Goal: Contribute content: Contribute content

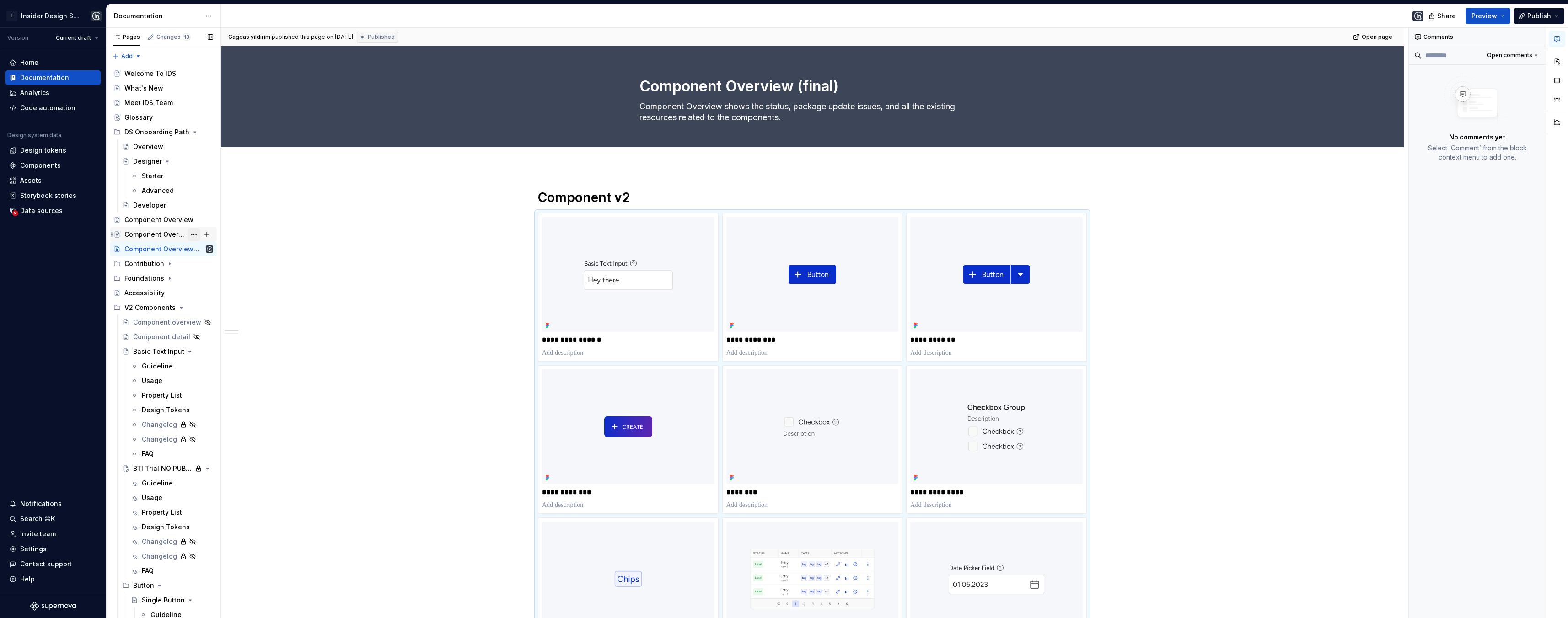
click at [189, 235] on button "Page tree" at bounding box center [194, 234] width 13 height 13
click at [204, 378] on div "Delete page" at bounding box center [244, 380] width 89 height 9
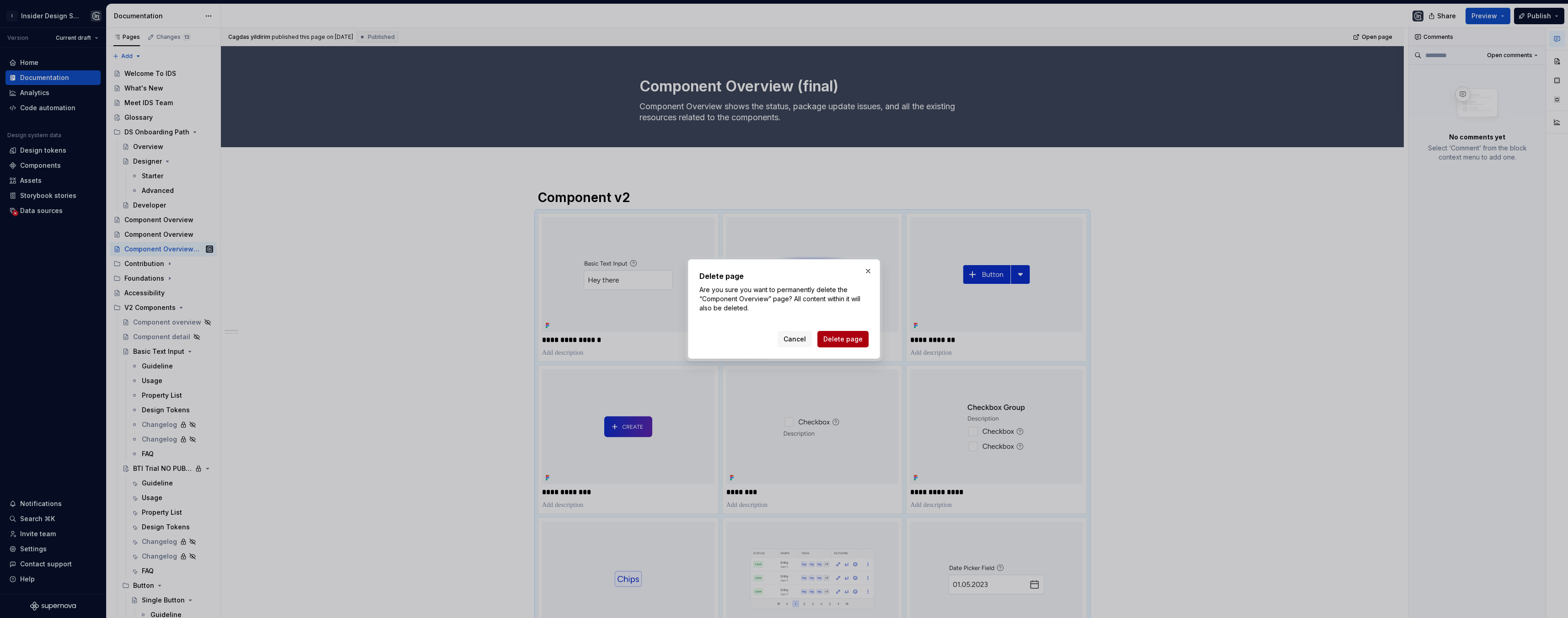
click at [847, 338] on span "Delete page" at bounding box center [843, 339] width 39 height 9
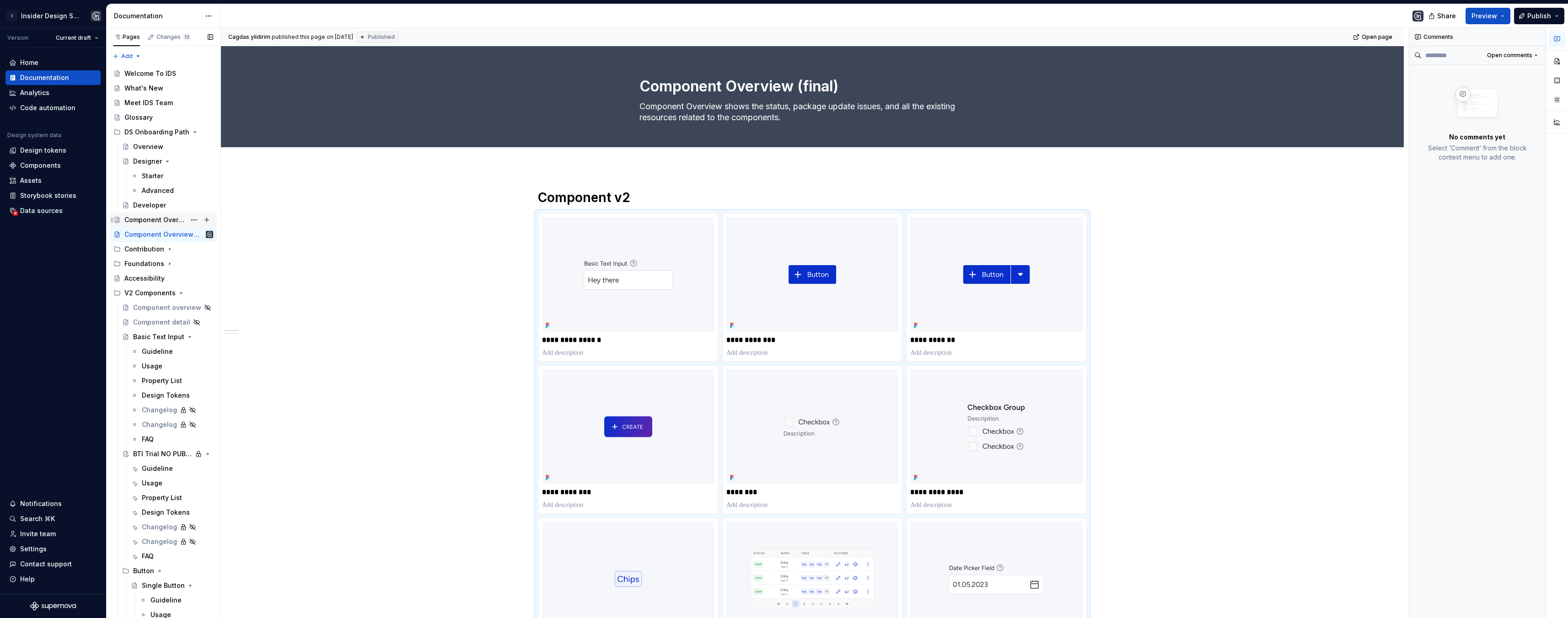
click at [173, 218] on div "Component Overview" at bounding box center [154, 220] width 61 height 9
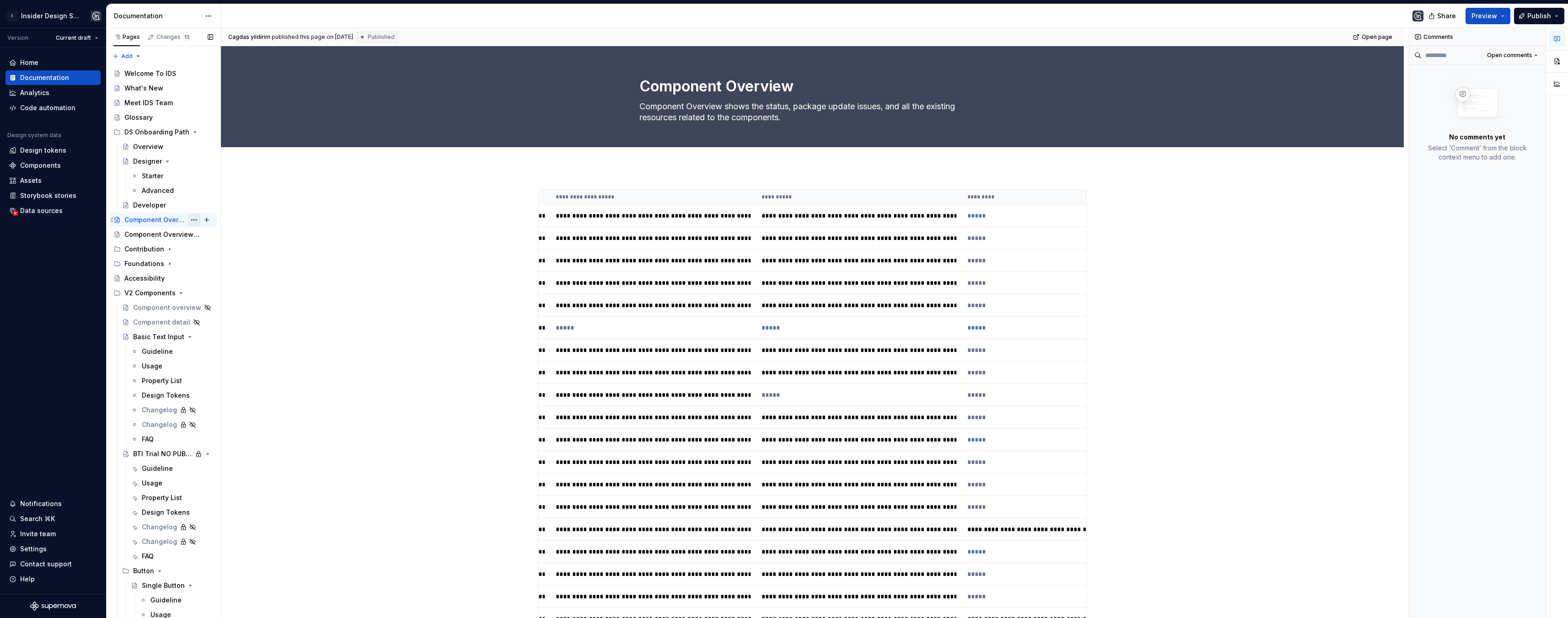
click at [188, 219] on button "Page tree" at bounding box center [194, 220] width 13 height 13
click at [220, 366] on div "Delete page" at bounding box center [244, 366] width 89 height 9
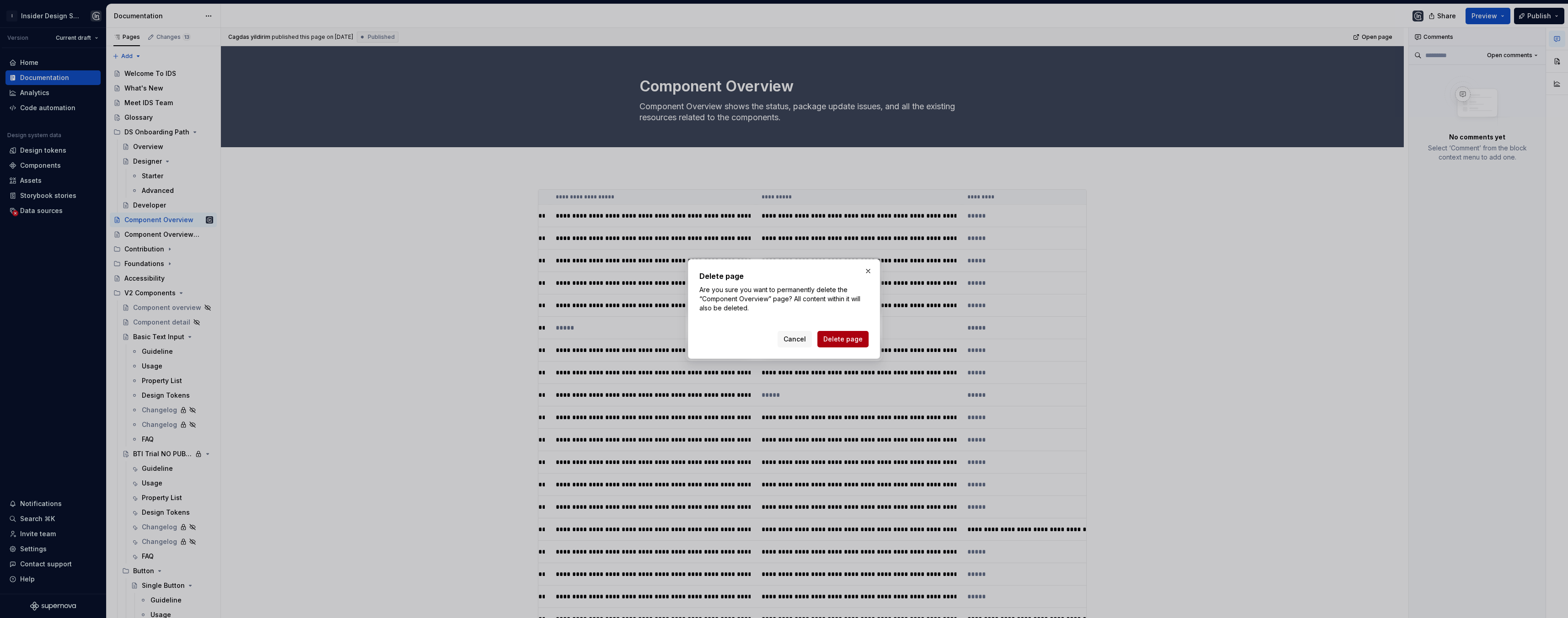
click at [859, 335] on span "Delete page" at bounding box center [843, 339] width 39 height 9
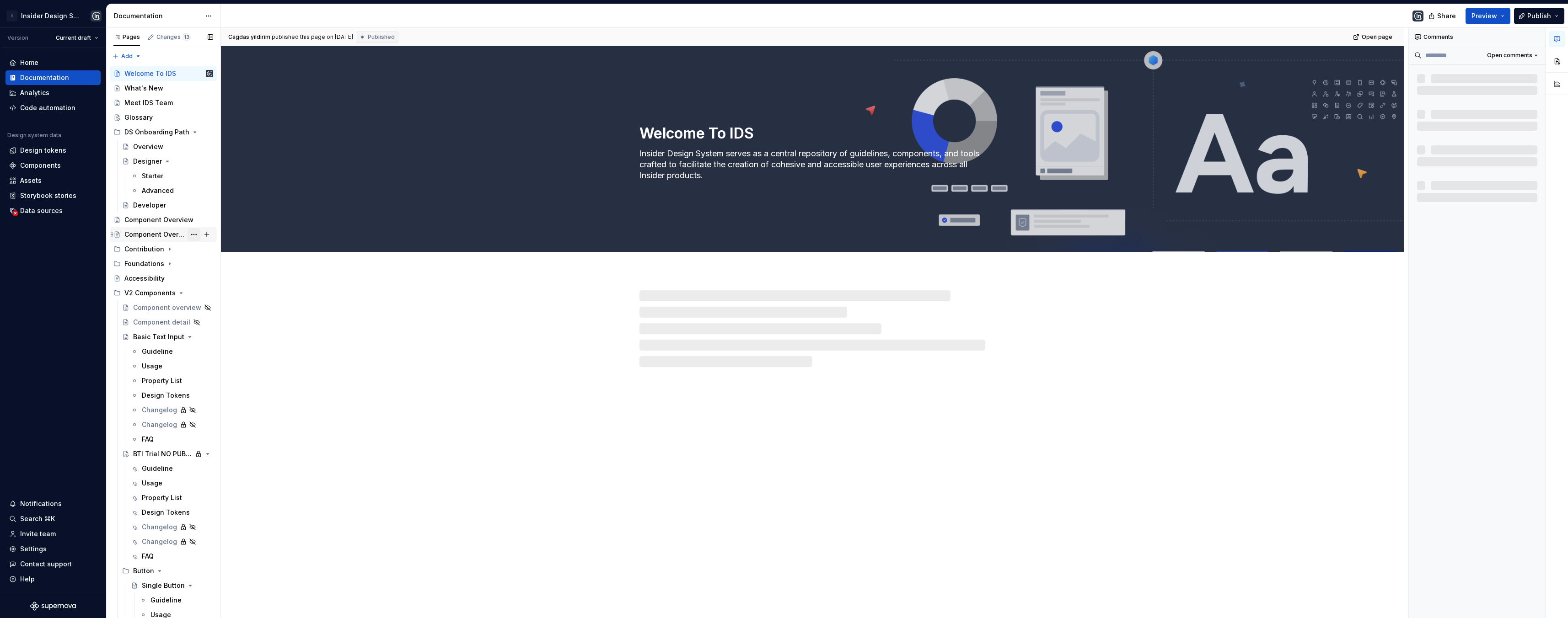
click at [192, 234] on button "Page tree" at bounding box center [194, 234] width 13 height 13
click at [210, 246] on div "Rename page" at bounding box center [244, 251] width 89 height 9
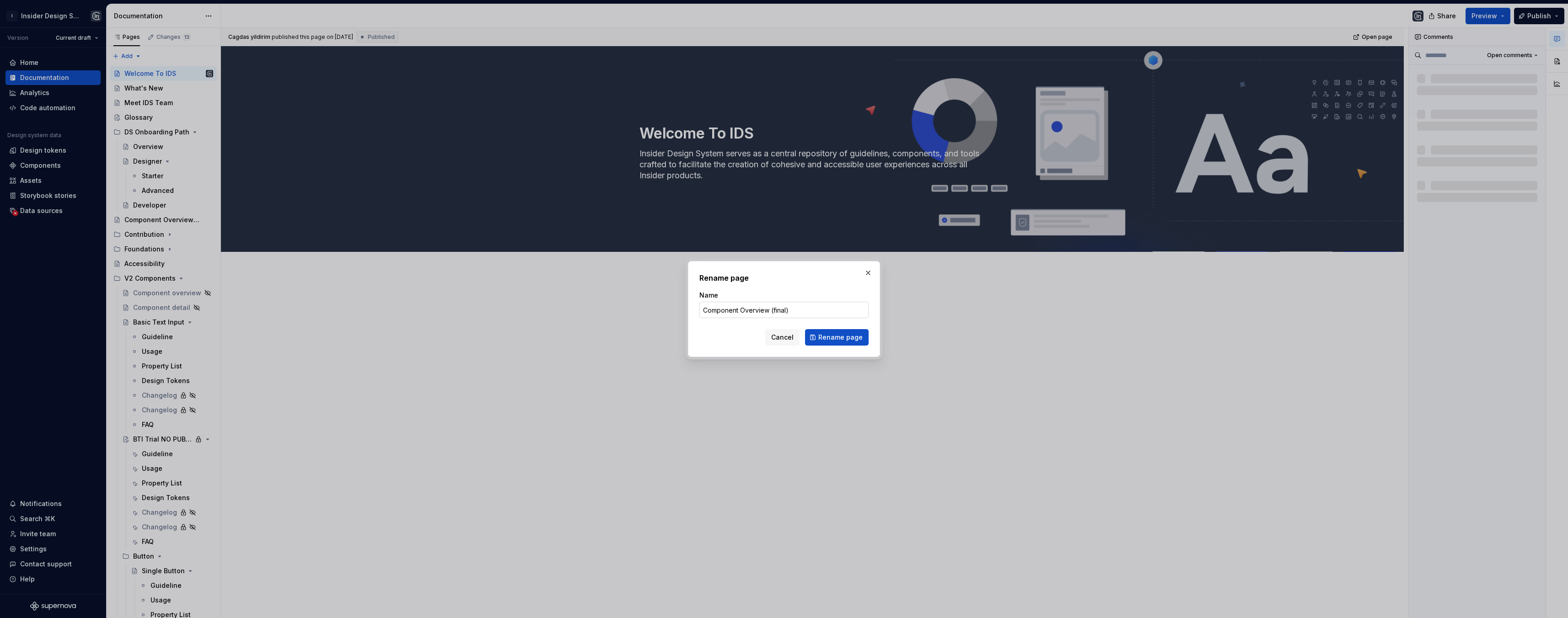
type textarea "*"
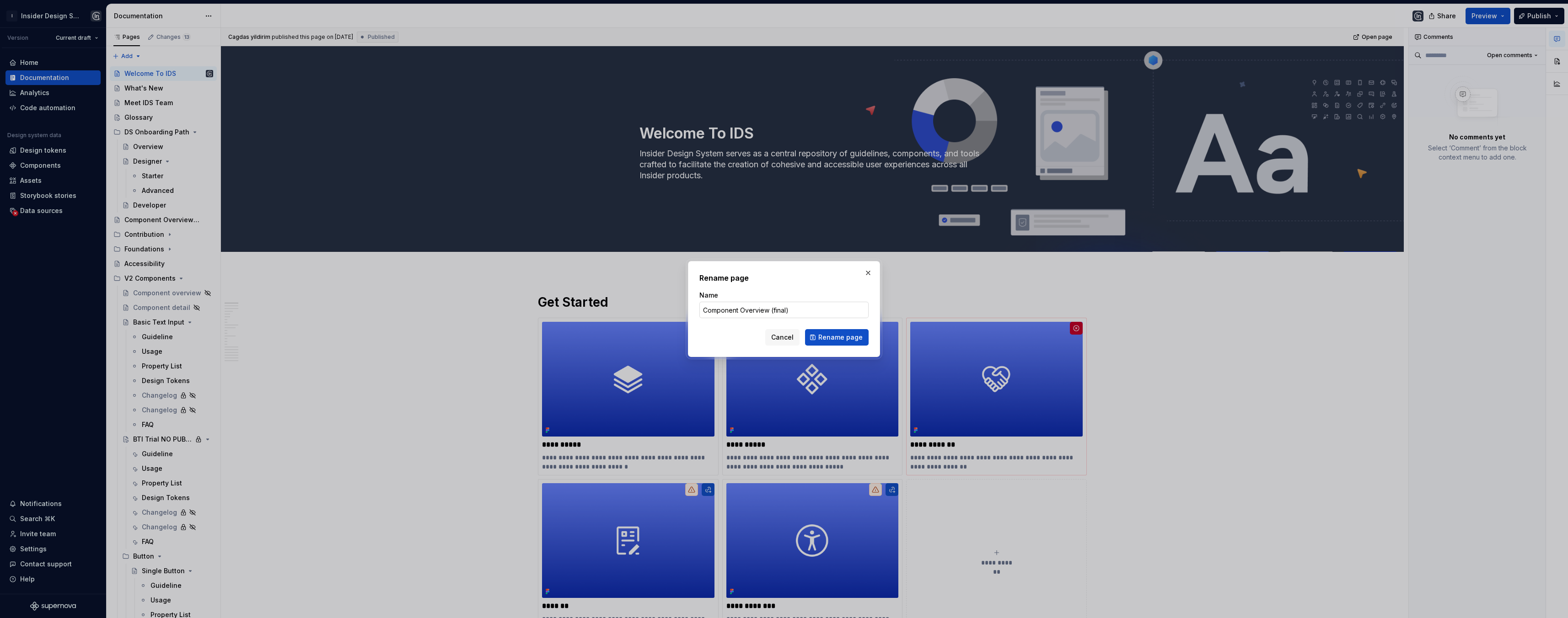
click at [807, 307] on input "Component Overview (final)" at bounding box center [784, 310] width 170 height 16
type input "Component Overview"
click at [861, 339] on span "Rename page" at bounding box center [840, 337] width 45 height 9
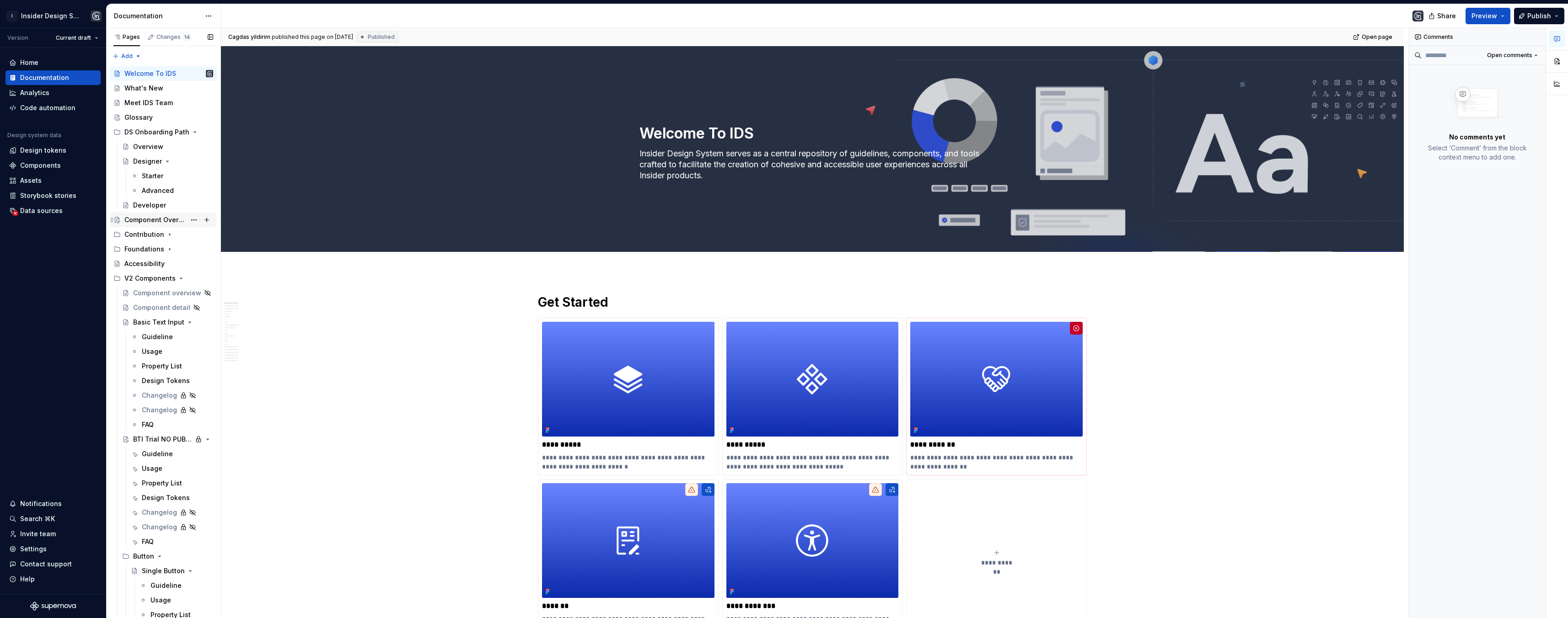
click at [157, 220] on div "Component Overview" at bounding box center [154, 220] width 61 height 9
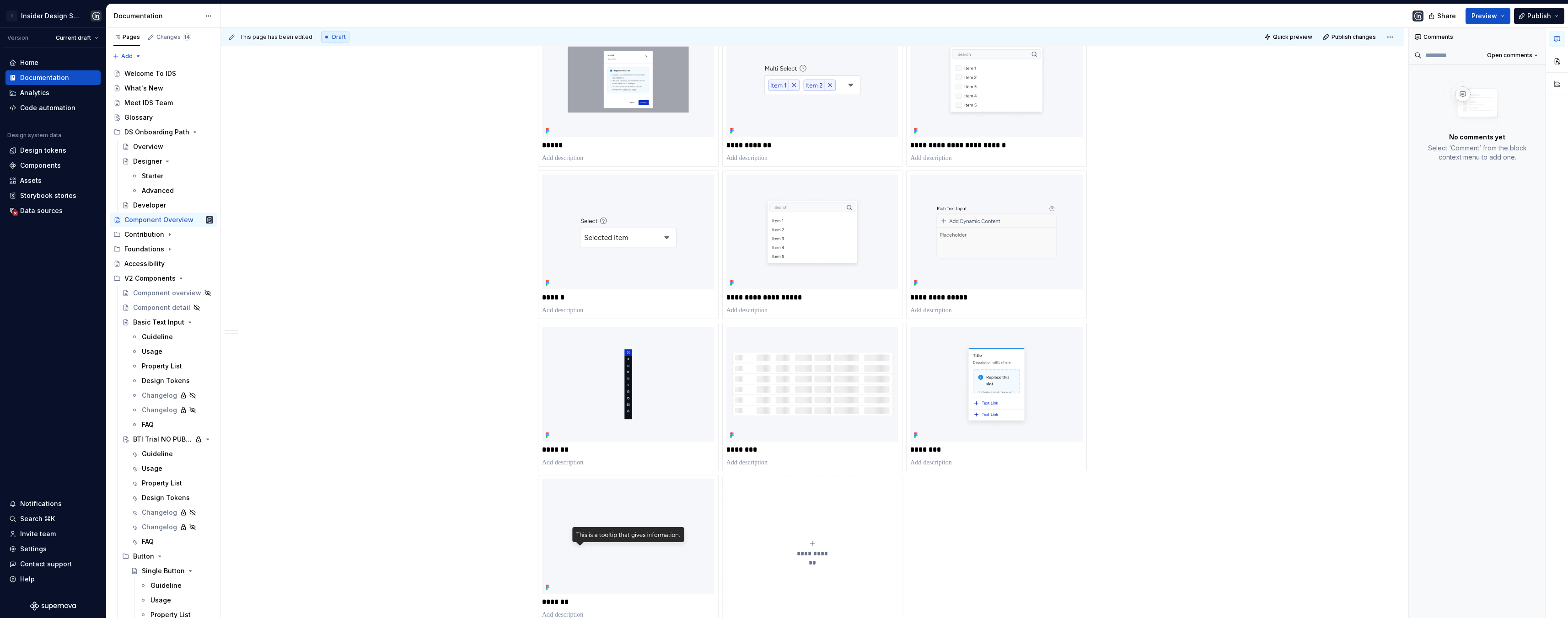
scroll to position [1030, 0]
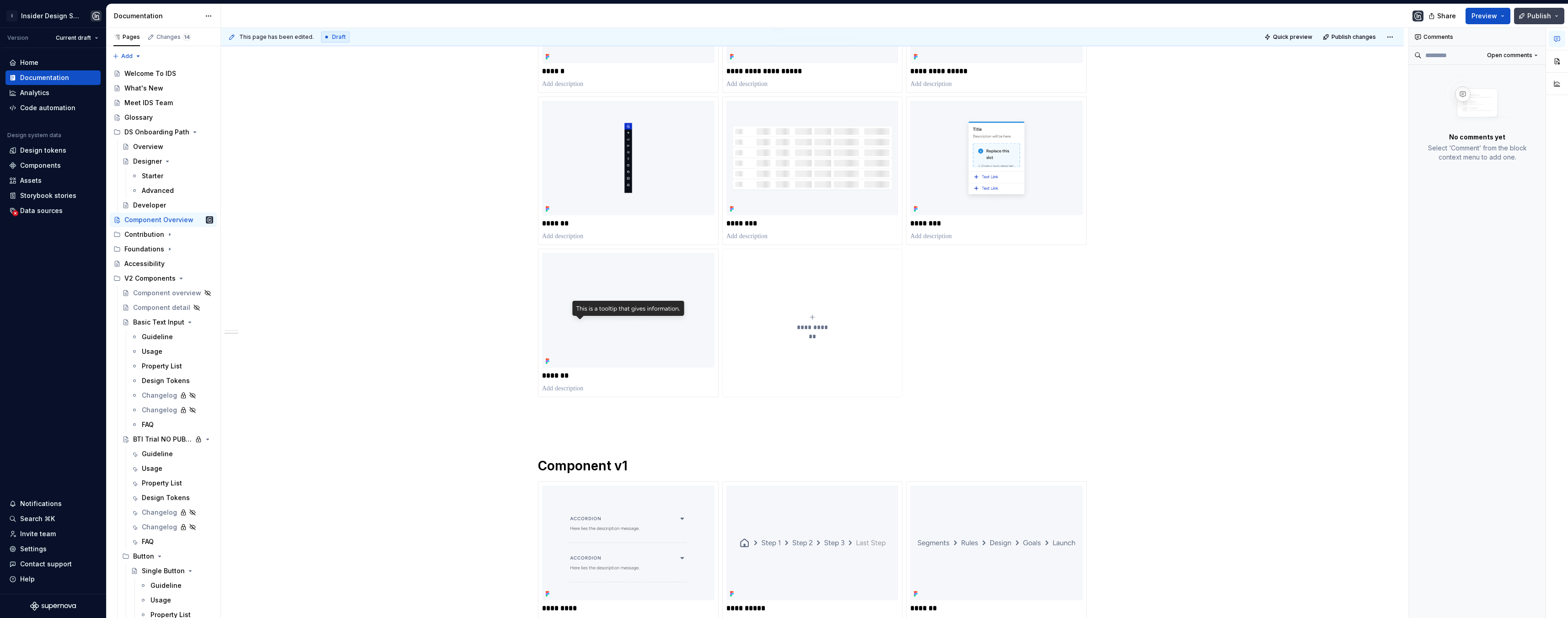
click at [1559, 13] on button "Publish" at bounding box center [1539, 16] width 50 height 16
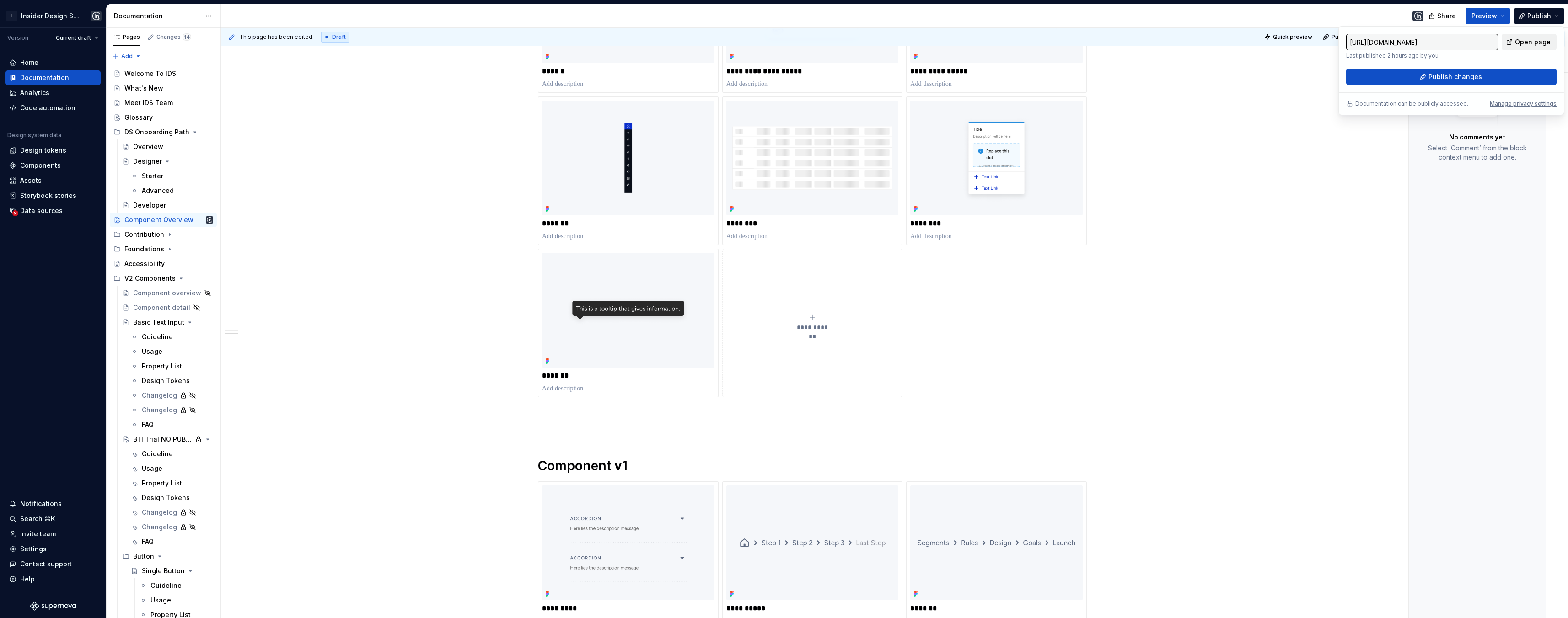
click at [1529, 40] on span "Open page" at bounding box center [1532, 42] width 36 height 9
click at [1240, 138] on div "**********" at bounding box center [815, 324] width 1188 height 591
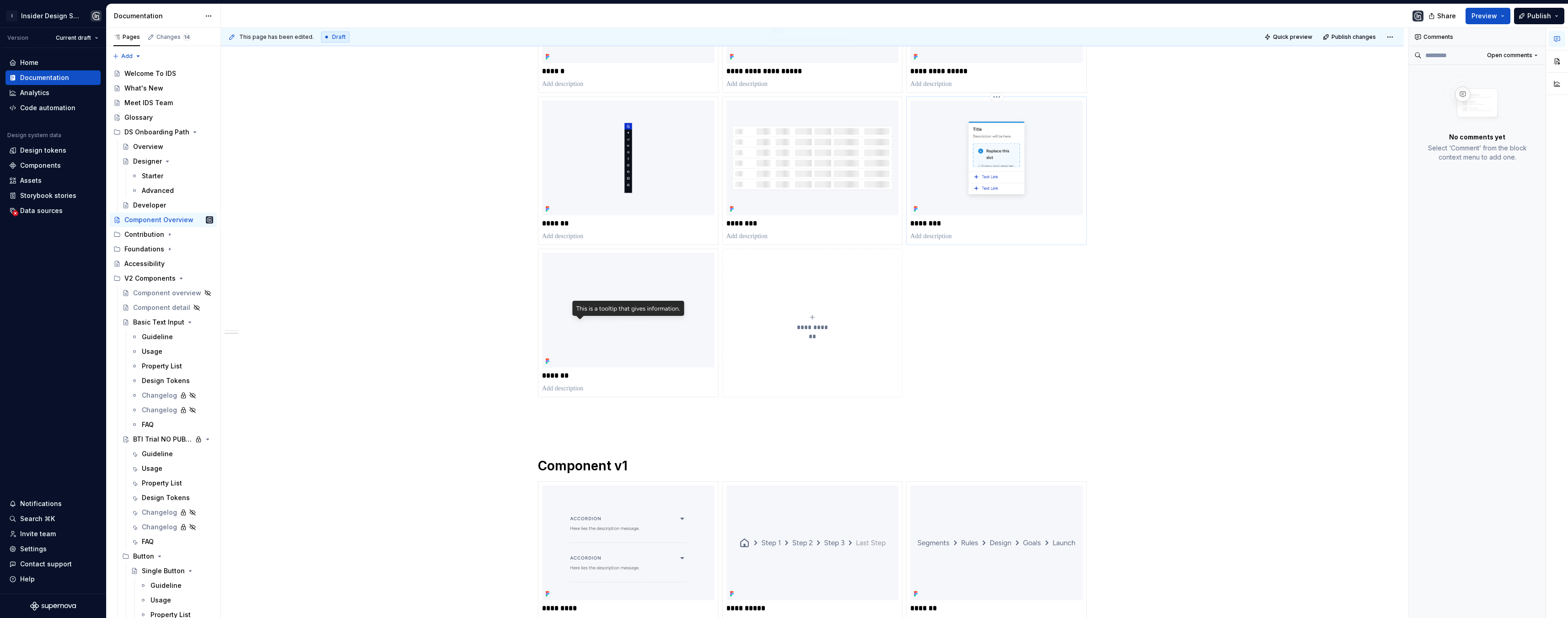
click at [1033, 143] on img at bounding box center [996, 158] width 172 height 115
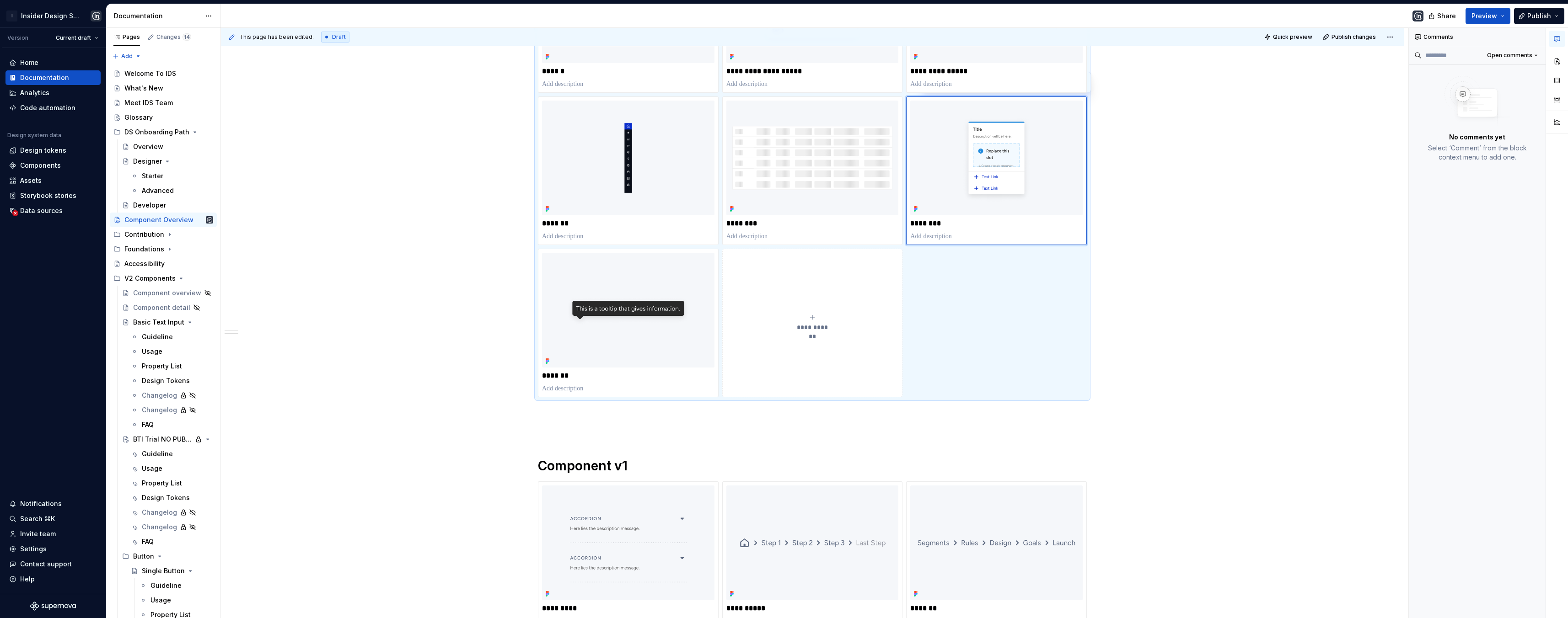
click at [1215, 124] on div "**********" at bounding box center [815, 324] width 1188 height 591
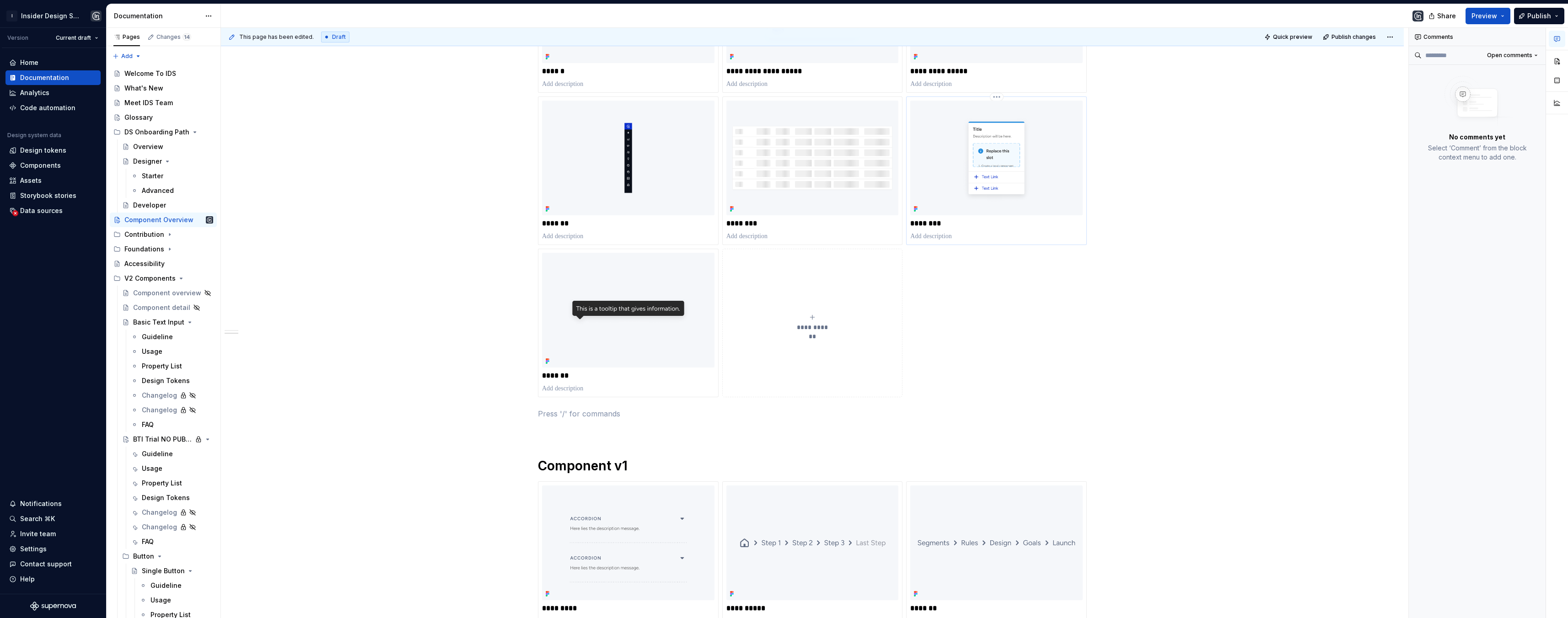
scroll to position [944, 0]
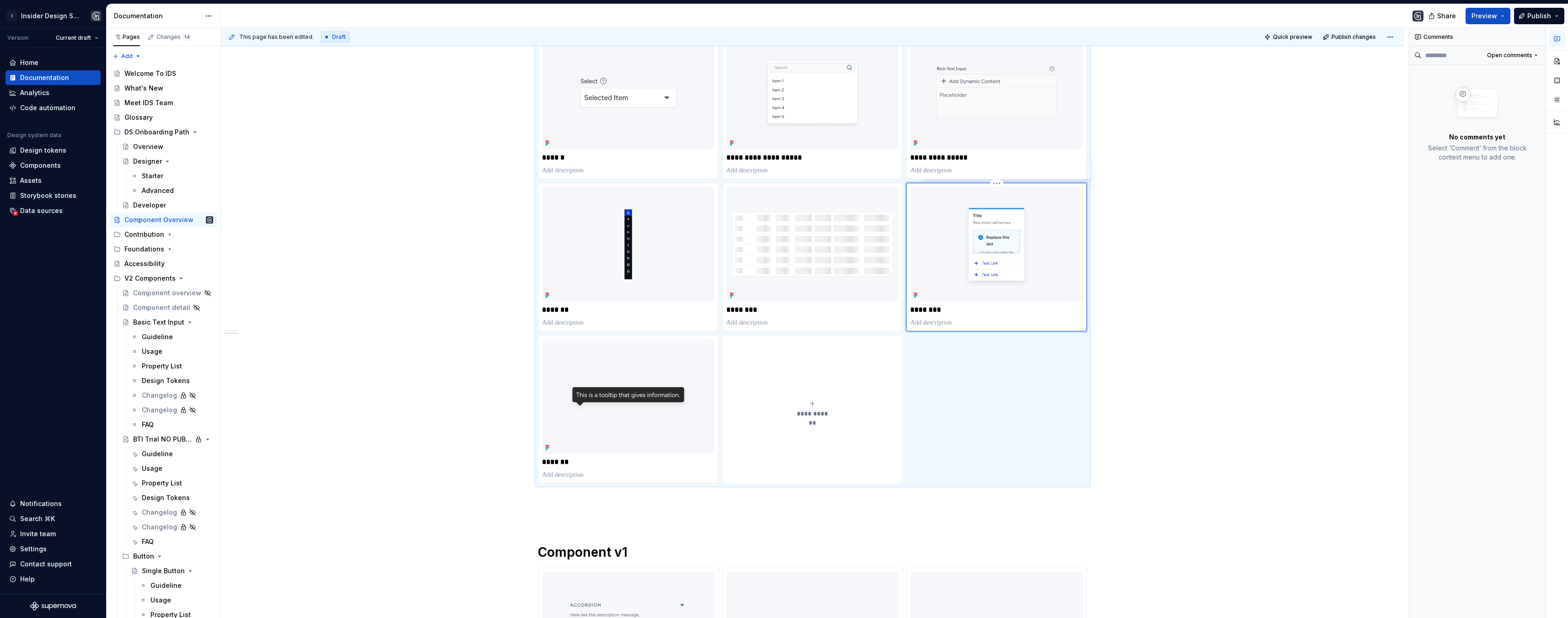
click at [994, 250] on img at bounding box center [996, 244] width 172 height 115
click at [1559, 37] on icon "button" at bounding box center [1557, 39] width 7 height 7
click at [1558, 62] on button "button" at bounding box center [1557, 61] width 16 height 16
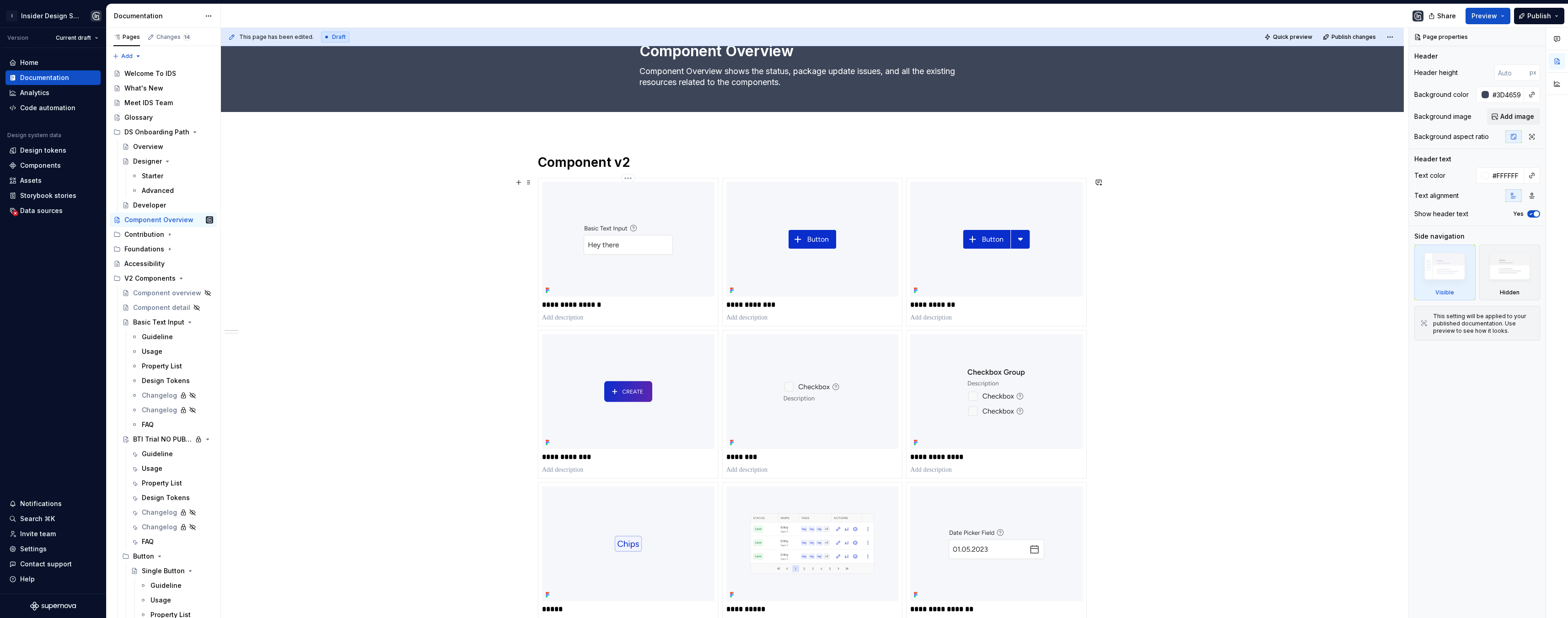
scroll to position [0, 0]
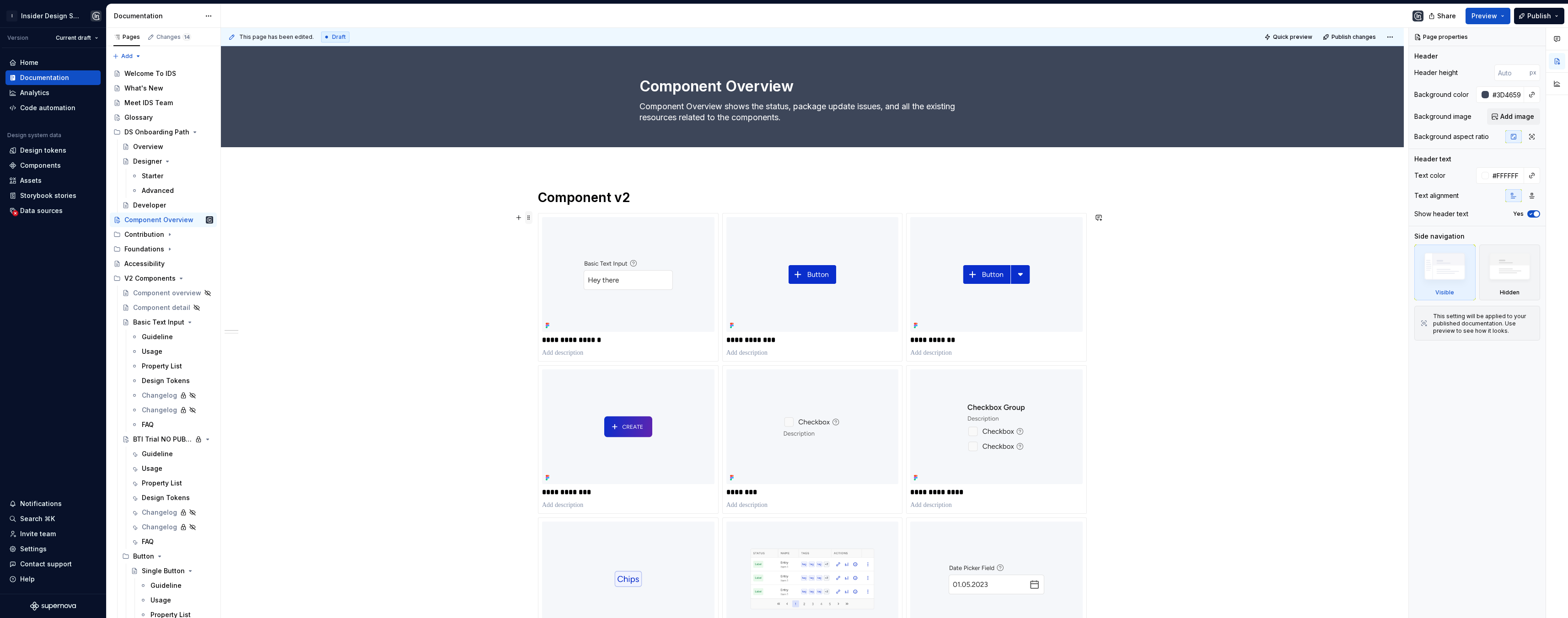
click at [530, 218] on span at bounding box center [529, 218] width 7 height 13
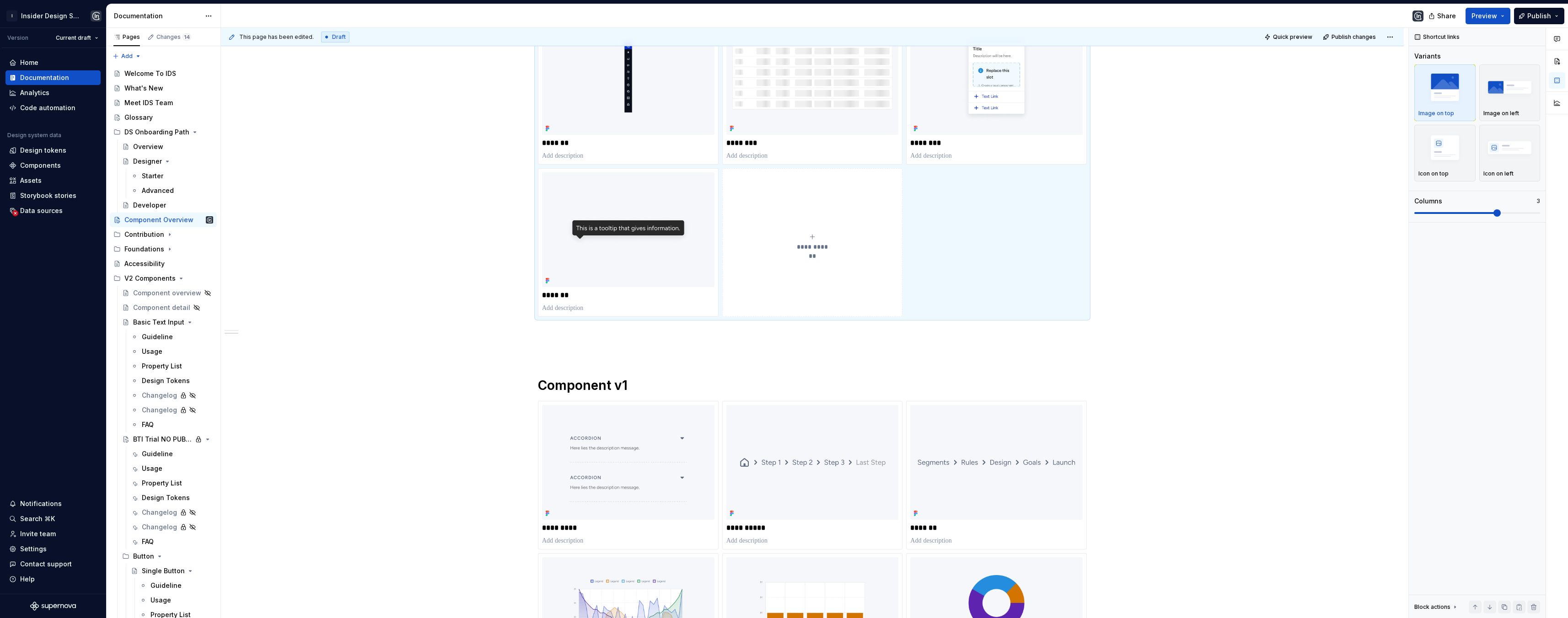
scroll to position [1039, 0]
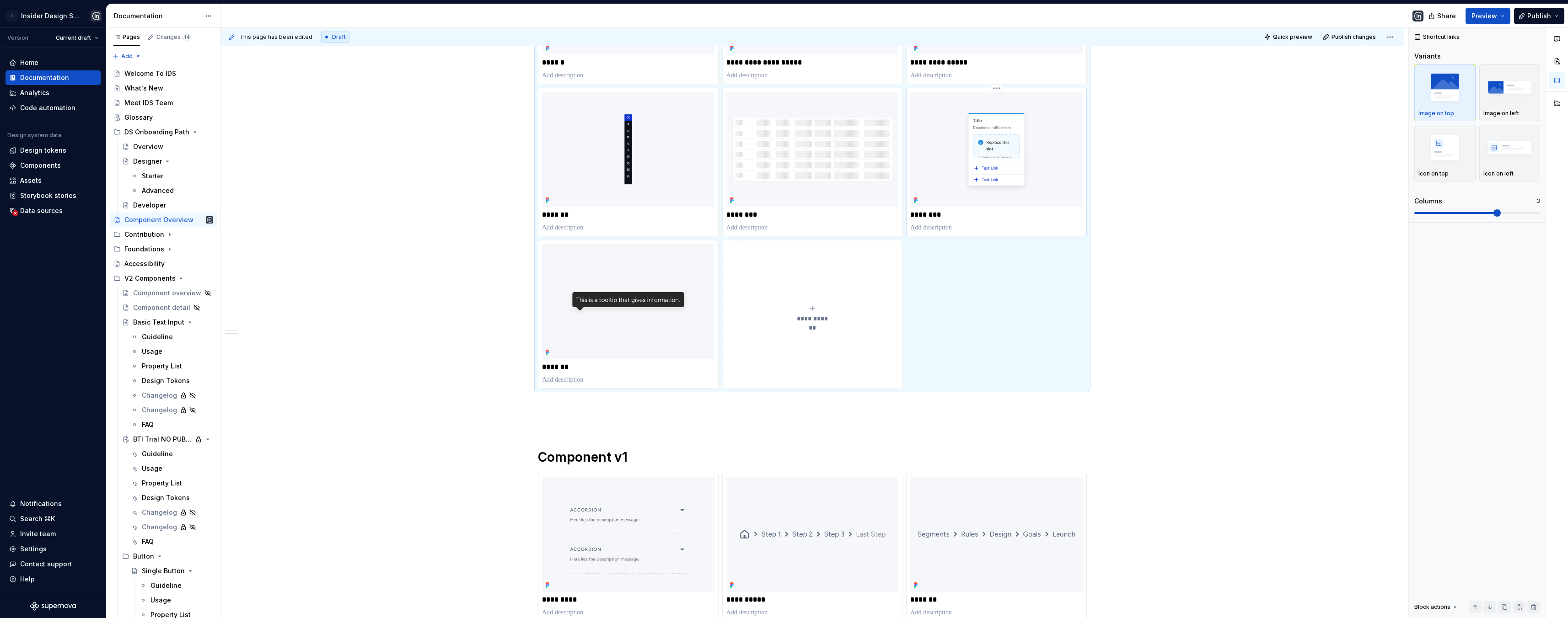
click at [934, 165] on img at bounding box center [996, 149] width 172 height 115
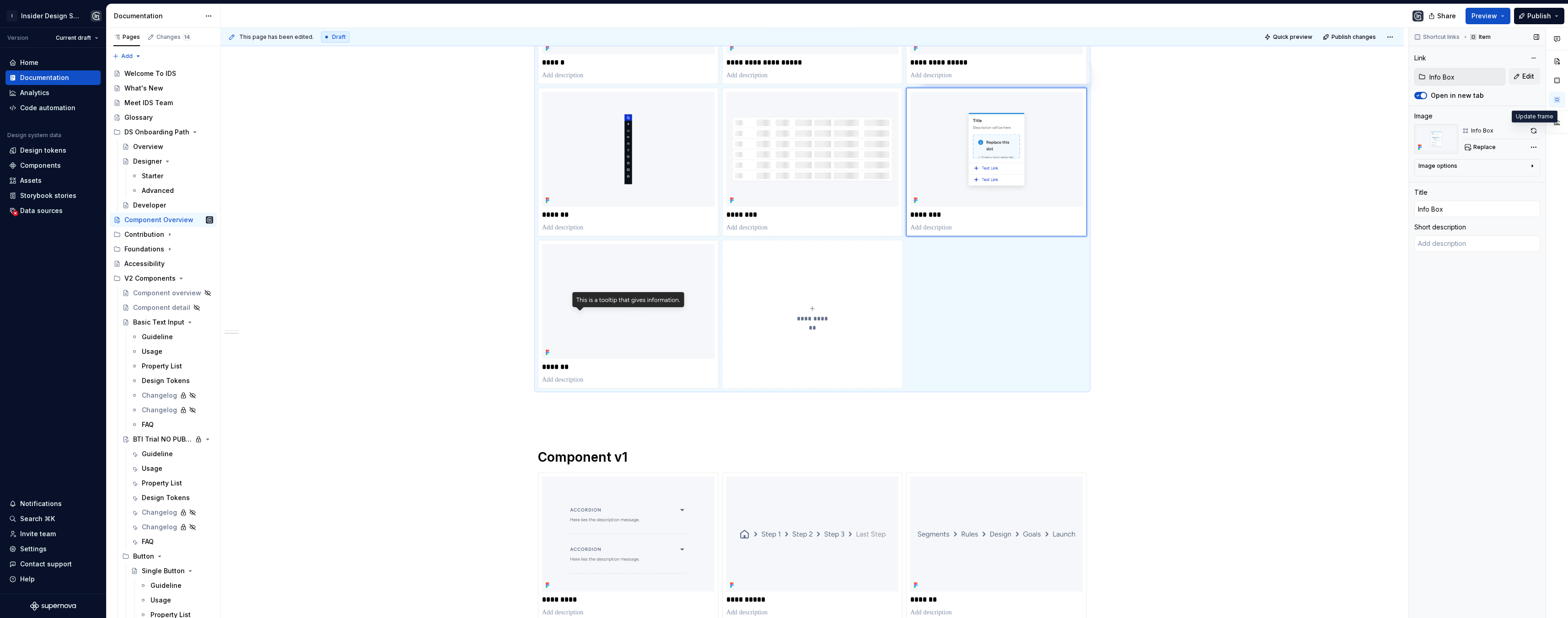
click at [1534, 127] on button "button" at bounding box center [1533, 130] width 13 height 13
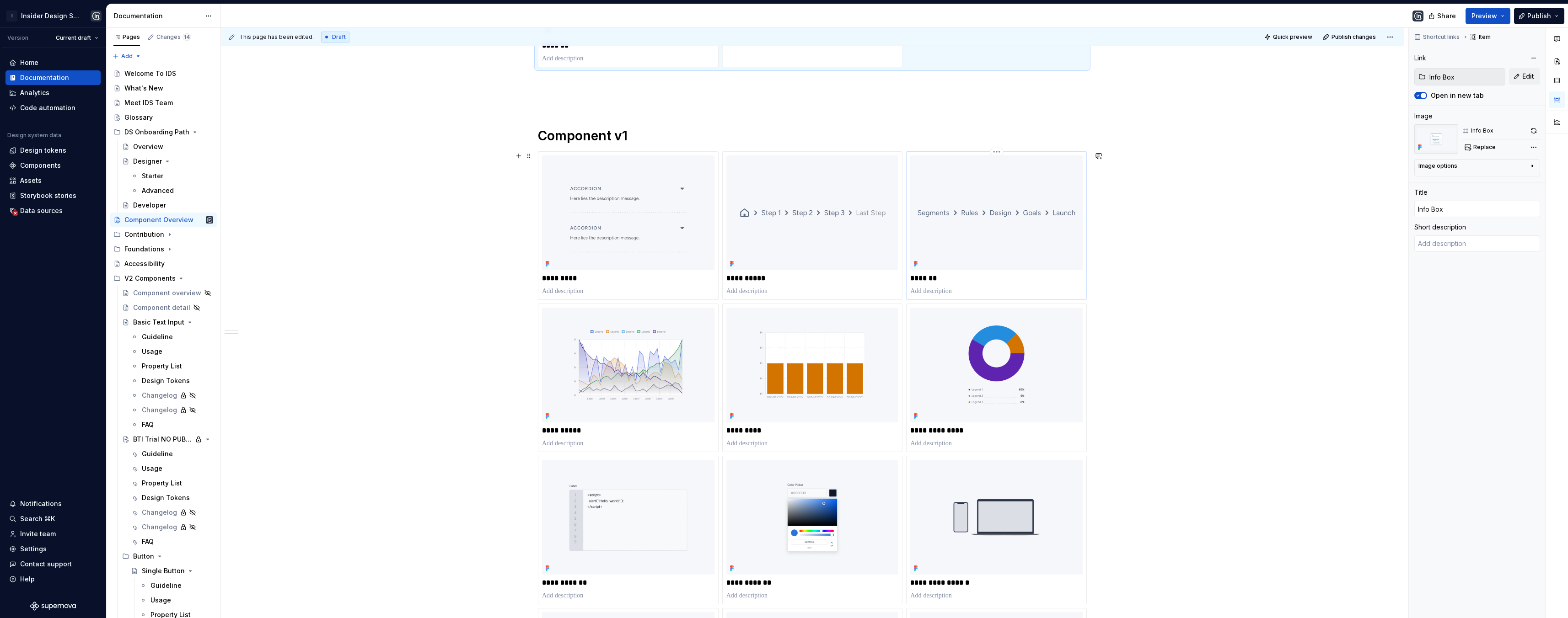
scroll to position [1369, 0]
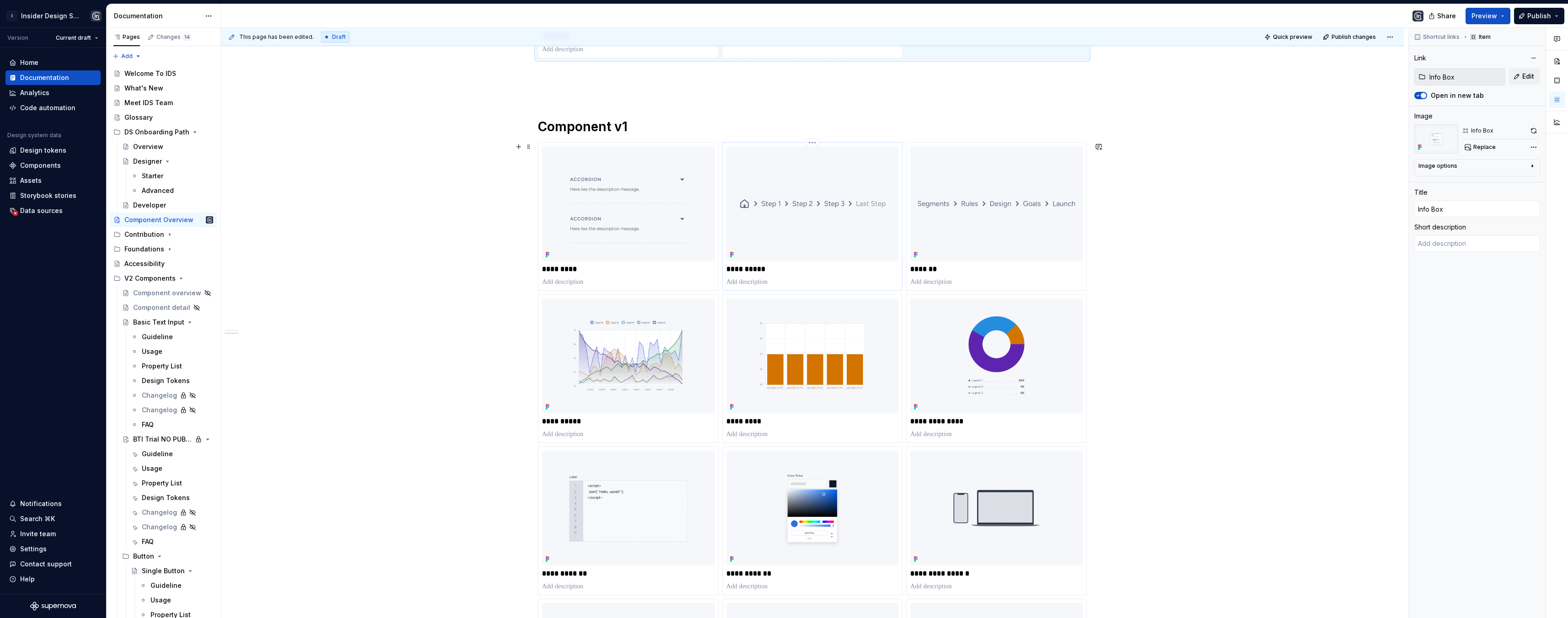
click at [824, 188] on img at bounding box center [812, 203] width 172 height 115
type textarea "*"
type input "Breadcrumb"
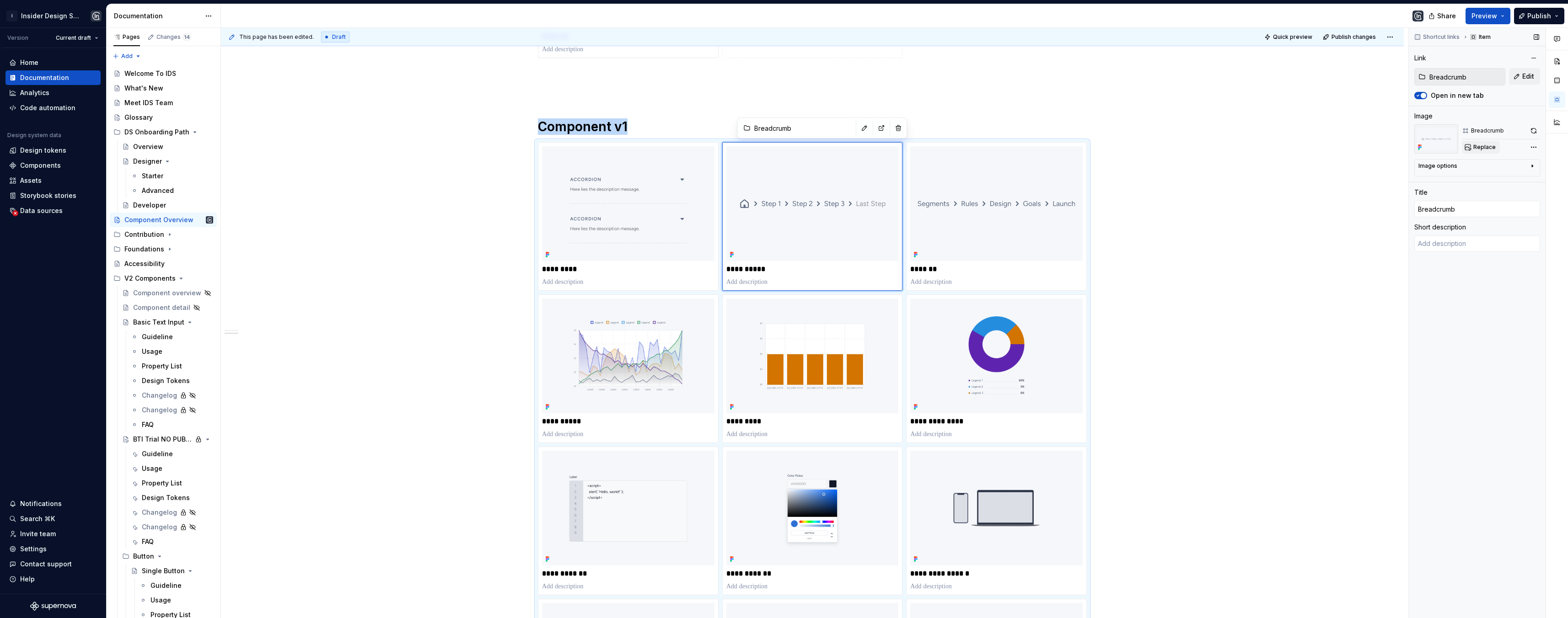
click at [1480, 148] on span "Replace" at bounding box center [1484, 147] width 23 height 7
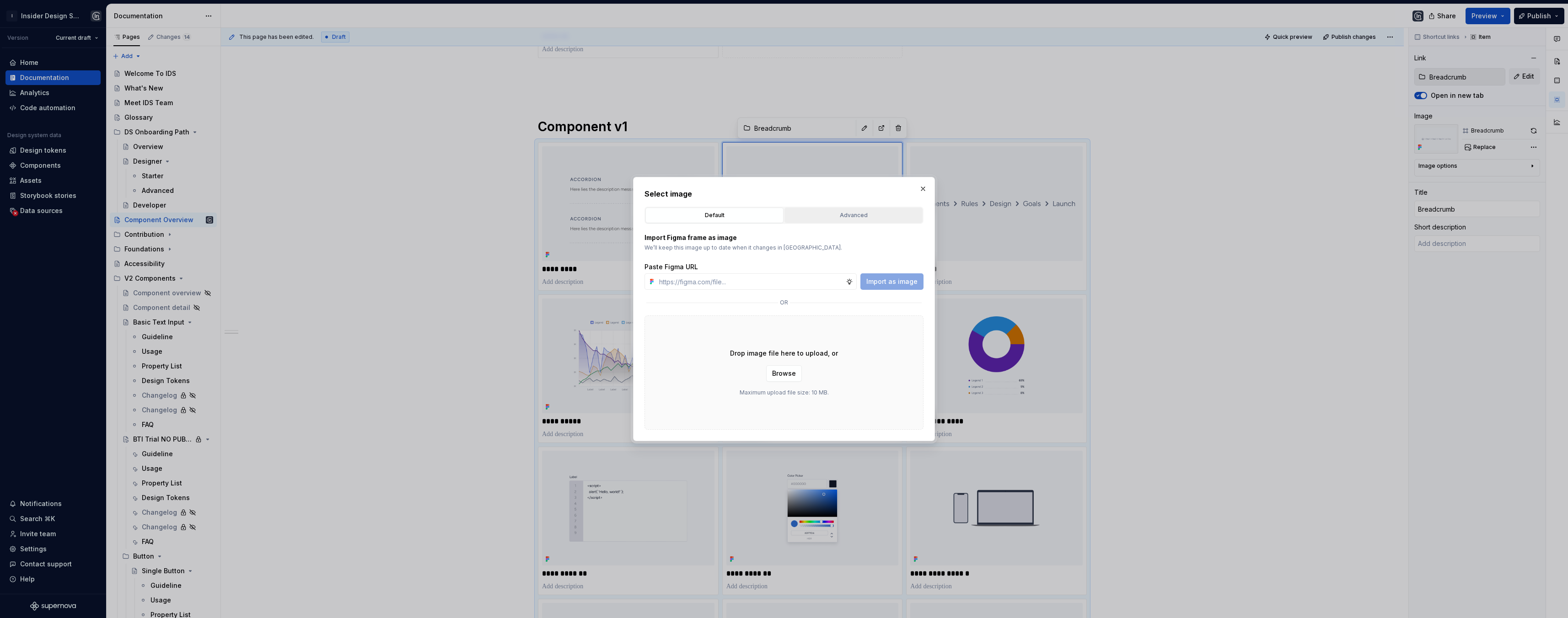
click at [850, 209] on button "Advanced" at bounding box center [853, 215] width 138 height 15
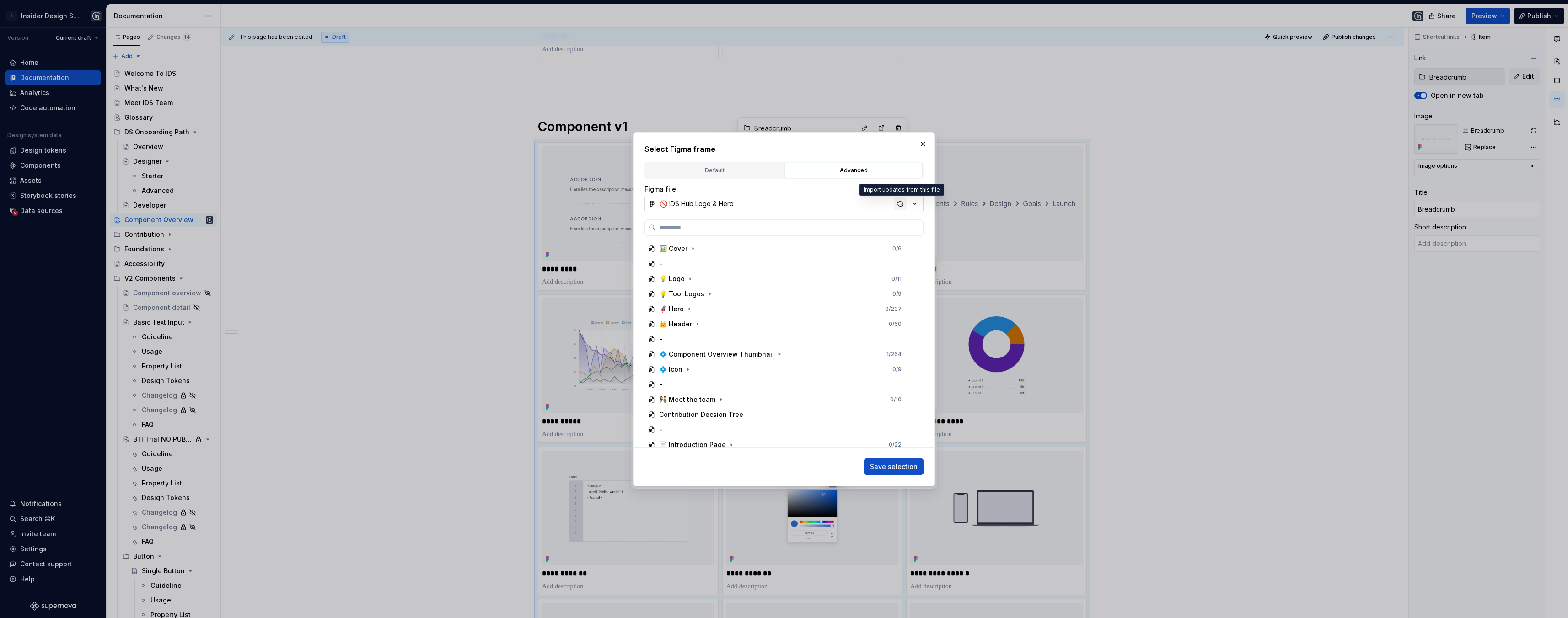
click at [898, 204] on div "button" at bounding box center [900, 204] width 13 height 13
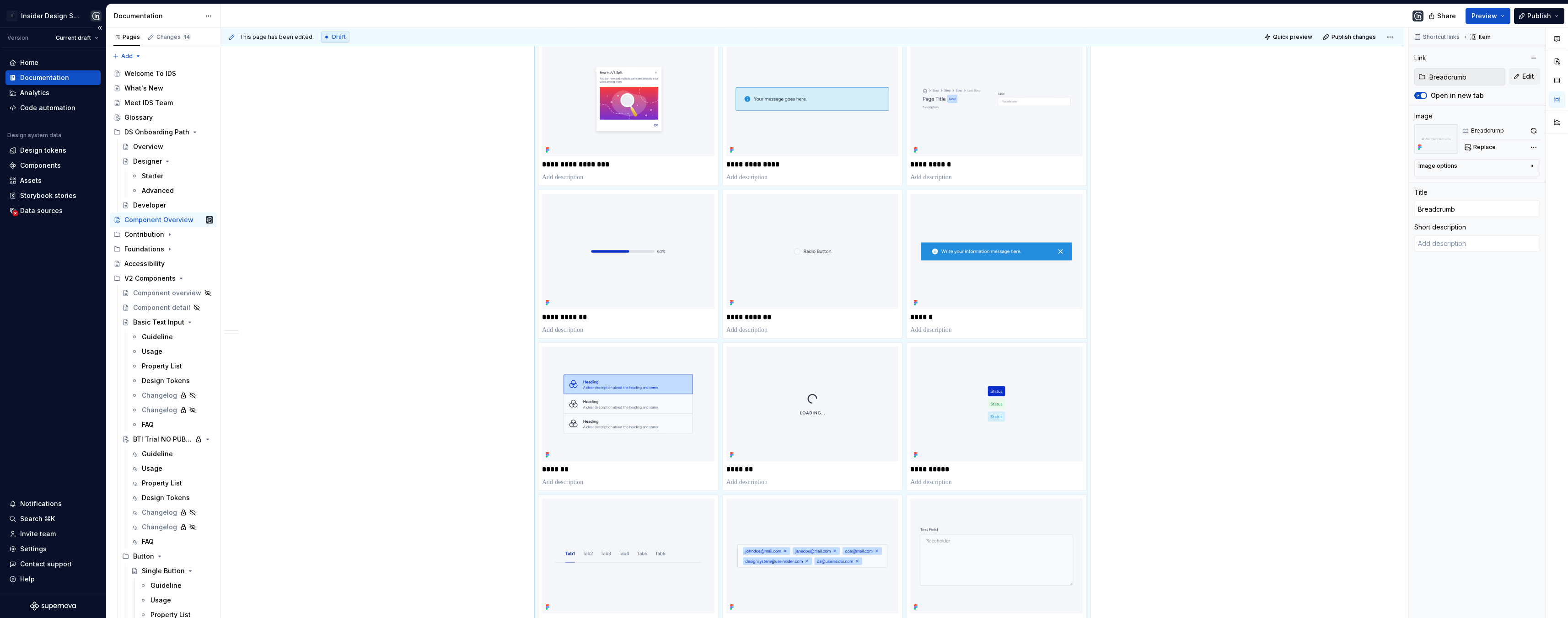
scroll to position [2247, 0]
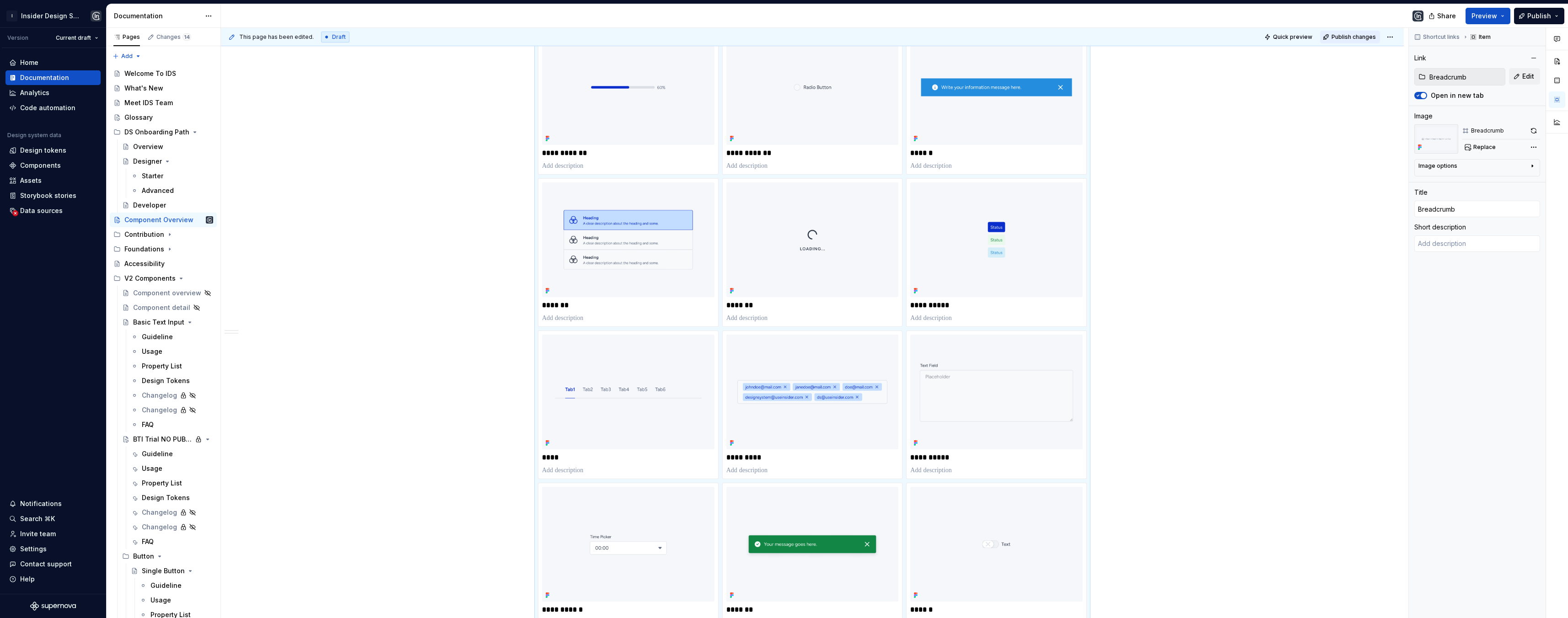
click at [1351, 34] on span "Publish changes" at bounding box center [1354, 37] width 45 height 7
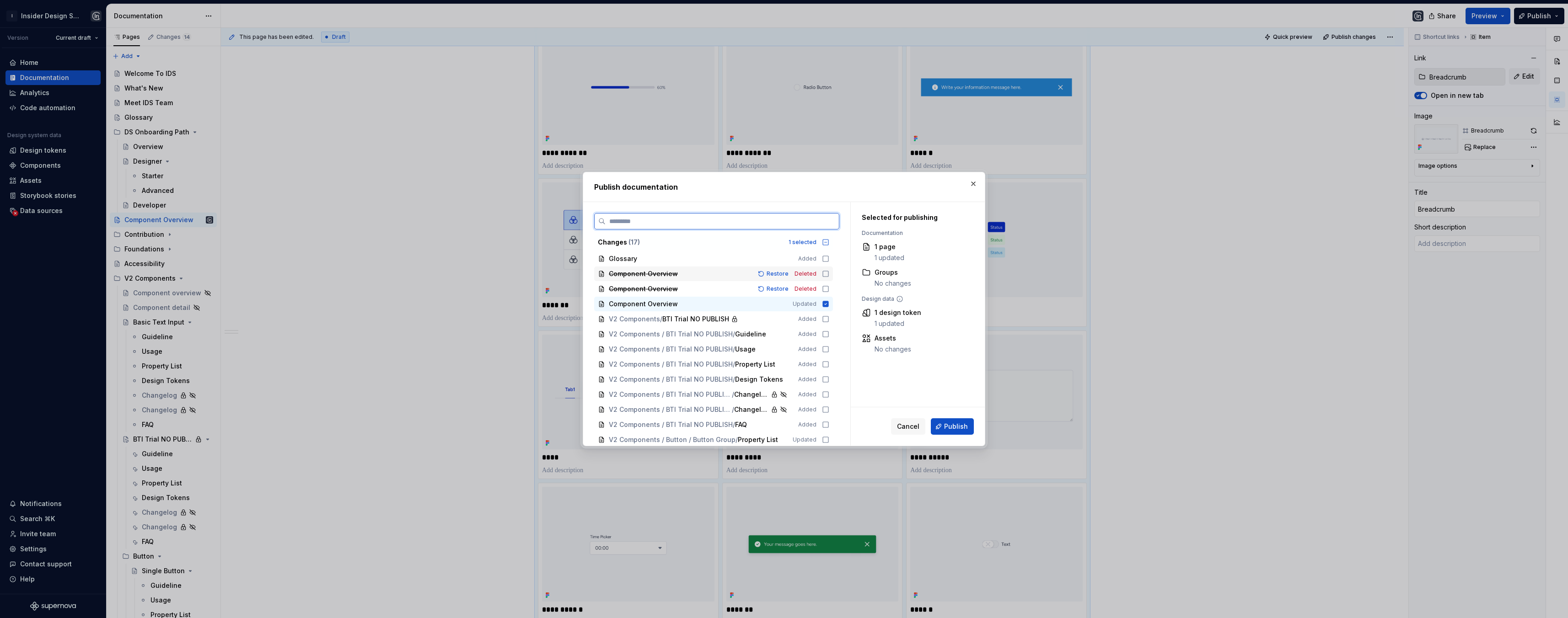
click at [826, 272] on icon at bounding box center [826, 273] width 7 height 7
click at [825, 288] on icon at bounding box center [826, 289] width 7 height 7
click at [950, 424] on span "Publish" at bounding box center [956, 427] width 24 height 9
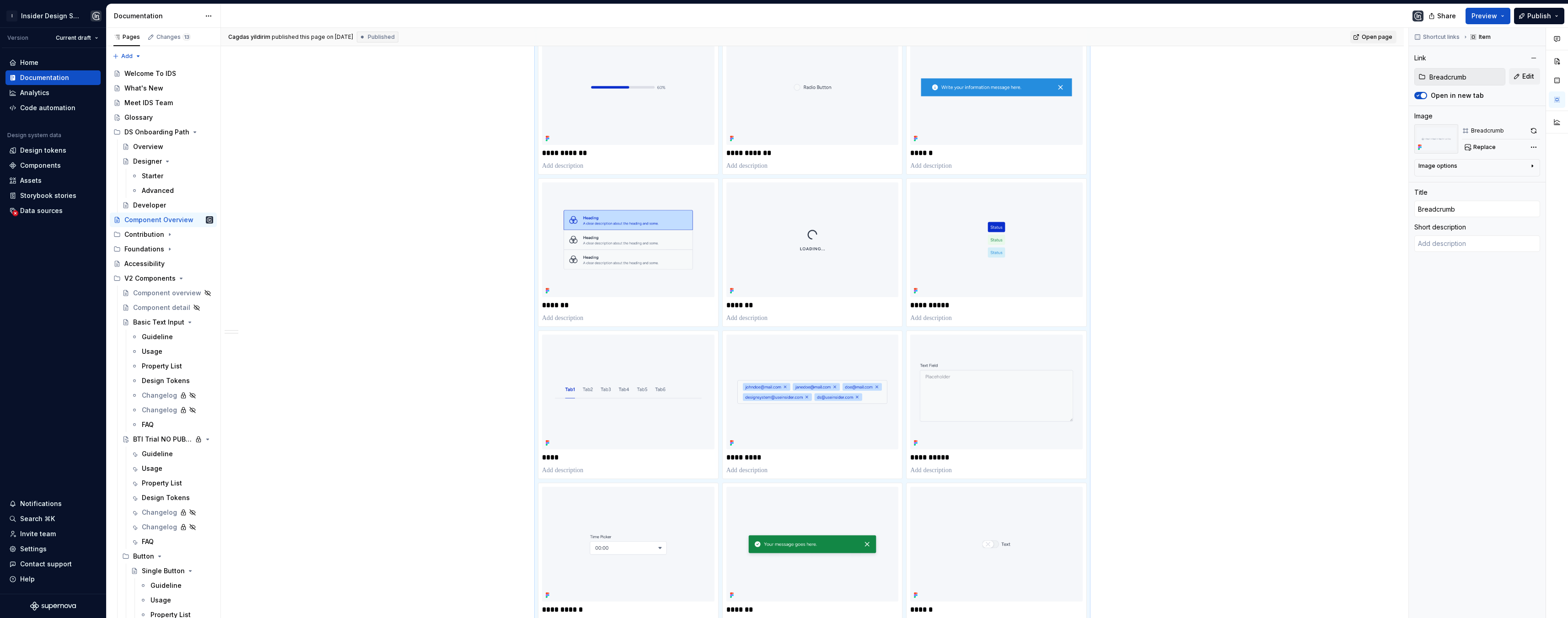
click at [1366, 42] on link "Open page" at bounding box center [1373, 37] width 47 height 13
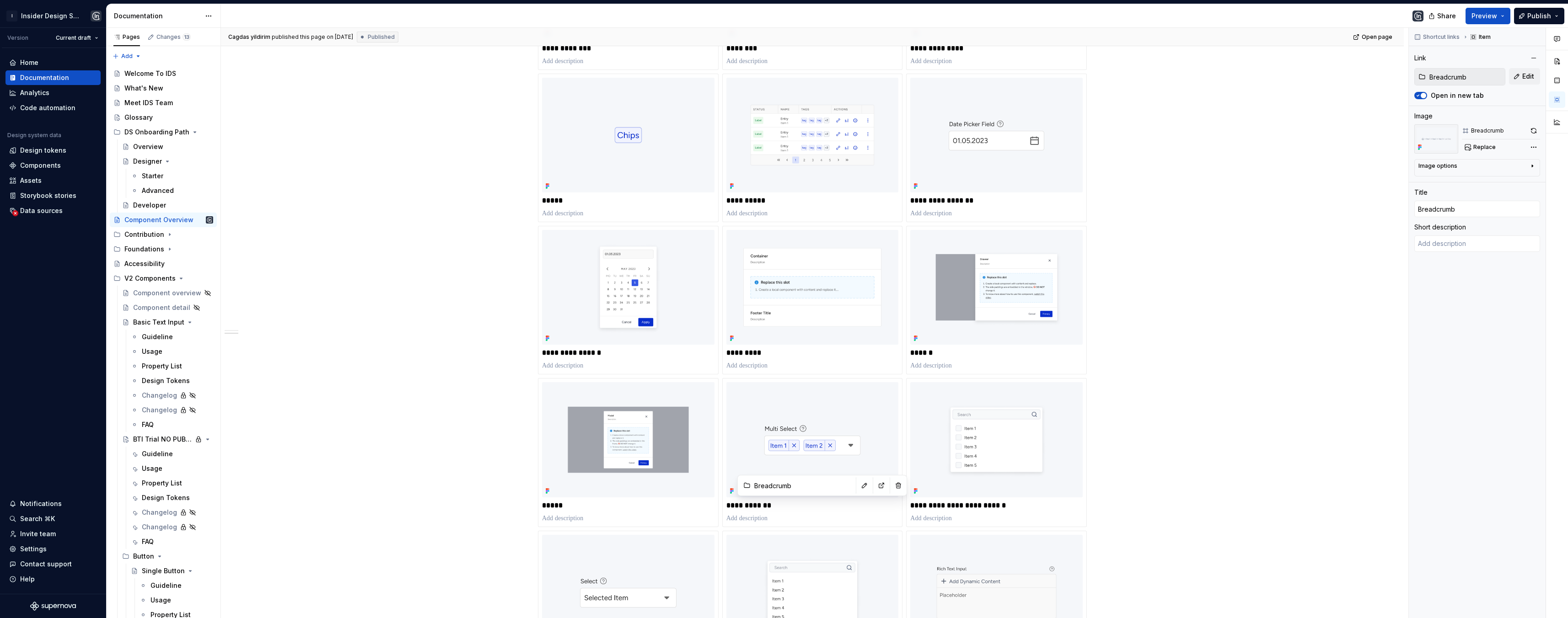
scroll to position [0, 0]
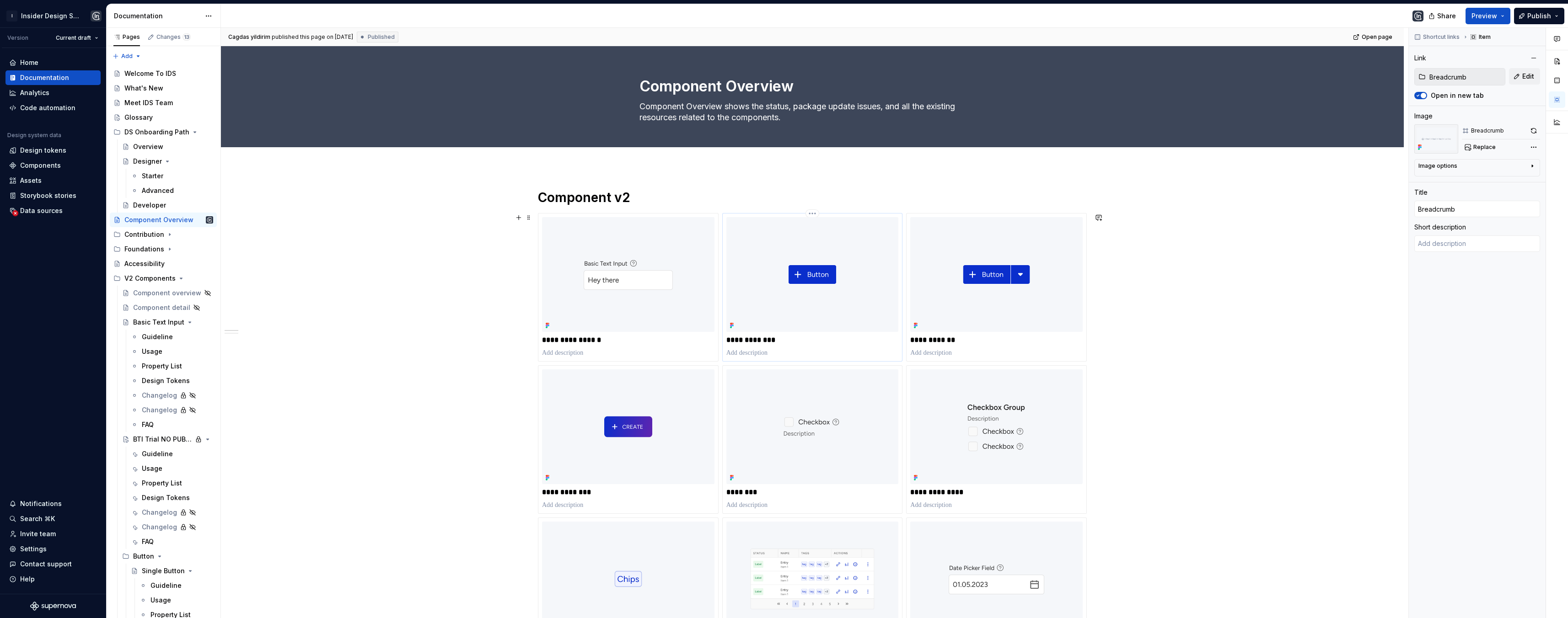
click at [779, 339] on p "**********" at bounding box center [812, 340] width 172 height 9
type textarea "*"
type input "Button"
type input "Single Button"
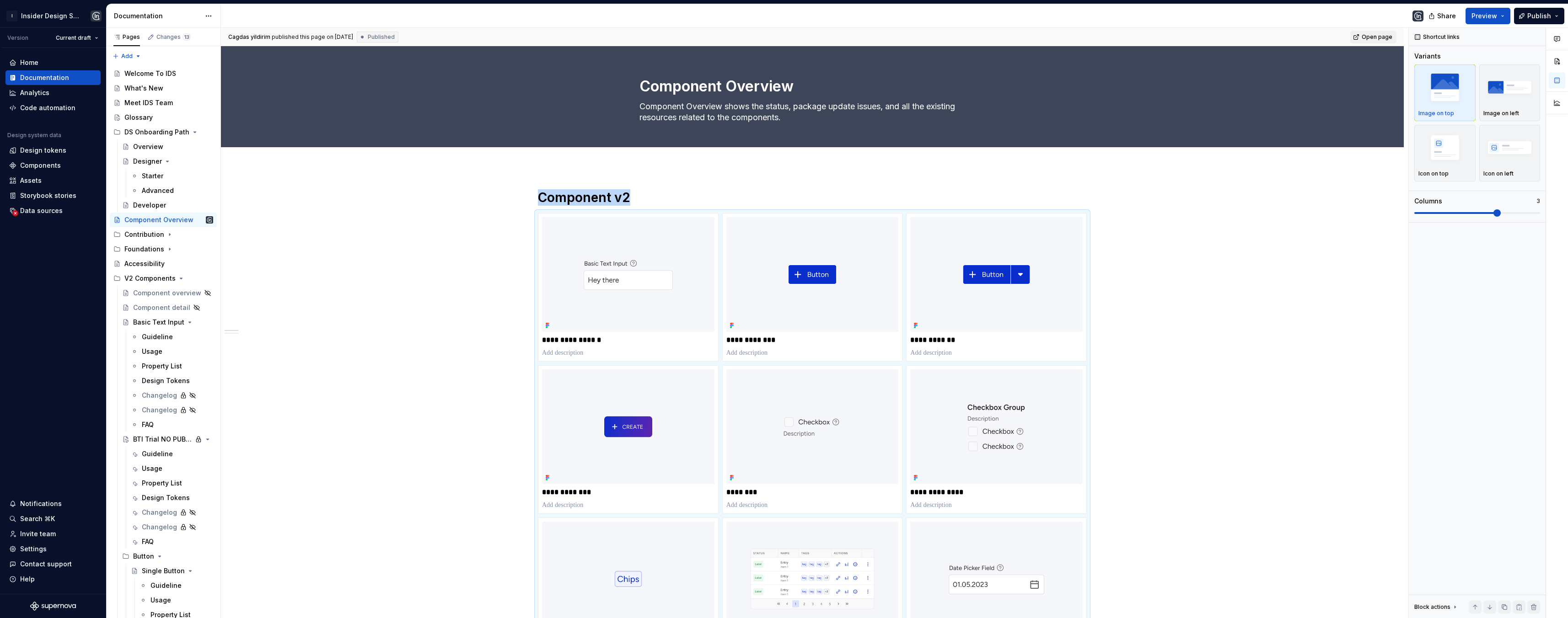
click at [1379, 37] on span "Open page" at bounding box center [1377, 37] width 31 height 7
click at [179, 131] on icon "Page tree" at bounding box center [182, 132] width 7 height 7
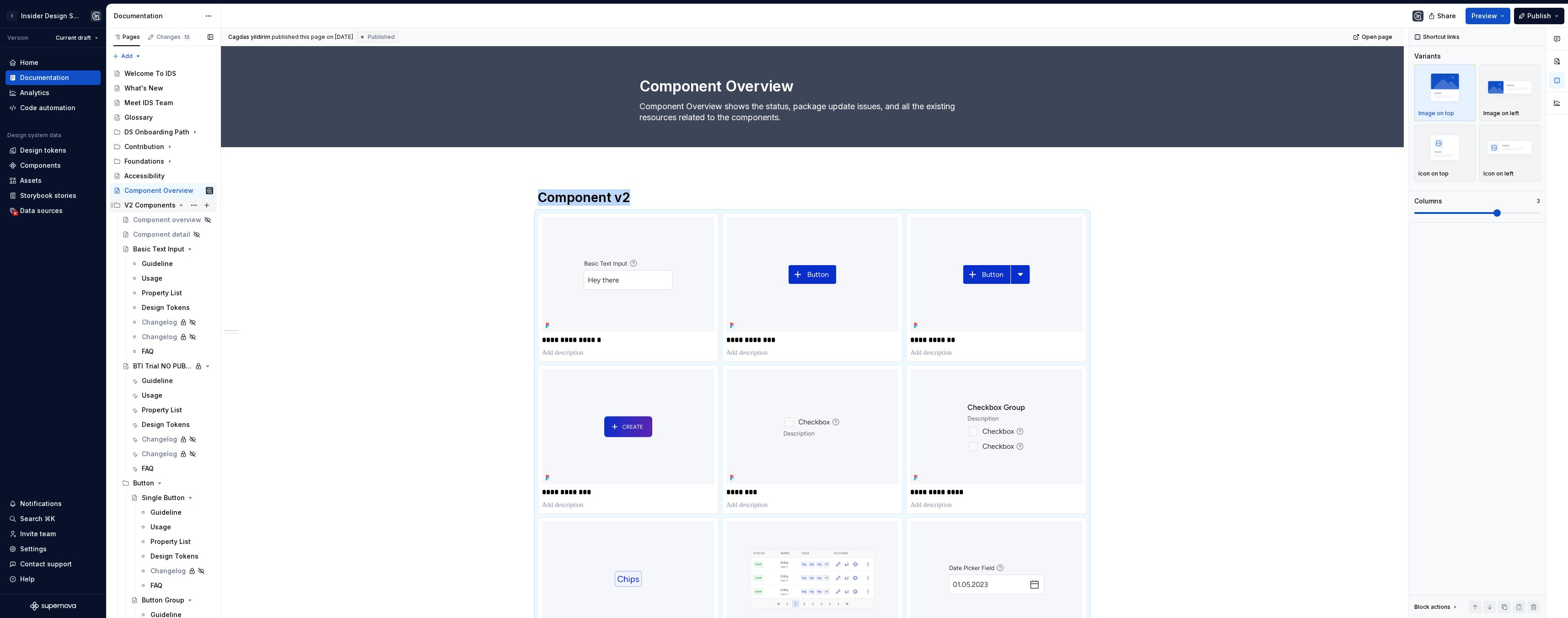
click at [178, 206] on icon "Page tree" at bounding box center [182, 205] width 7 height 7
click at [179, 219] on icon "Page tree" at bounding box center [180, 220] width 7 height 7
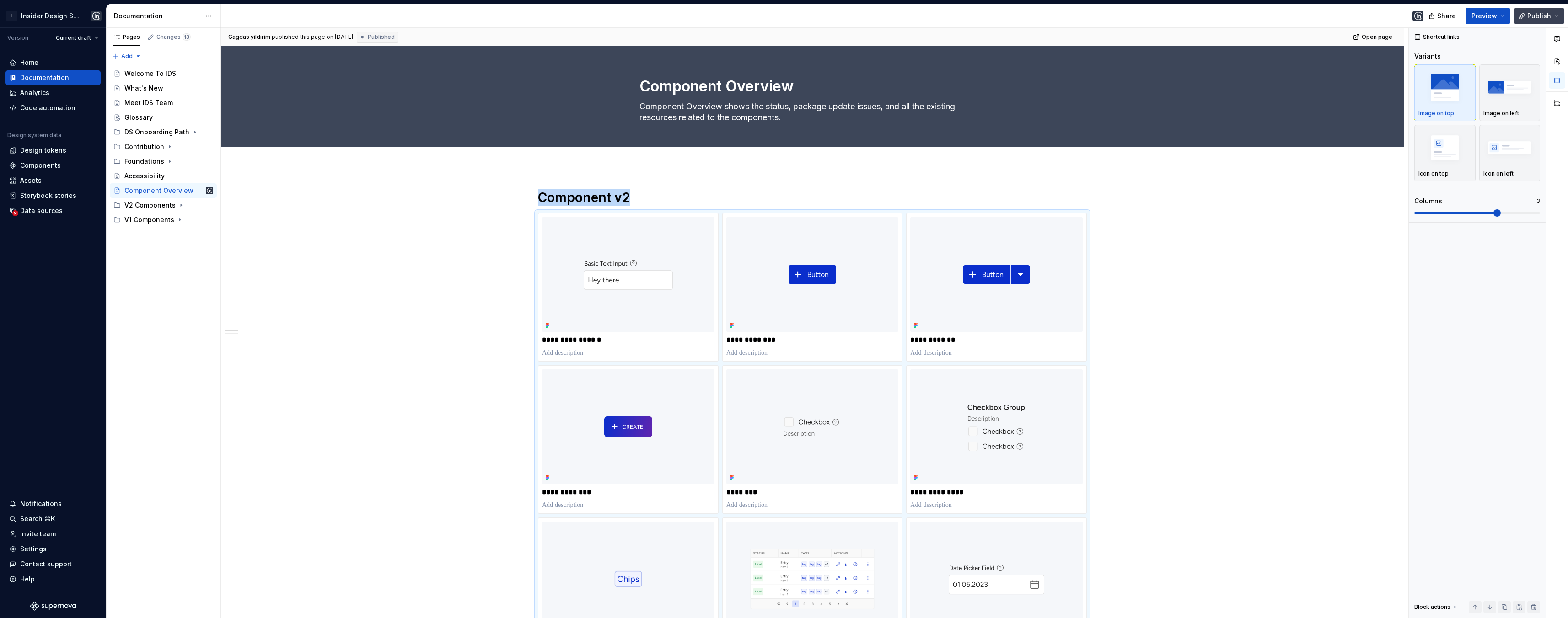
click at [1552, 17] on button "Publish" at bounding box center [1539, 16] width 50 height 16
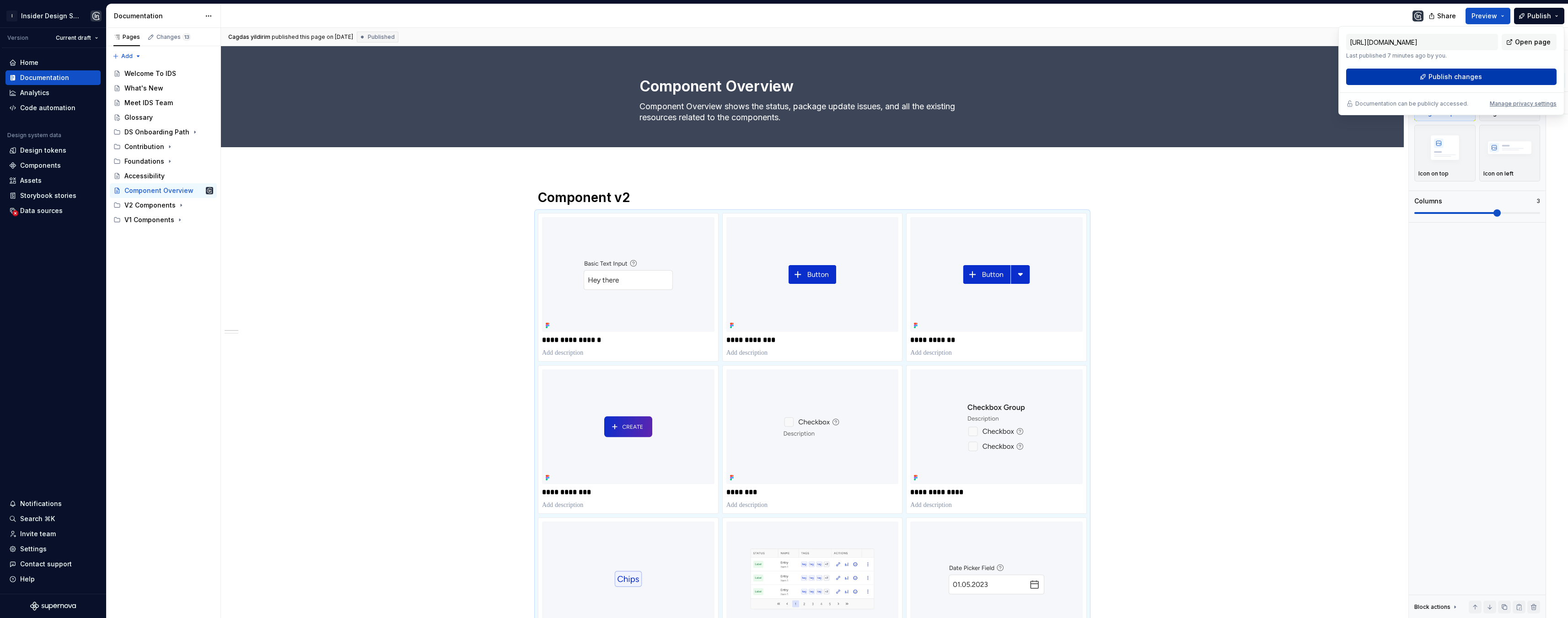
click at [1499, 77] on button "Publish changes" at bounding box center [1451, 77] width 211 height 16
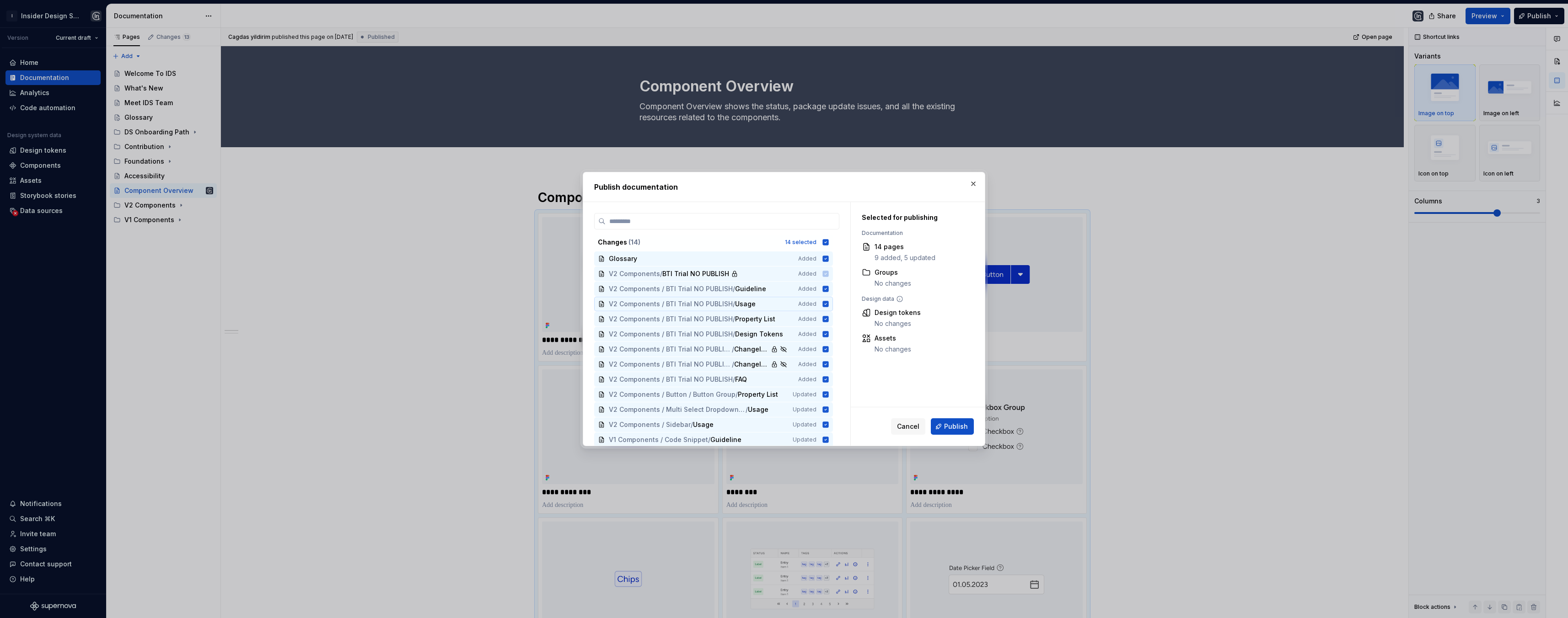
scroll to position [17, 0]
click at [824, 239] on icon at bounding box center [826, 242] width 7 height 7
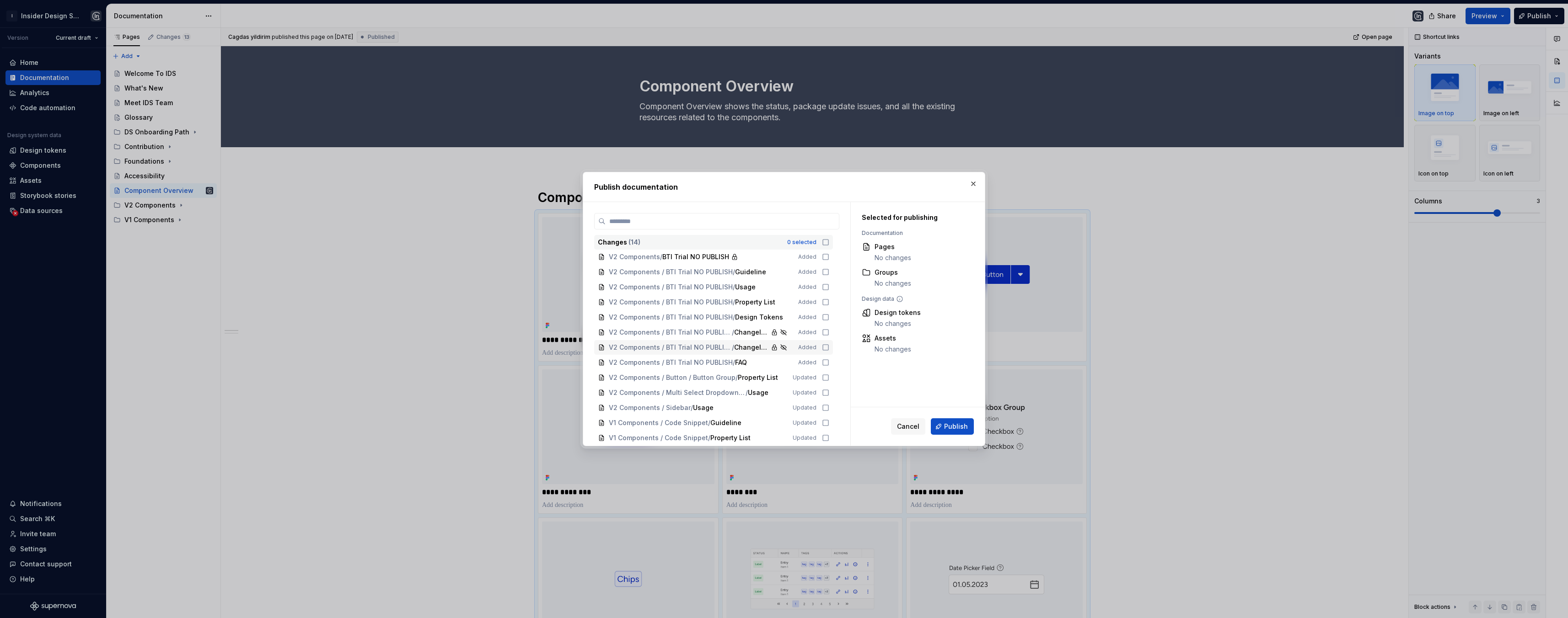
scroll to position [0, 0]
click at [976, 181] on button "button" at bounding box center [973, 184] width 13 height 13
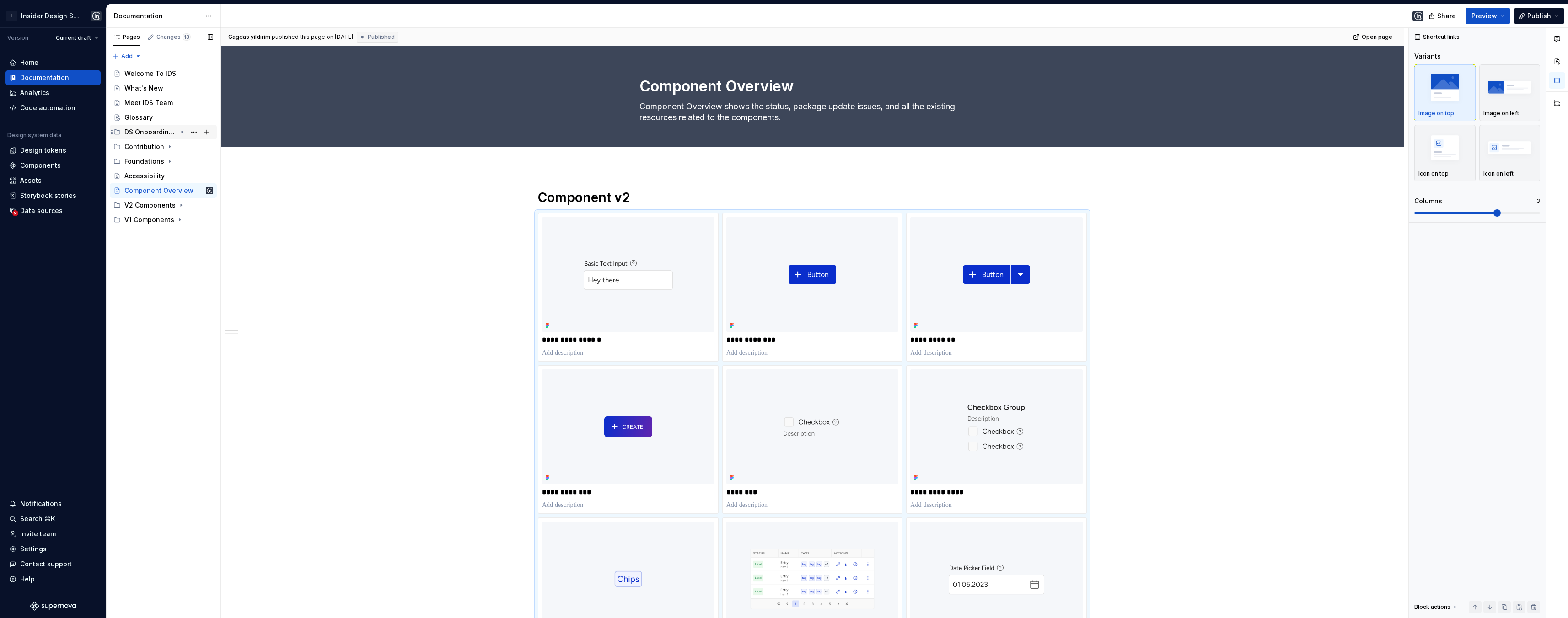
click at [167, 134] on div "DS Onboarding Path" at bounding box center [150, 132] width 52 height 9
click at [153, 178] on div "Starter" at bounding box center [152, 176] width 22 height 9
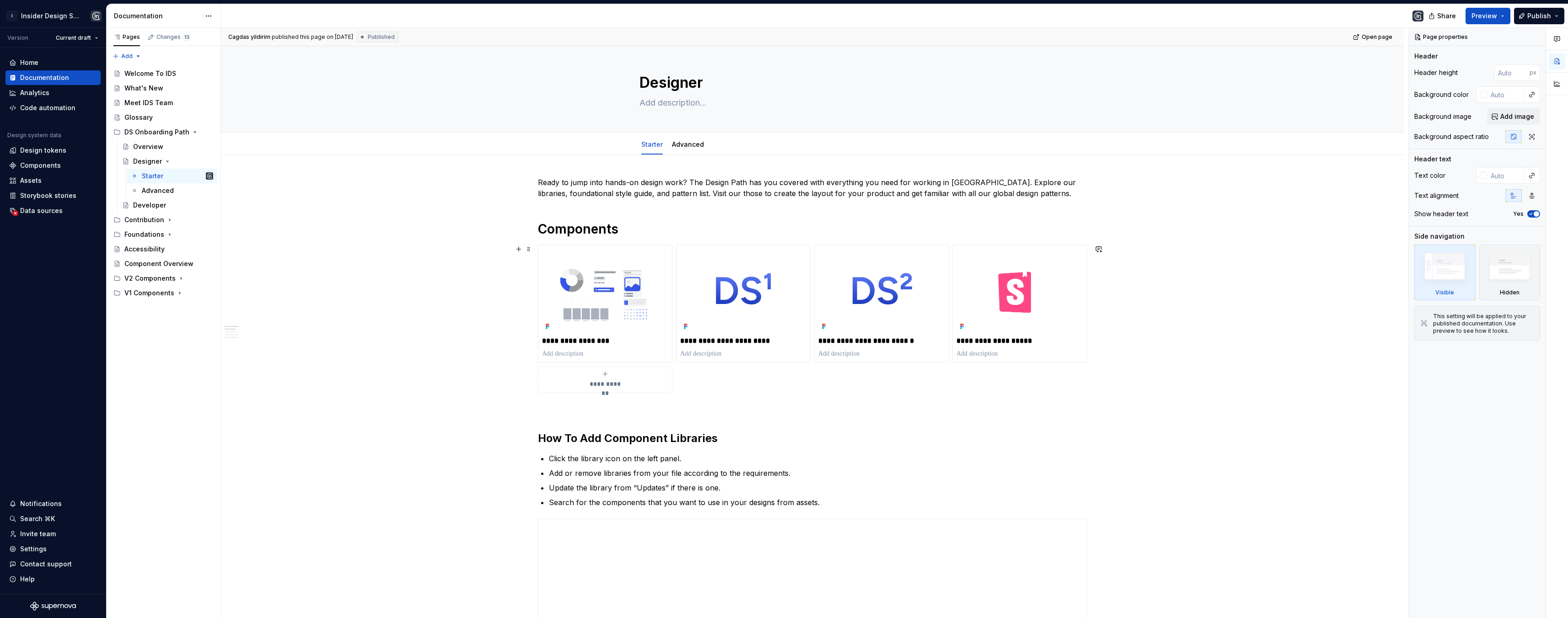
scroll to position [5, 0]
click at [151, 265] on div "Component Overview" at bounding box center [154, 263] width 61 height 9
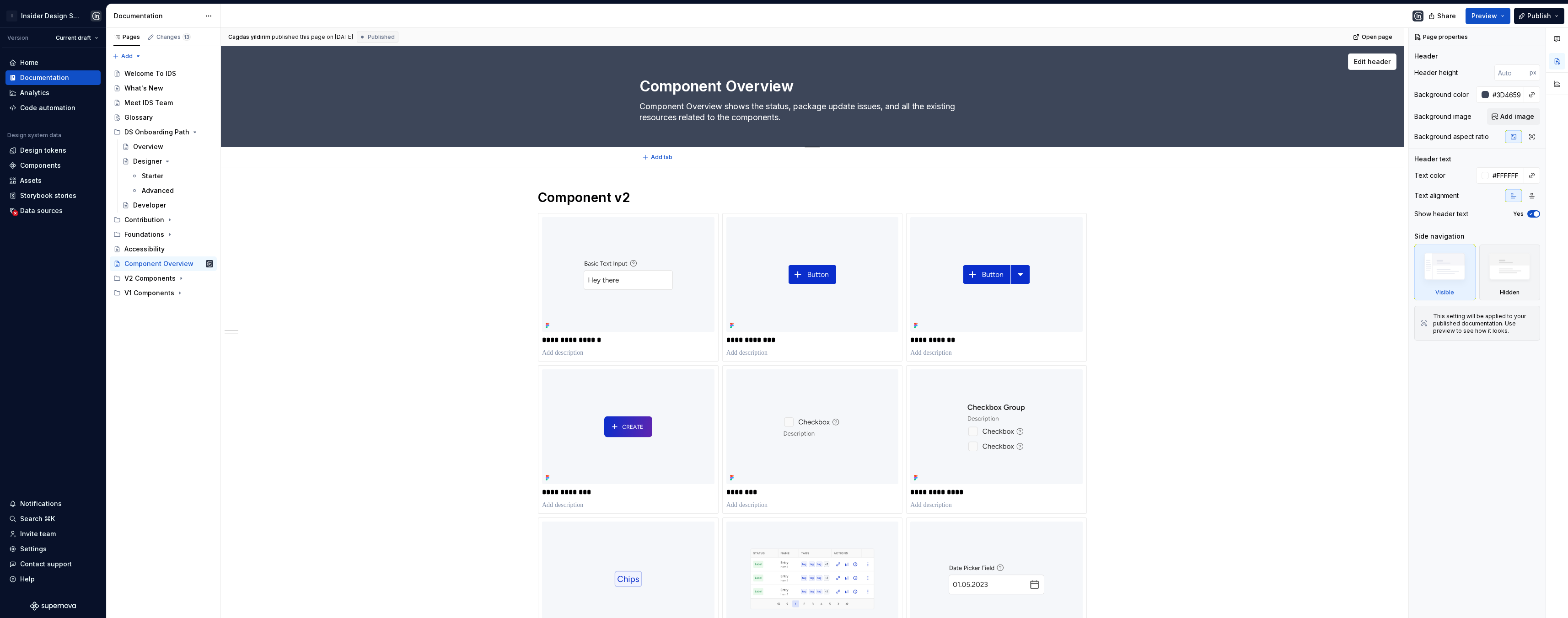
click at [751, 115] on textarea "Component Overview shows the status, package update issues, and all the existin…" at bounding box center [810, 112] width 346 height 26
click at [813, 120] on textarea "Component Overview shows the status, package update issues, and all the existin…" at bounding box center [810, 112] width 346 height 26
drag, startPoint x: 794, startPoint y: 118, endPoint x: 727, endPoint y: 108, distance: 67.7
click at [727, 108] on textarea "Component Overview shows the status, package update issues, and all the existin…" at bounding box center [810, 112] width 346 height 26
click at [763, 113] on textarea "Component Overview shows the status, package update issues, and all the existin…" at bounding box center [810, 112] width 346 height 26
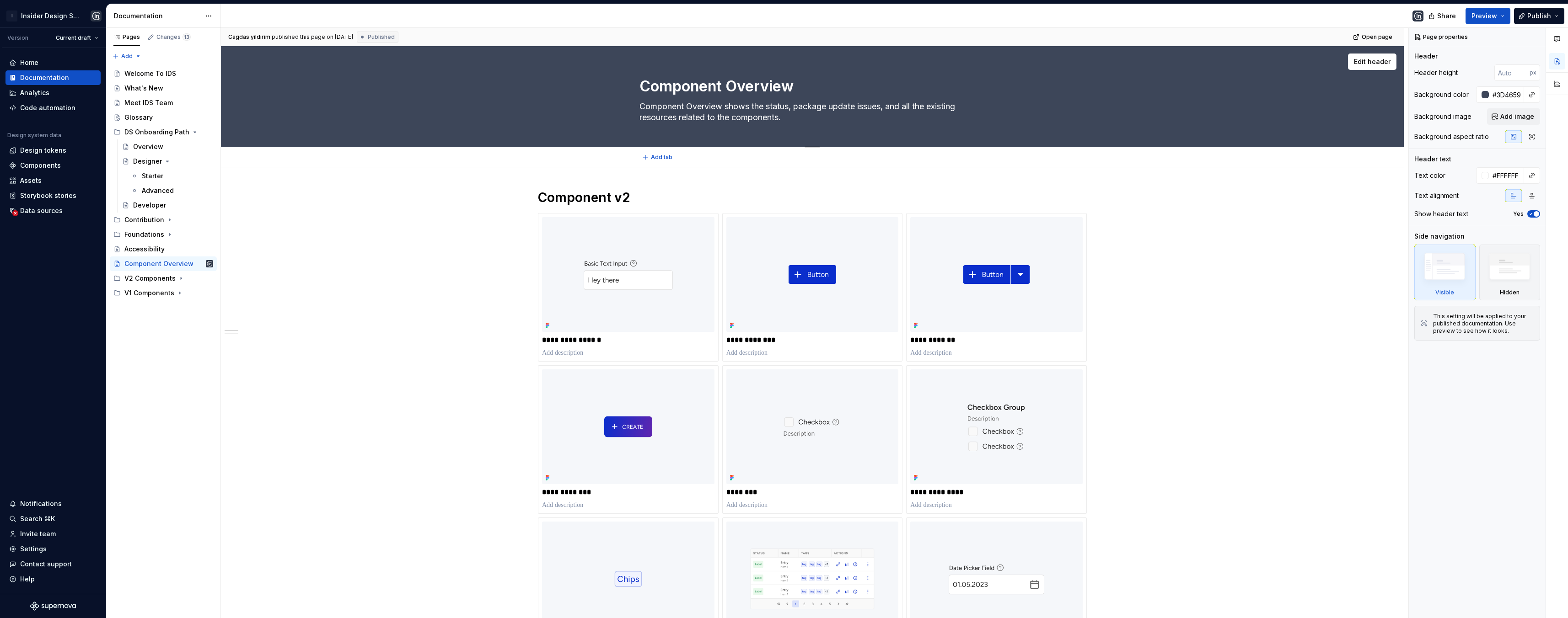
drag, startPoint x: 794, startPoint y: 119, endPoint x: 641, endPoint y: 105, distance: 153.6
click at [641, 105] on textarea "Component Overview shows the status, package update issues, and all the existin…" at bounding box center [810, 112] width 346 height 26
type textarea "*"
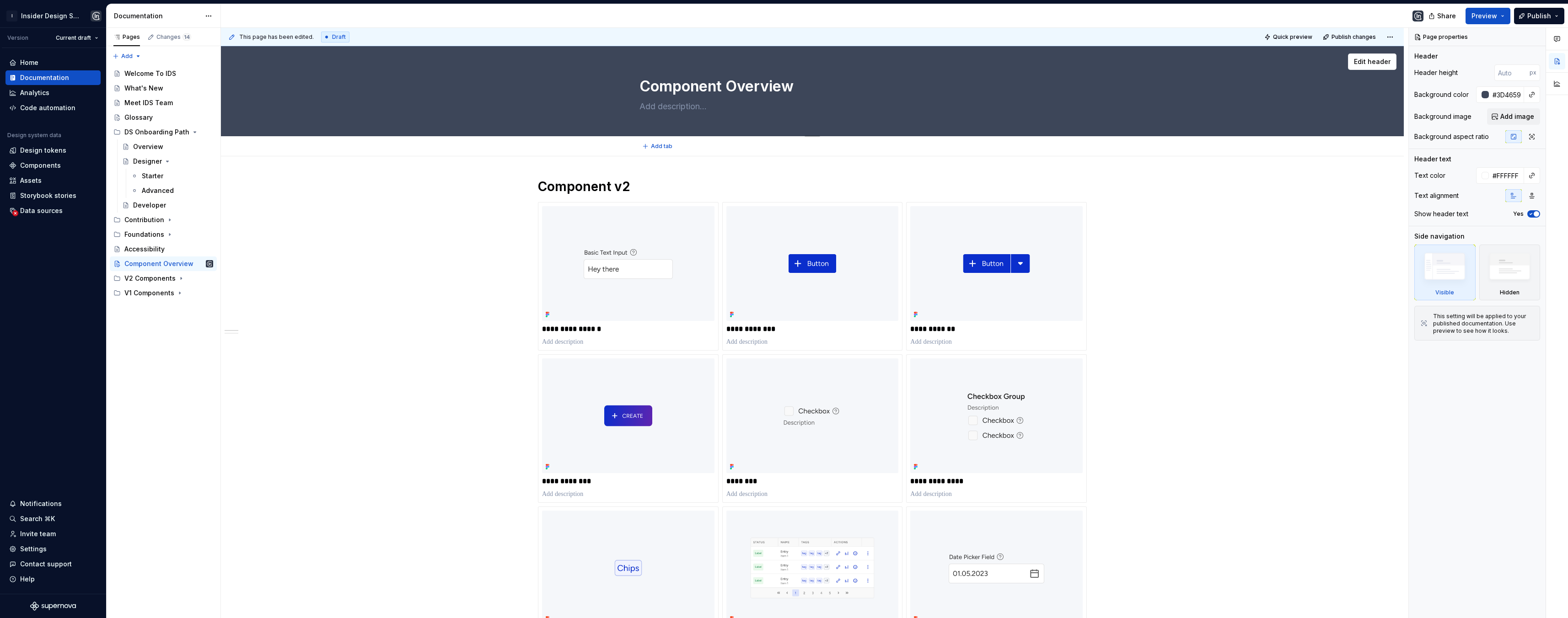
paste textarea "The B2B workspace offers a comprehensive collection of reusable components spec…"
type textarea "*"
type textarea "The B2B workspace offers a comprehensive collection of reusable components spec…"
type textarea "*"
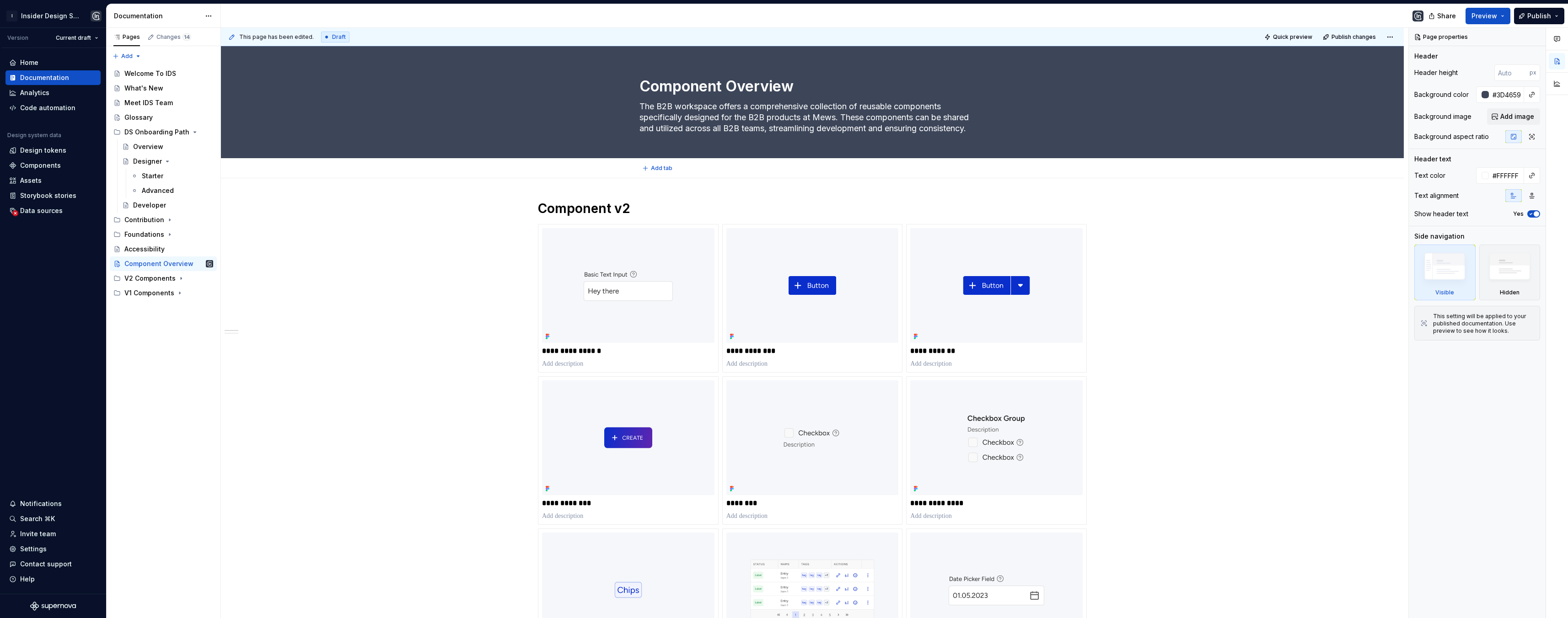
type textarea "The B2B workspace offers a comprehensive collection of reusable components spec…"
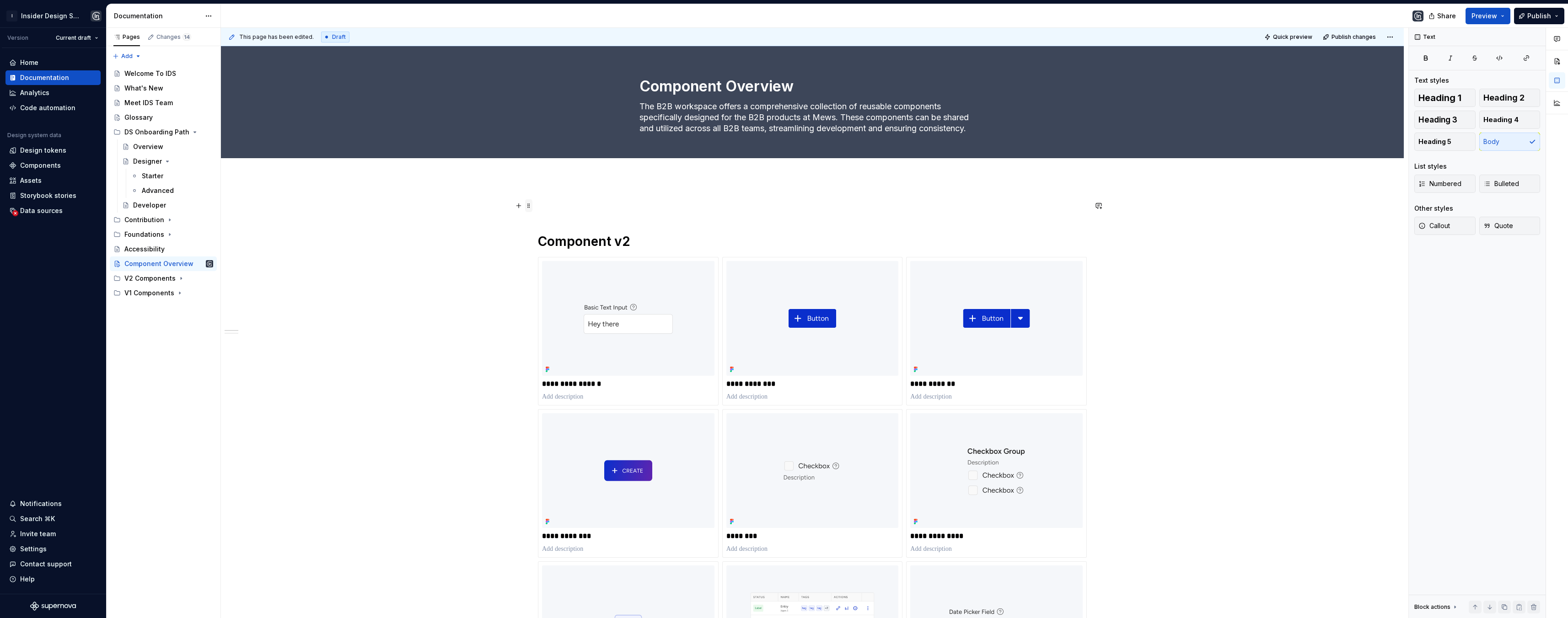
click at [531, 206] on span at bounding box center [529, 206] width 7 height 13
click at [542, 281] on div "Delete" at bounding box center [566, 286] width 78 height 15
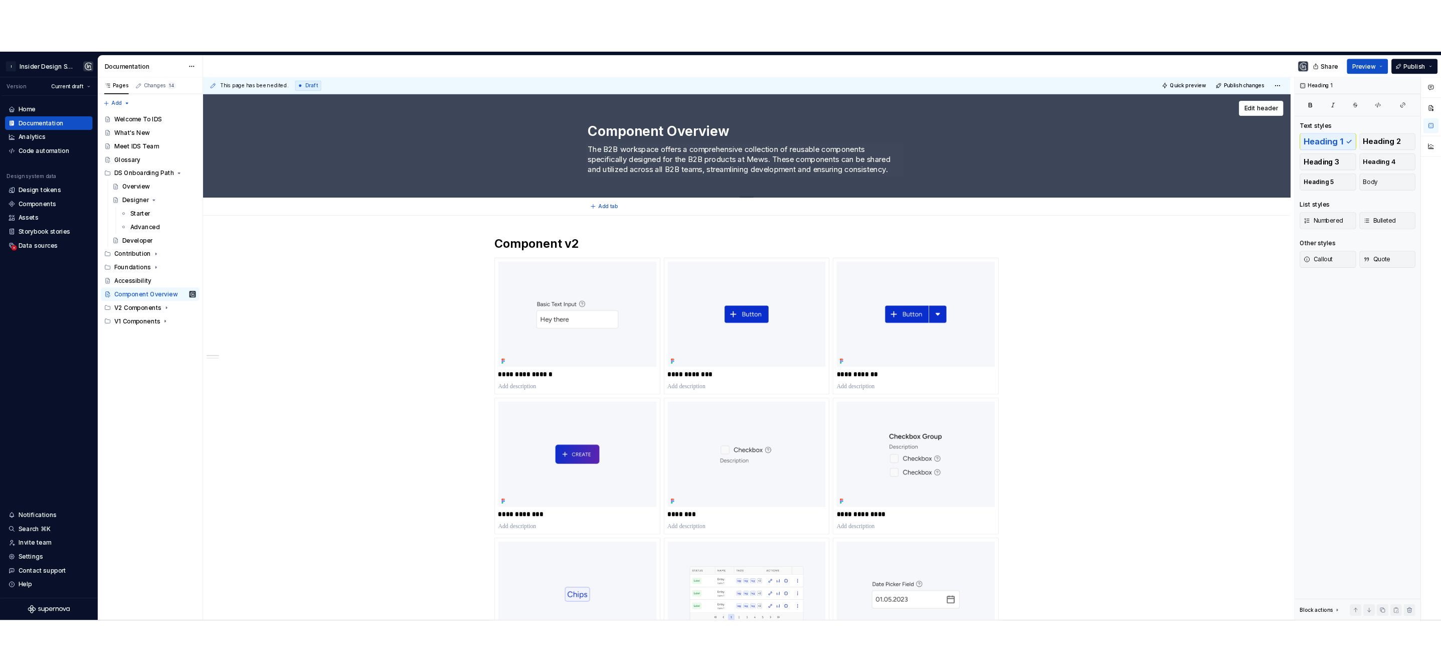
scroll to position [0, 0]
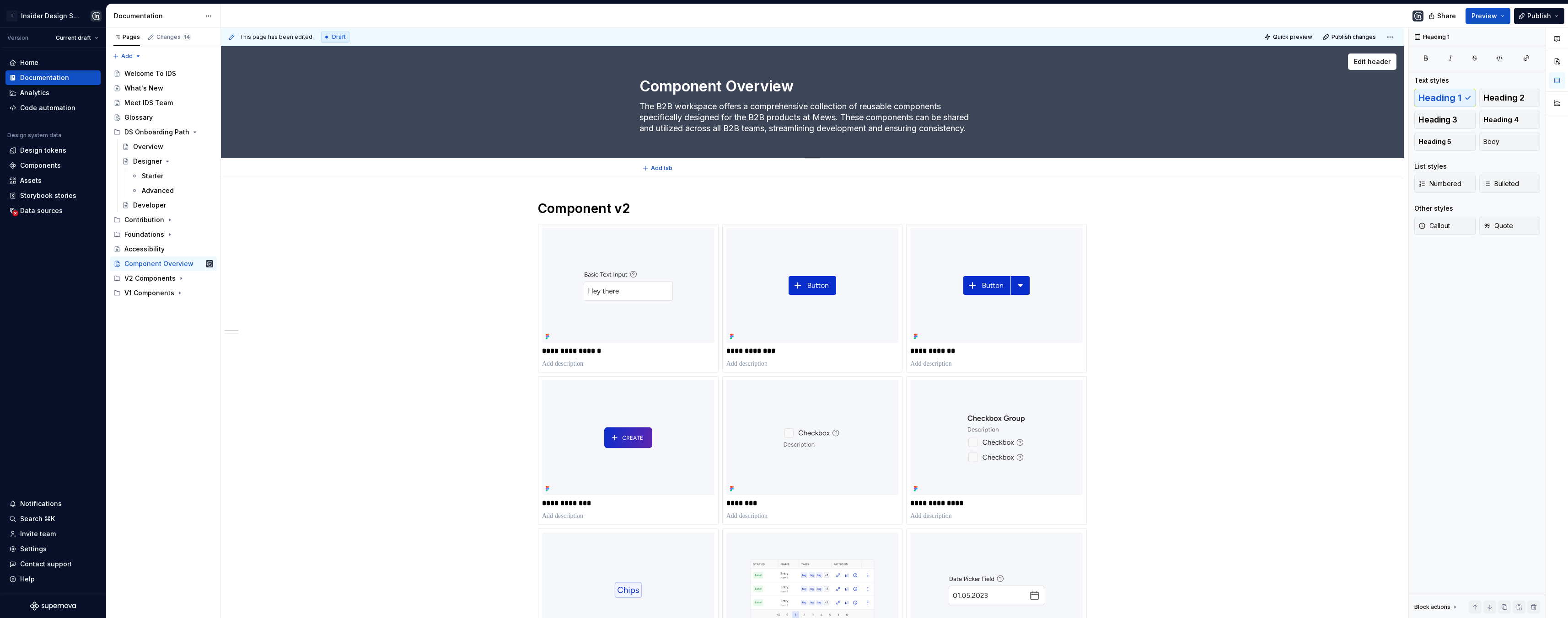
click at [752, 116] on textarea "The B2B workspace offers a comprehensive collection of reusable components spec…" at bounding box center [810, 118] width 346 height 36
click at [753, 119] on textarea "The B2B workspace offers a comprehensive collection of reusable components spec…" at bounding box center [810, 118] width 346 height 36
type textarea "*"
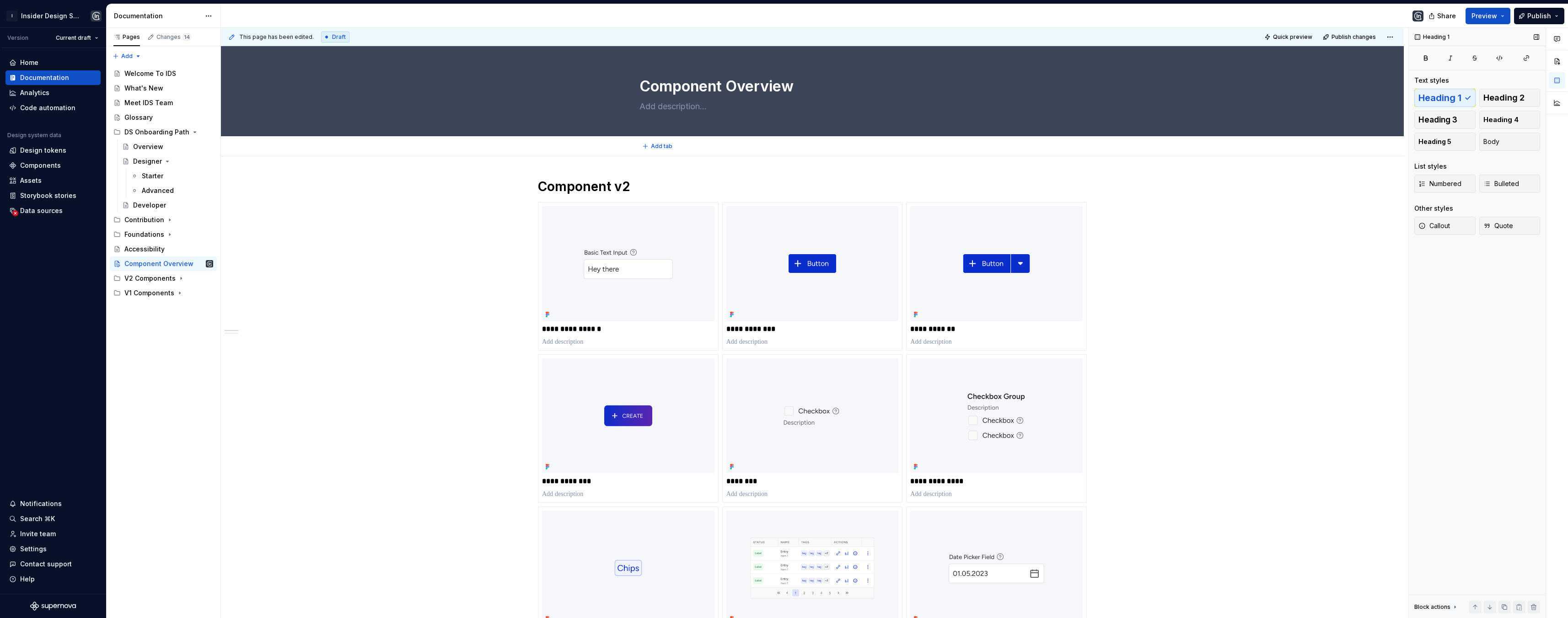
type textarea "*"
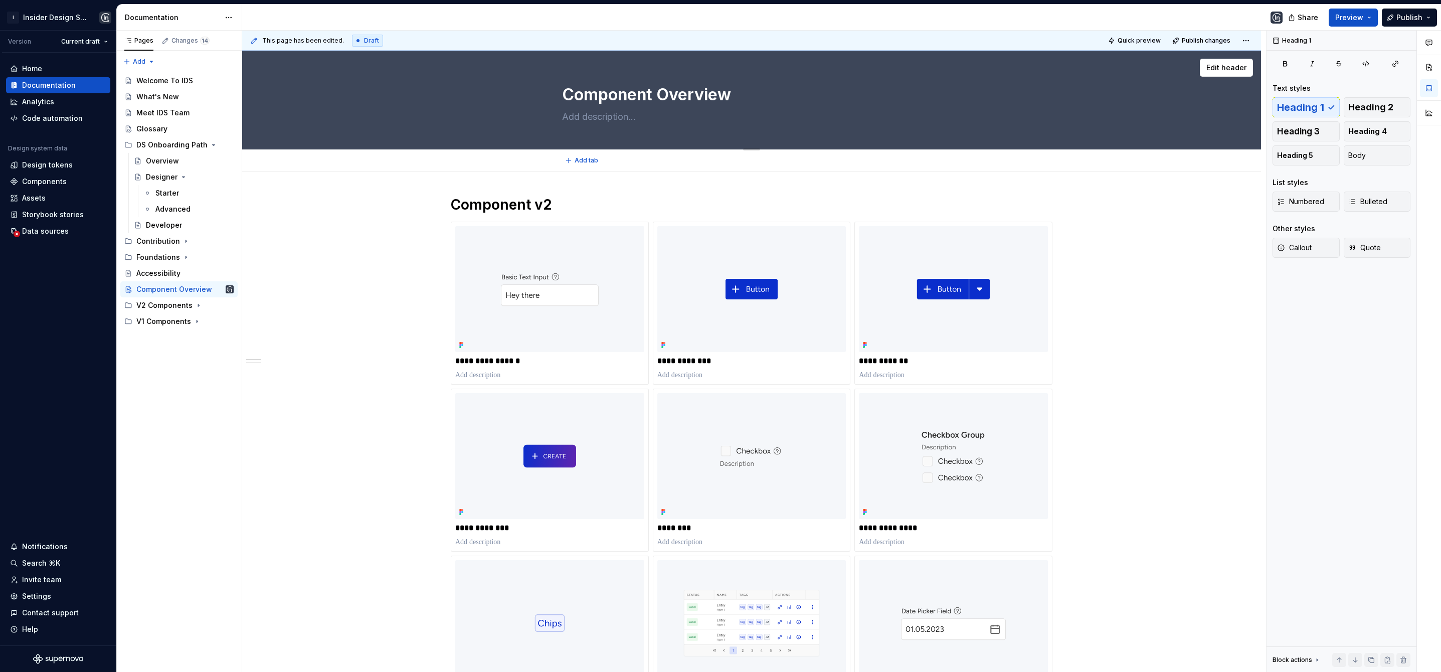
click at [575, 117] on textarea at bounding box center [749, 117] width 379 height 16
click at [587, 117] on textarea at bounding box center [749, 117] width 379 height 16
paste textarea "Explore IDS components, styles, and guidelines for efficient UI design and deve…"
type textarea "*"
type textarea "Explore IDS components, styles, and guidelines for efficient UI design and deve…"
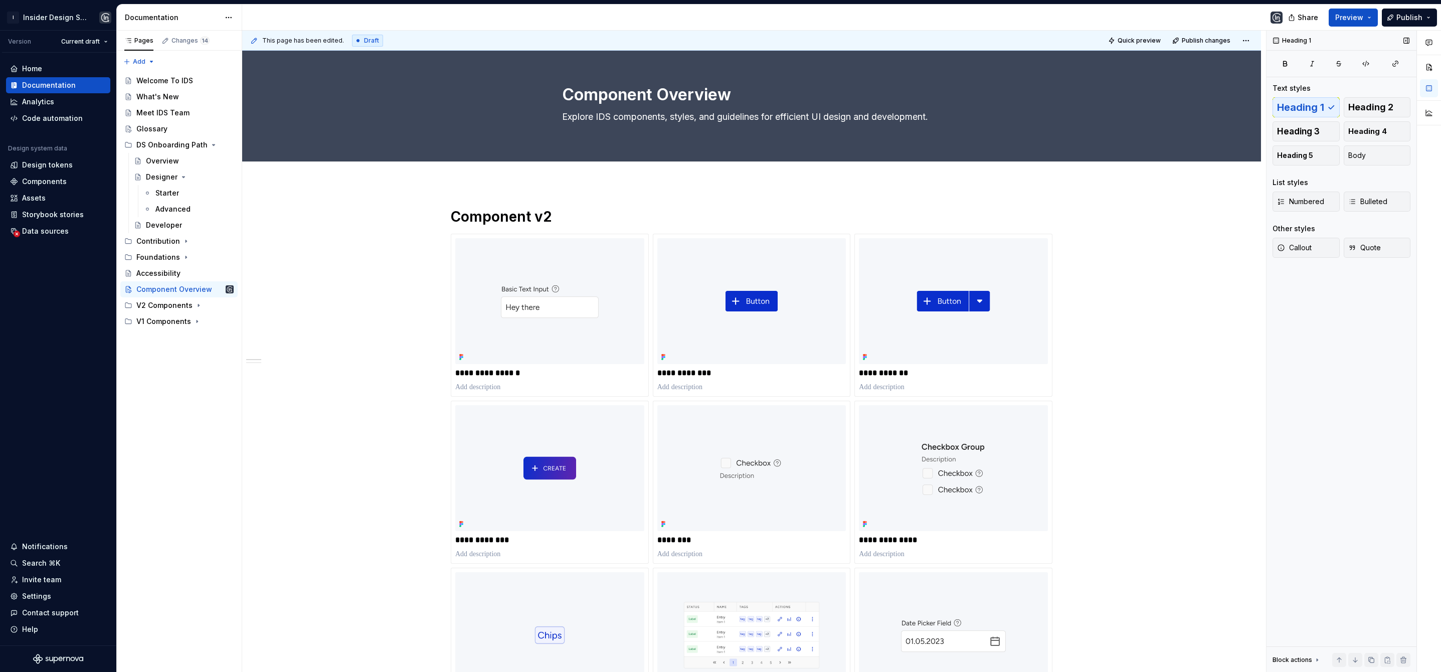
type textarea "*"
type textarea "Explore IDS components, styles, and guidelines for efficient UI design and deve…"
paste textarea "Browse Insider product components and styles to streamline your UI design workf…"
type textarea "*"
type textarea "Browse Insider product components and styles to streamline your UI design workf…"
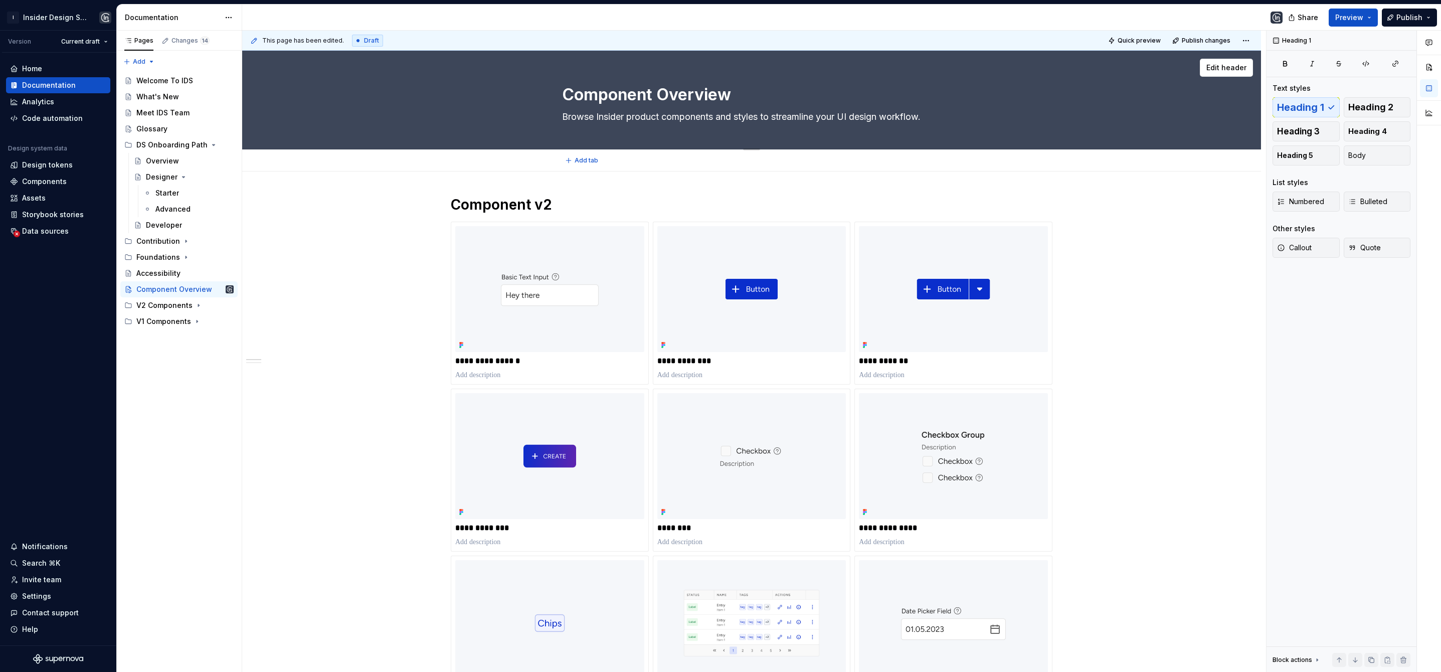
drag, startPoint x: 593, startPoint y: 117, endPoint x: 561, endPoint y: 116, distance: 32.1
click at [561, 116] on textarea "Browse Insider product components and styles to streamline your UI design workf…" at bounding box center [749, 117] width 379 height 16
type textarea "*"
type textarea "E Insider product components and styles to streamline your UI design workflow."
type textarea "*"
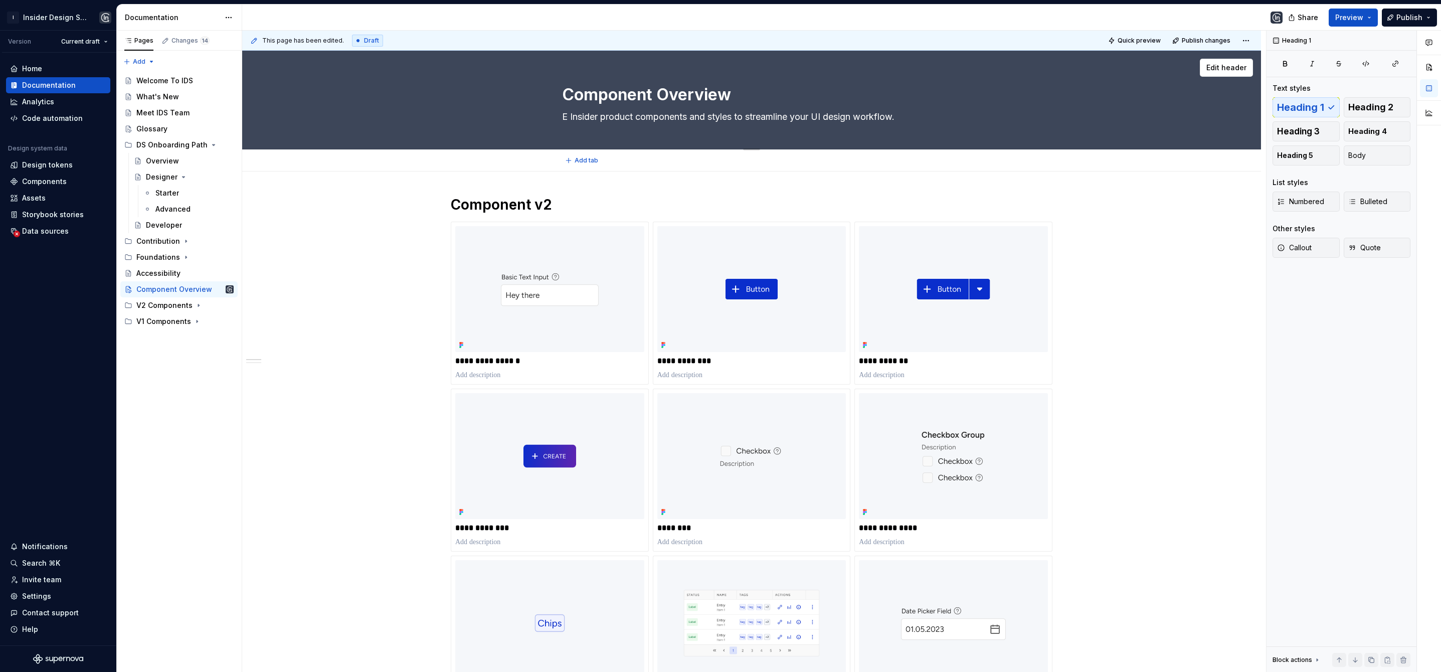
type textarea "Ex Insider product components and styles to streamline your UI design workflow."
type textarea "*"
type textarea "Exp Insider product components and styles to streamline your UI design workflow."
type textarea "*"
type textarea "Expl Insider product components and styles to streamline your UI design workflo…"
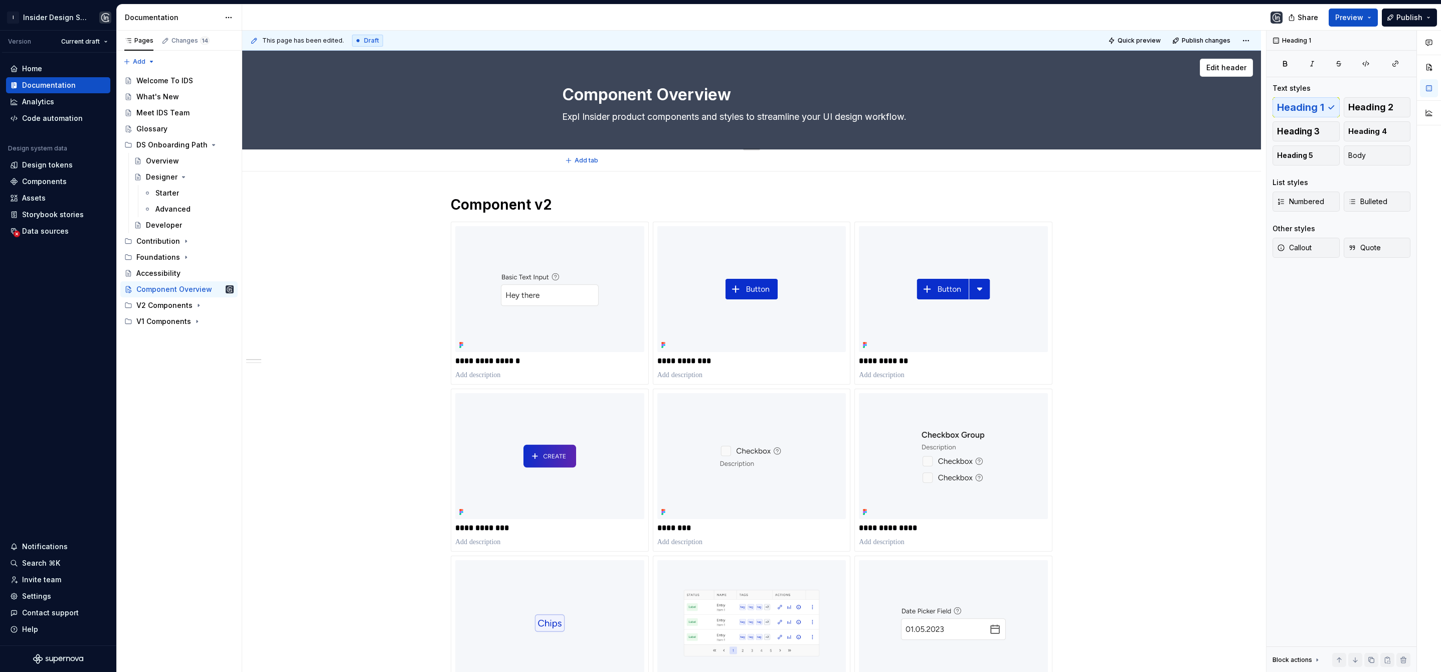
type textarea "*"
type textarea "Explor Insider product components and styles to streamline your UI design workf…"
type textarea "*"
type textarea "Explore Insider product components and styles to streamline your UI design work…"
drag, startPoint x: 925, startPoint y: 117, endPoint x: 600, endPoint y: 120, distance: 325.0
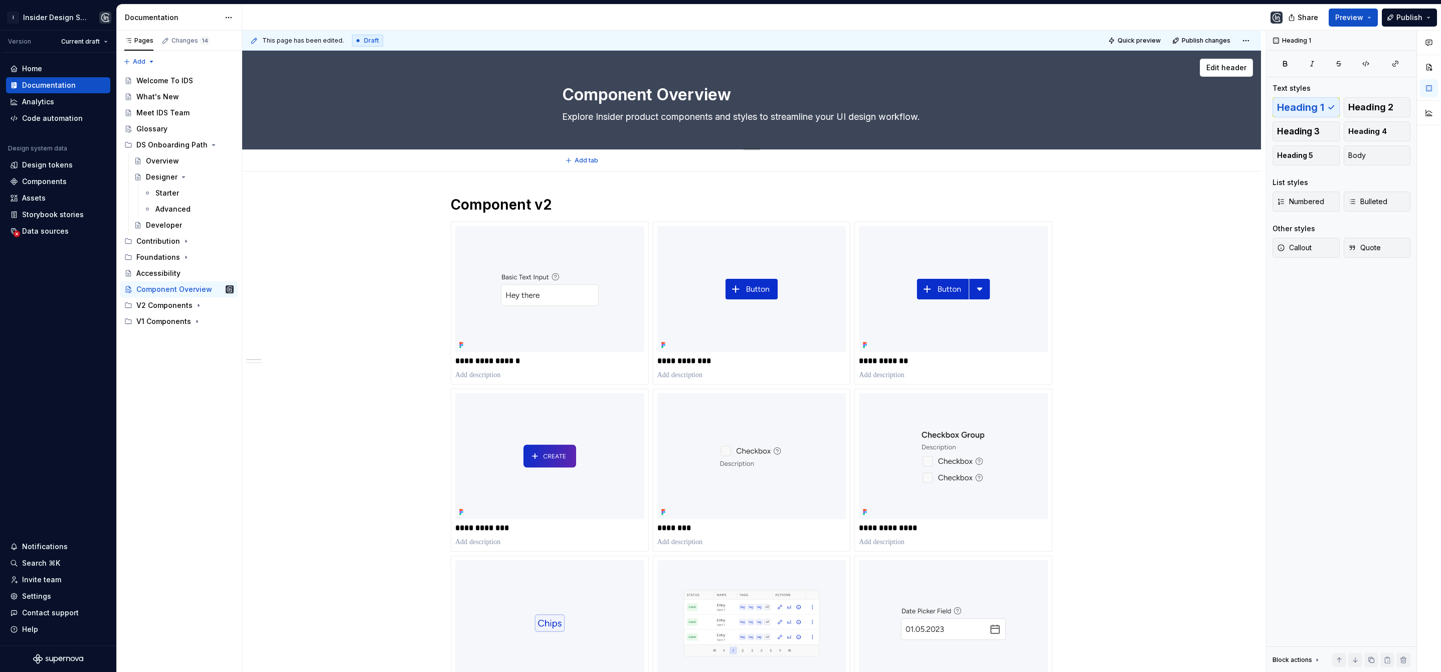
click at [600, 120] on textarea "Explore Insider product components and styles to streamline your UI design work…" at bounding box center [749, 117] width 379 height 16
type textarea "*"
type textarea "Explore ID."
type textarea "*"
type textarea "Explore IDS."
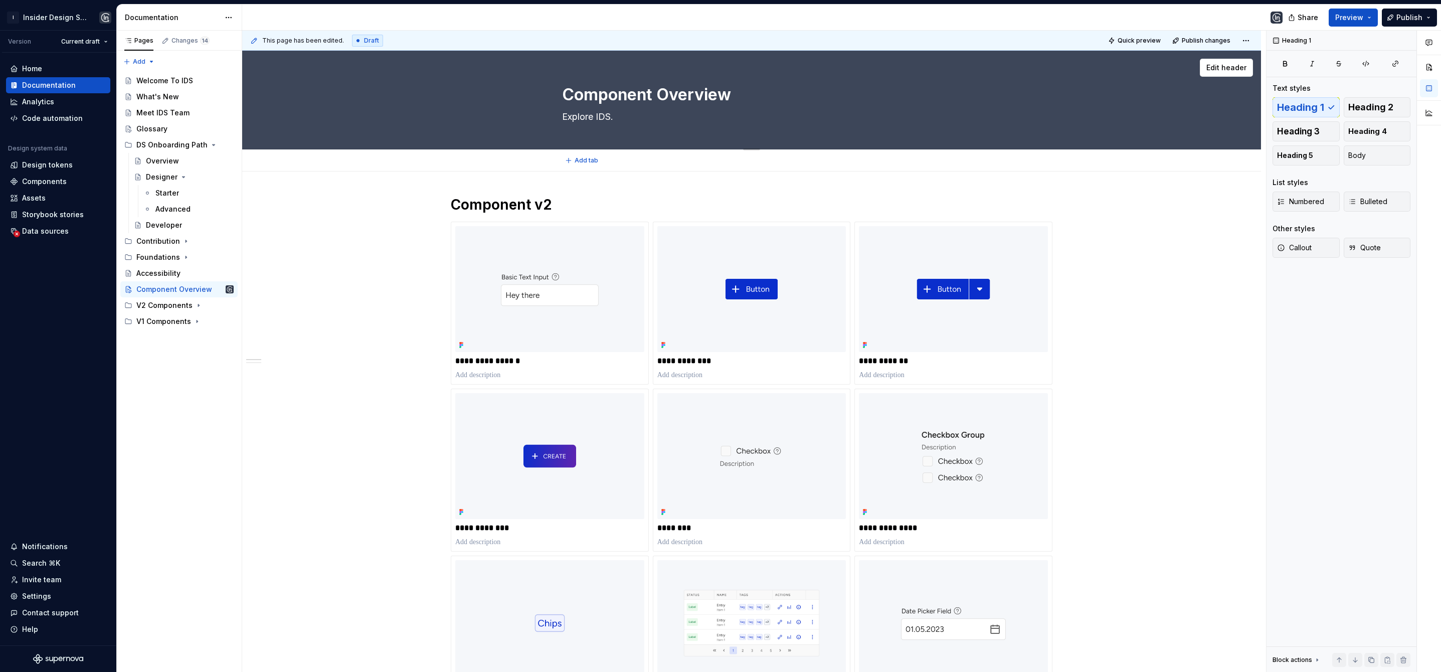
type textarea "*"
type textarea "Explore IDS ."
type textarea "*"
type textarea "Explore IDS C."
type textarea "*"
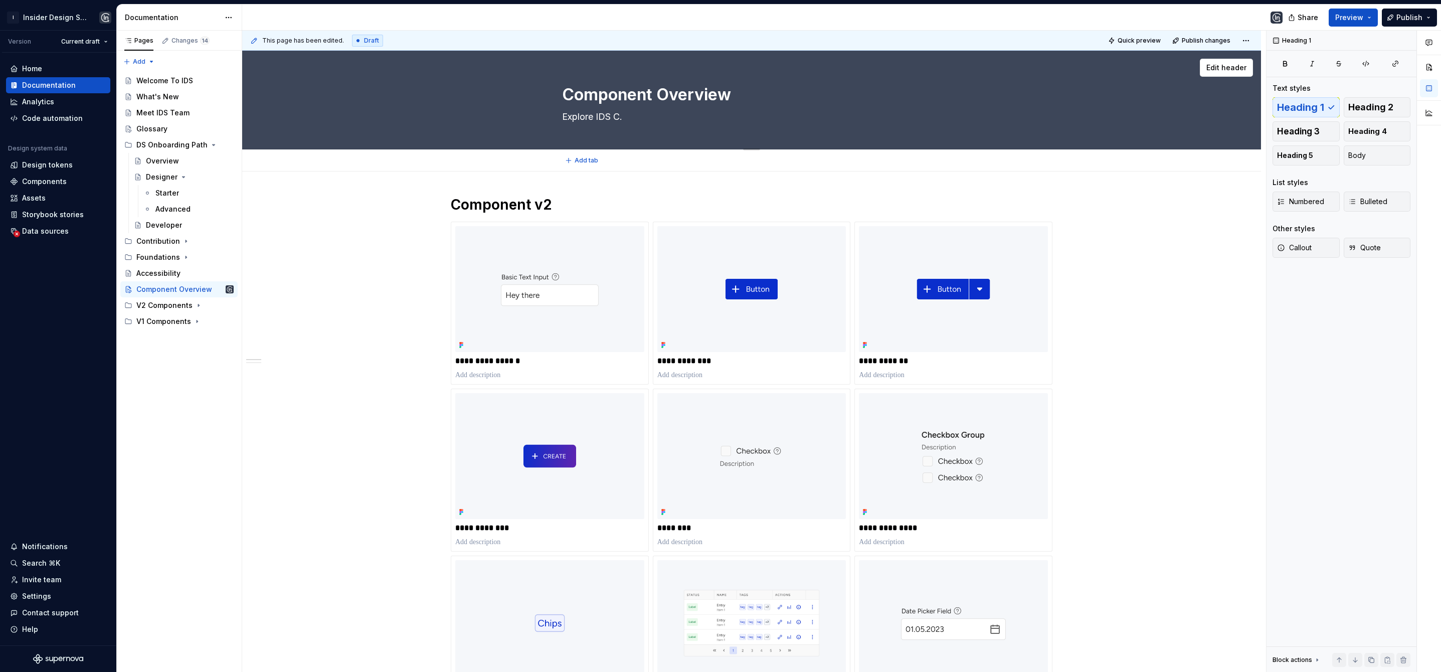
type textarea "Explore IDS Co."
type textarea "*"
type textarea "Explore IDS Com."
type textarea "*"
type textarea "Explore IDS Comp."
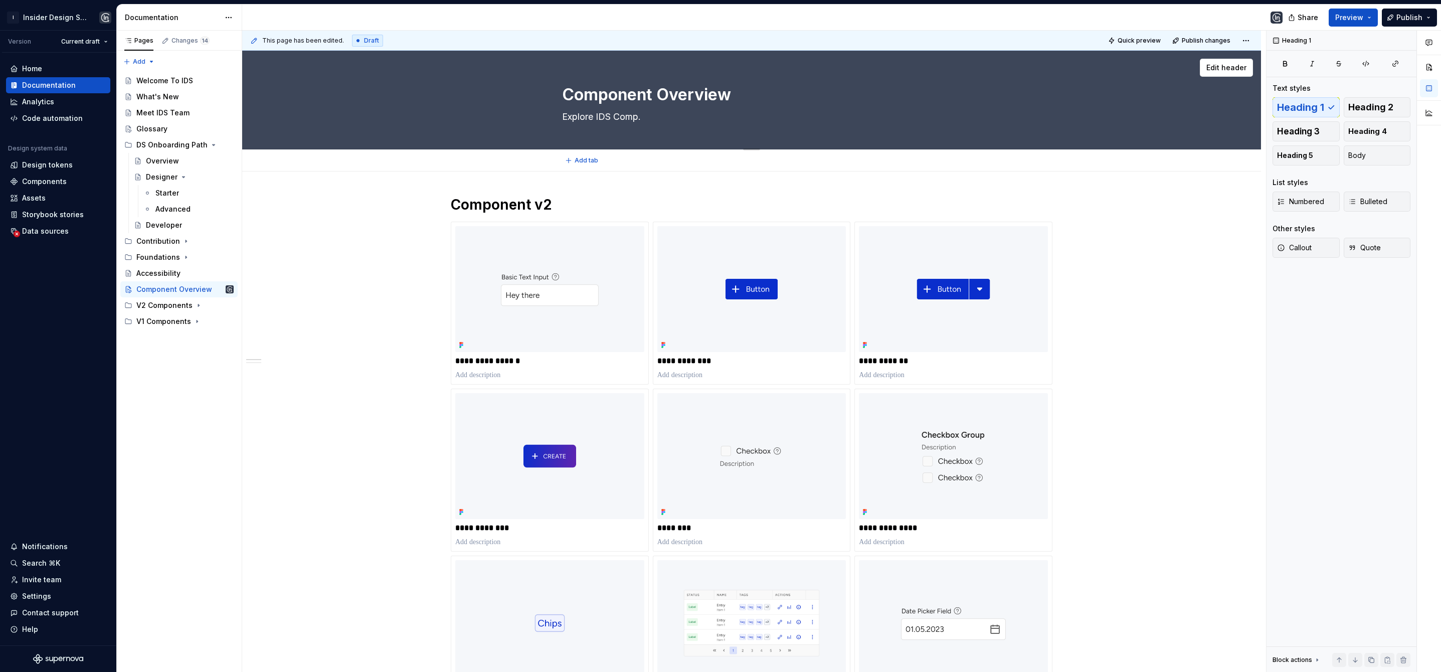
type textarea "*"
type textarea "Explore IDS Compo."
type textarea "*"
type textarea "Explore IDS Compon."
type textarea "*"
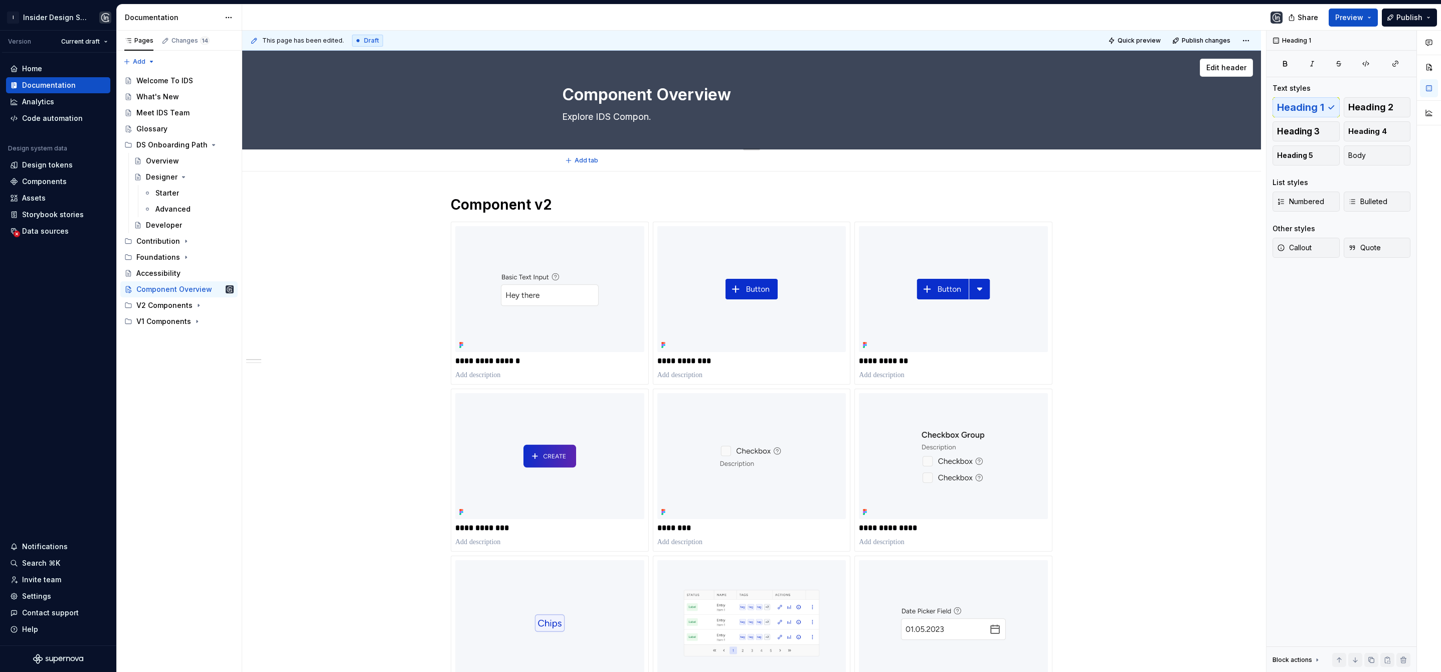
type textarea "Explore IDS Compone."
type textarea "*"
type textarea "Explore IDS Componen."
type textarea "*"
type textarea "Explore IDS Component."
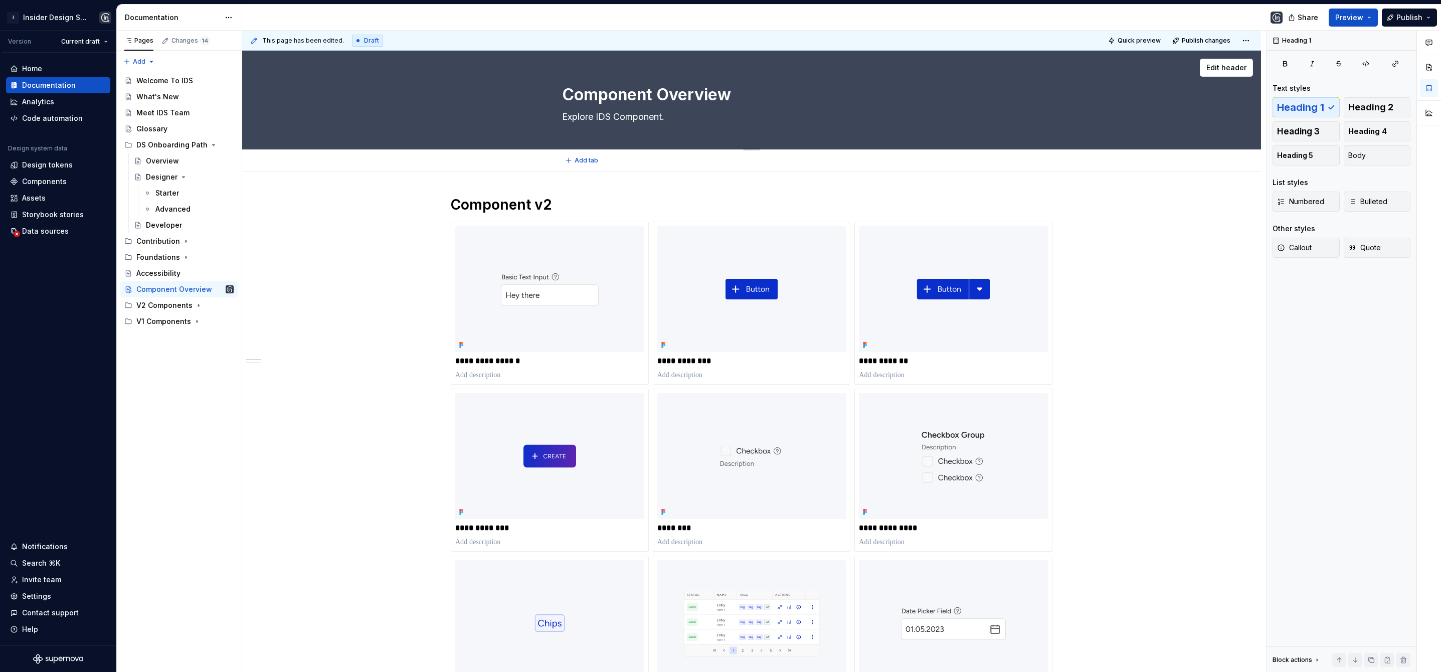
type textarea "*"
type textarea "Explore IDS Components."
type textarea "*"
type textarea "Explore IDS Components ."
type textarea "*"
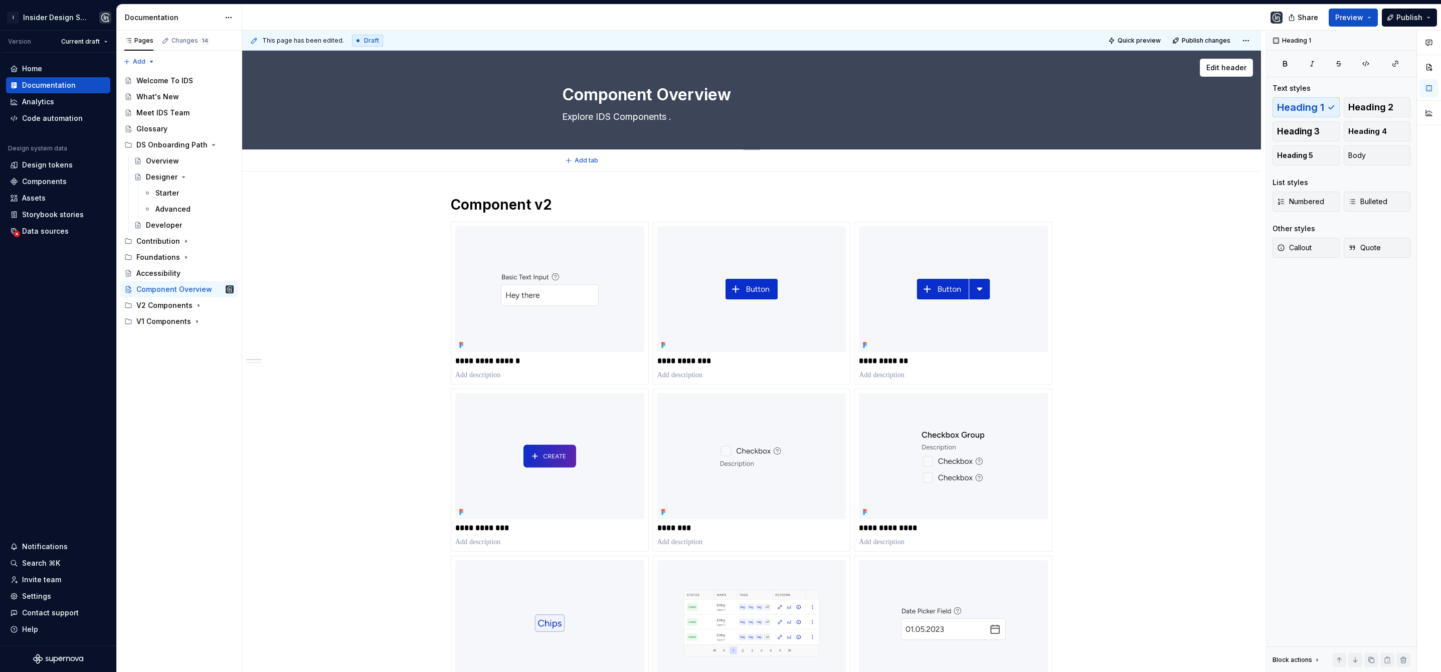
type textarea "Explore IDS Components o."
type textarea "*"
type textarea "Explore IDS Components ."
type textarea "*"
type textarea "Explore IDS Components t."
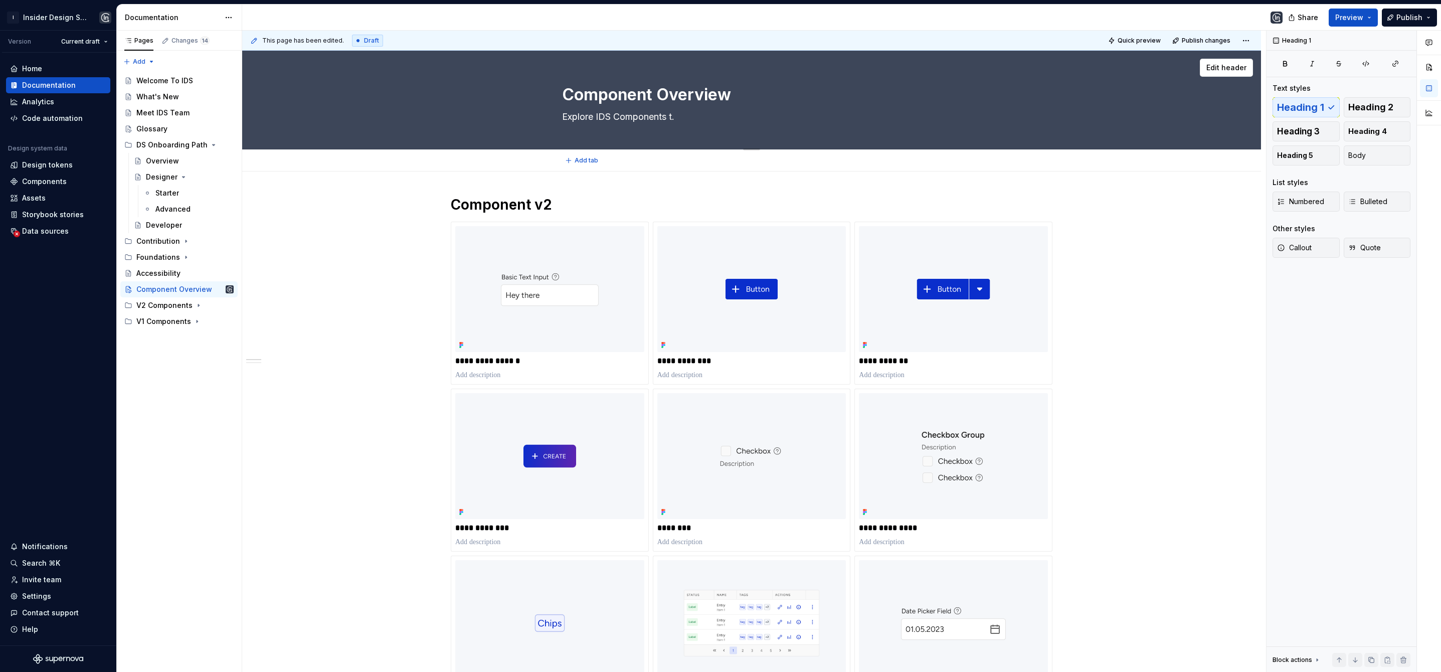
type textarea "*"
type textarea "Explore IDS Components to."
type textarea "*"
type textarea "Explore IDS Components to ."
type textarea "*"
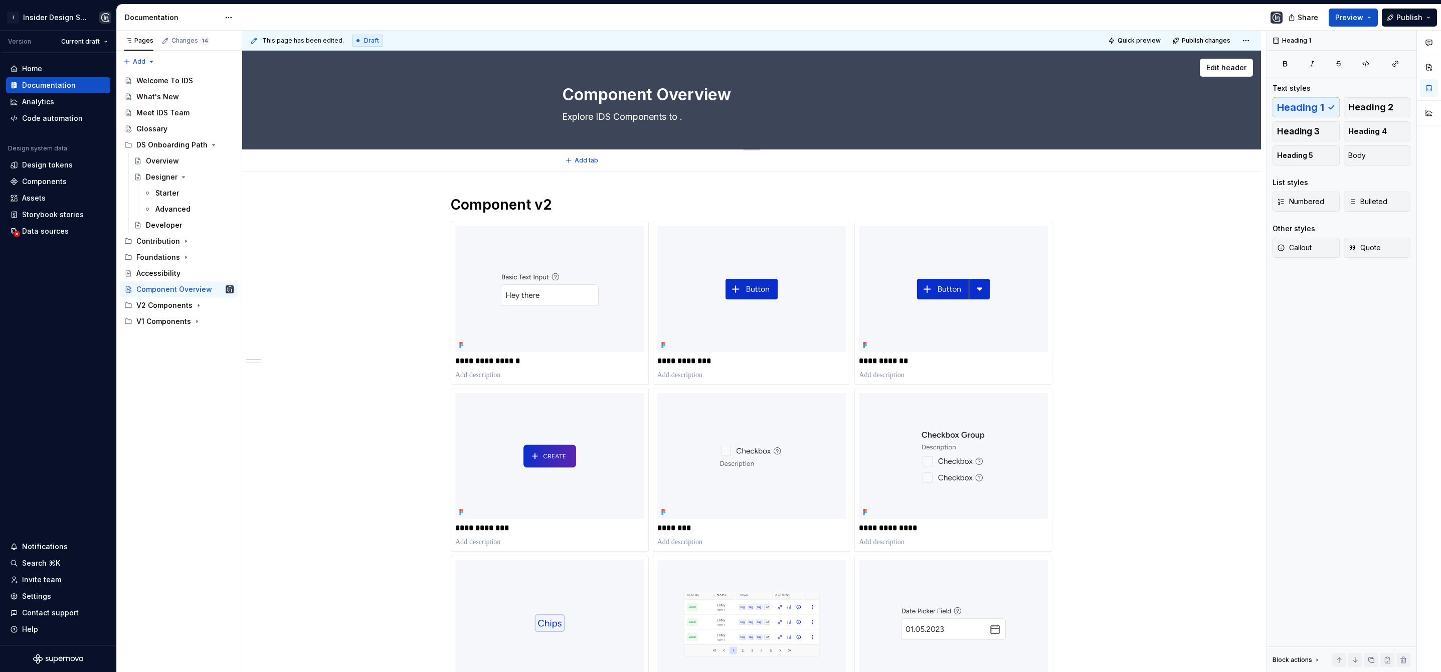
type textarea "Explore IDS Components to d."
type textarea "*"
type textarea "Explore IDS Components to de."
type textarea "*"
type textarea "Explore IDS Components to des."
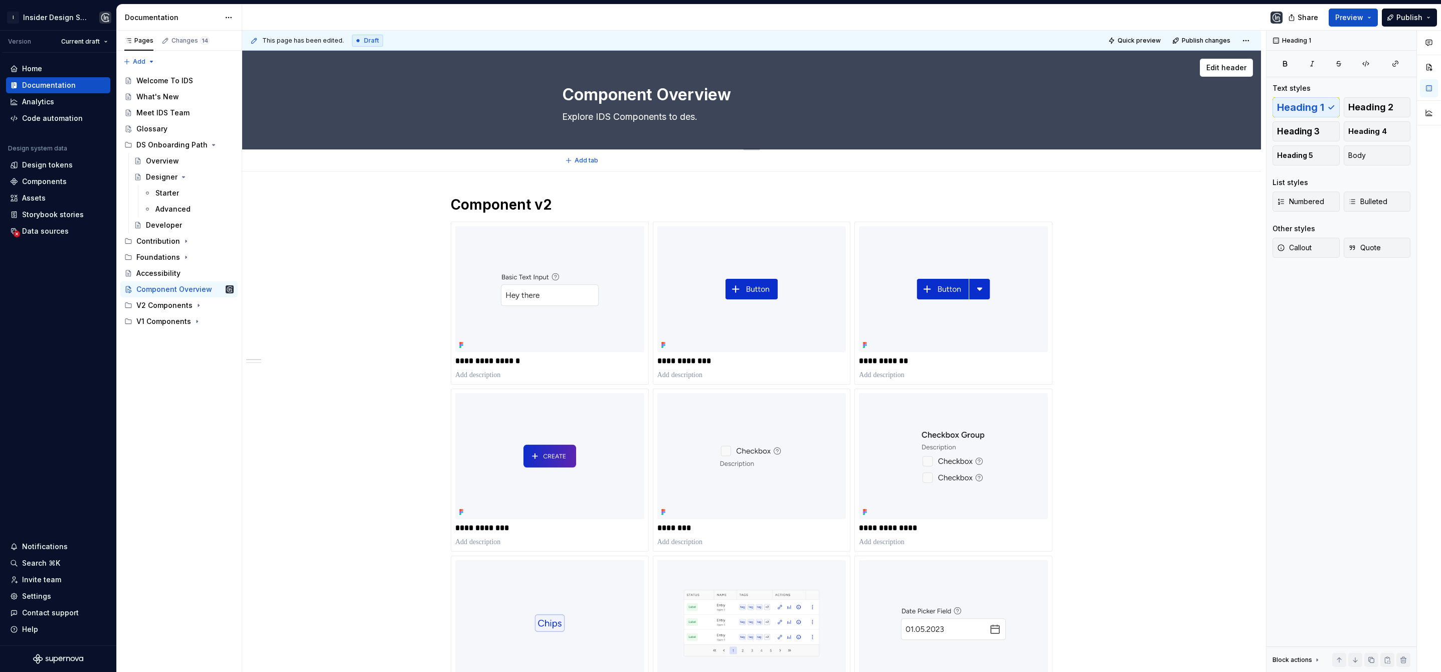
type textarea "*"
type textarea "Explore IDS Components to desi."
type textarea "*"
type textarea "Explore IDS Components to desig."
type textarea "*"
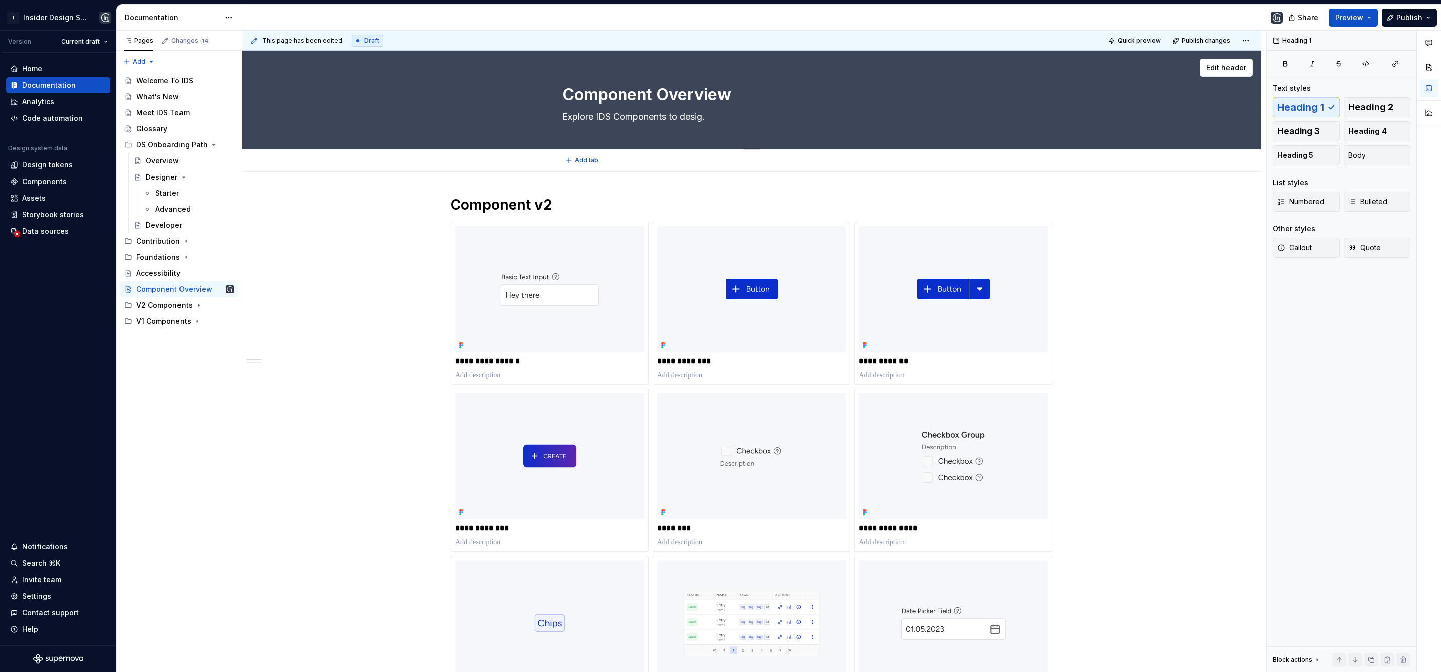
type textarea "Explore IDS Components to design."
type textarea "*"
type textarea "Explore IDS Components to design ."
type textarea "*"
type textarea "Explore IDS Components to design t."
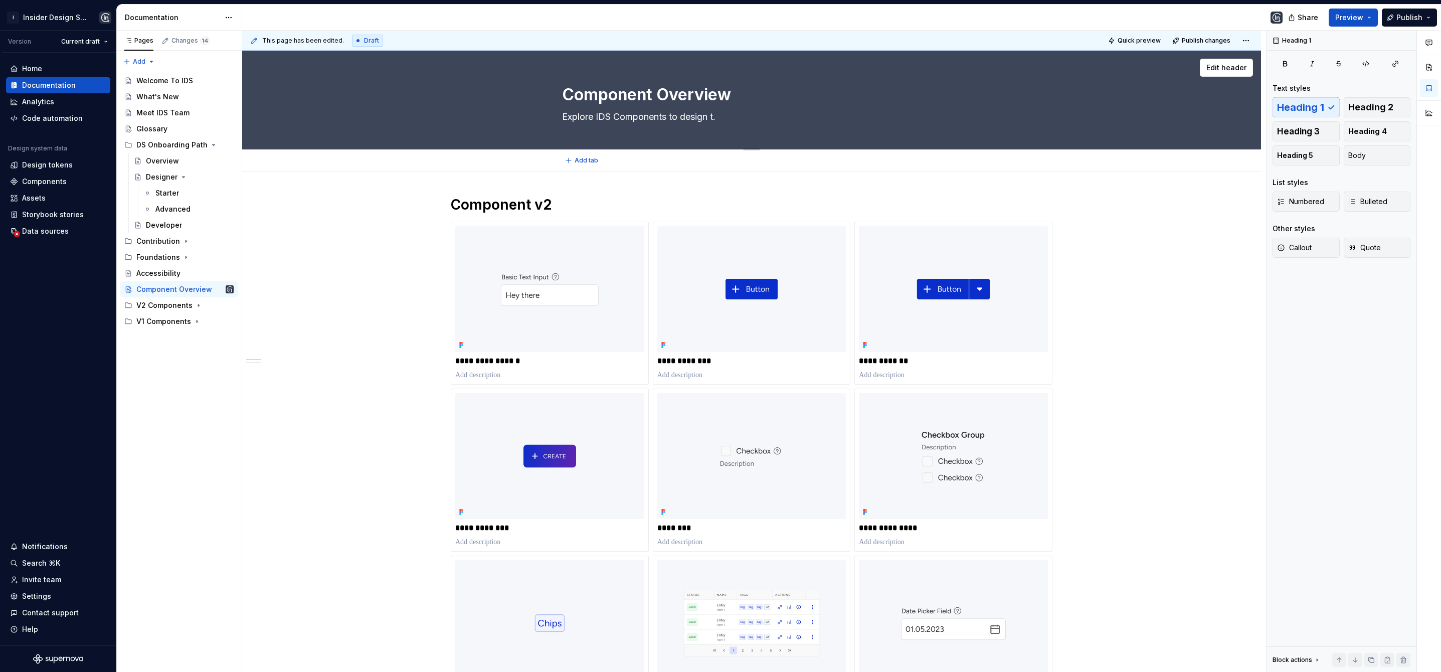
type textarea "*"
type textarea "Explore IDS Components to design th."
type textarea "*"
type textarea "Explore IDS Components to design the."
type textarea "*"
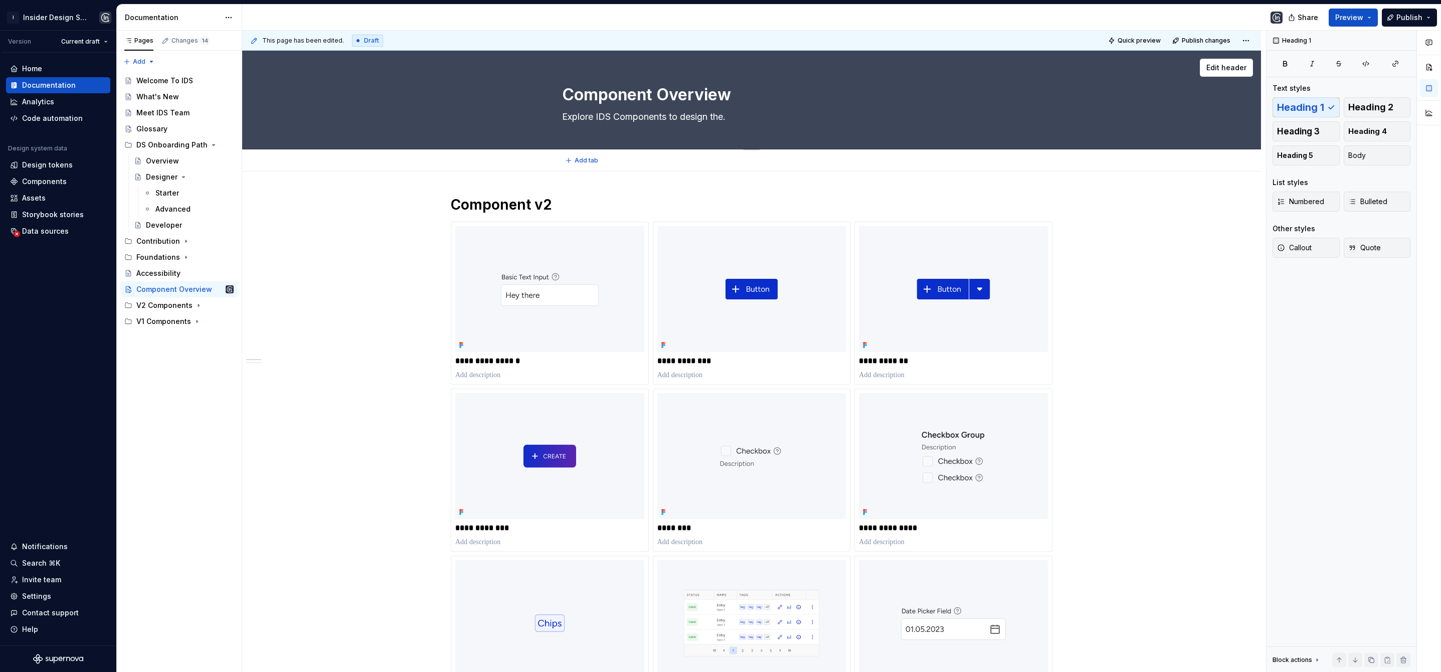
type textarea "Explore IDS Components to design the ."
type textarea "*"
type textarea "Explore IDS Components to design the p."
type textarea "*"
type textarea "Explore IDS Components to design the pr."
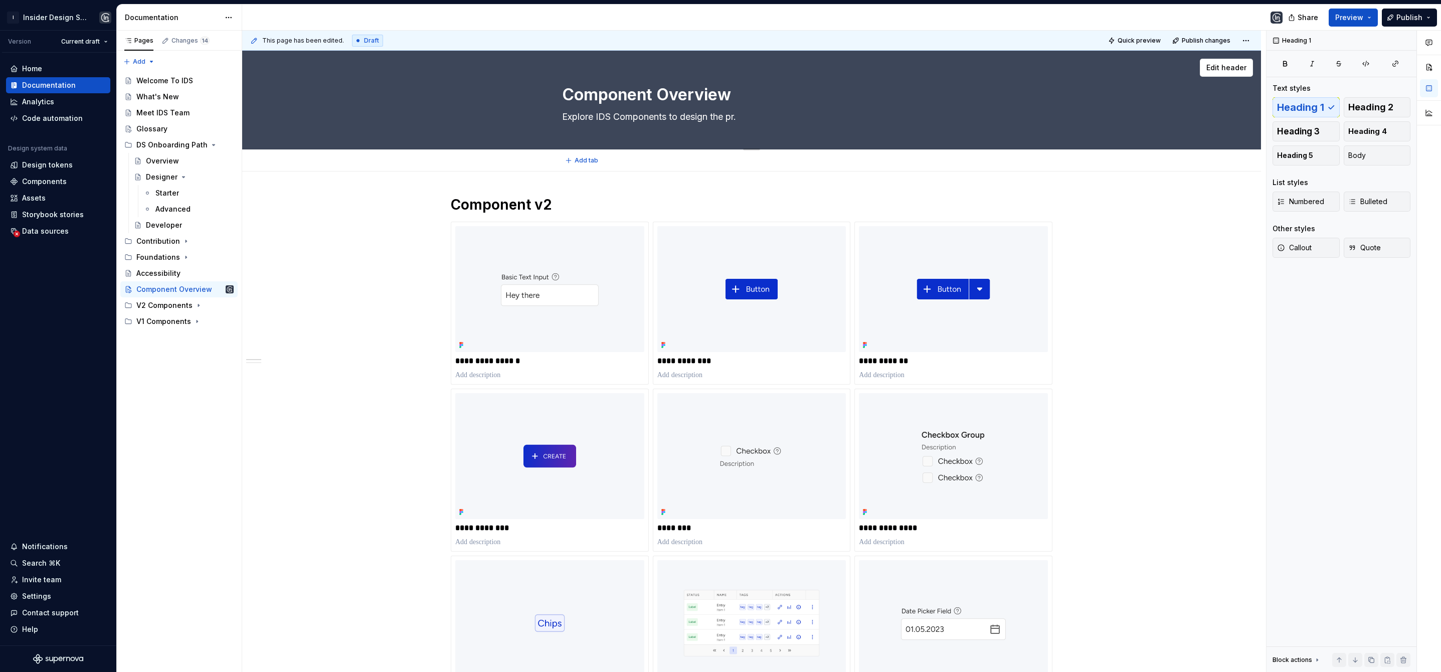
type textarea "*"
type textarea "Explore IDS Components to design the pro."
type textarea "*"
type textarea "Explore IDS Components to design the prod."
type textarea "*"
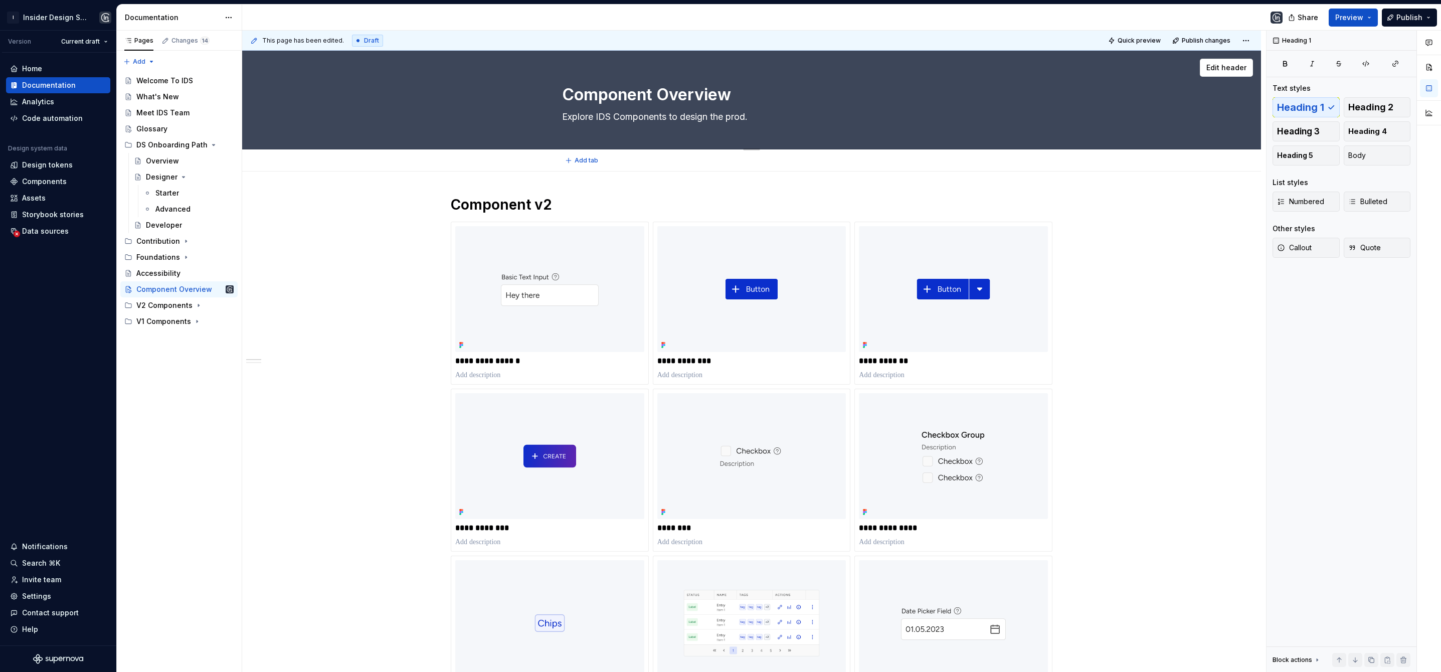
type textarea "Explore IDS Components to design the produ."
type textarea "*"
type textarea "Explore IDS Components to design the produc."
type textarea "*"
type textarea "Explore IDS Components to design the product."
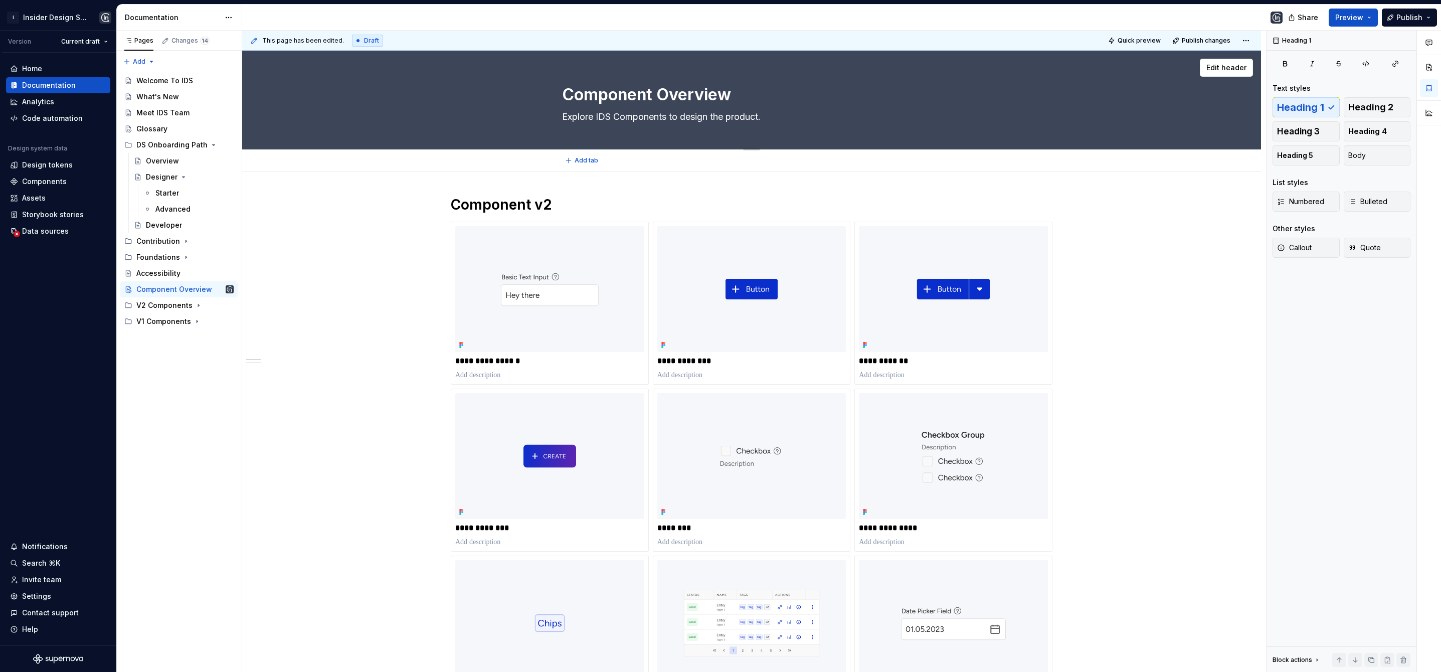
type textarea "*"
type textarea "Explore IDS Components to design the products."
type textarea "*"
type textarea "Explore IDS Components to design the products f."
type textarea "*"
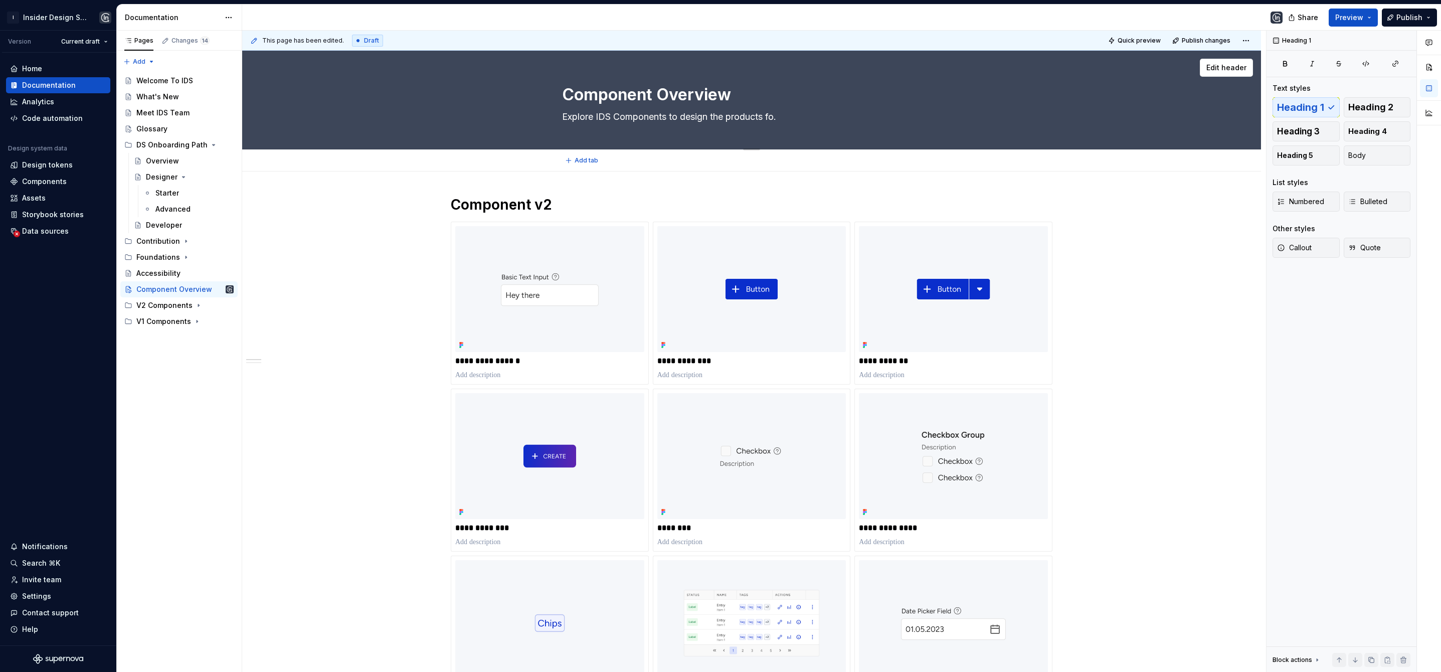
type textarea "Explore IDS Components to design the products for."
type textarea "*"
type textarea "Explore IDS Components to design the products for ."
type textarea "*"
type textarea "Explore IDS Components to design the products for I."
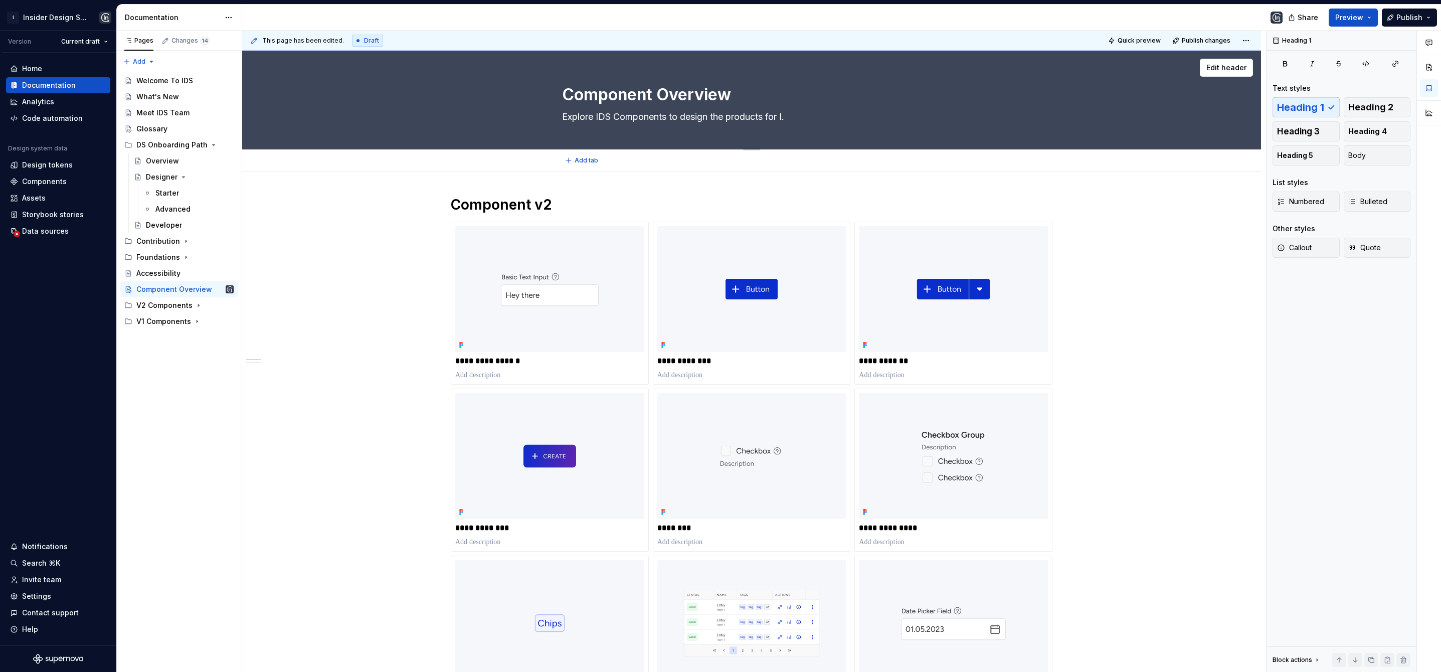
type textarea "*"
type textarea "Explore IDS Components to design the products for In."
type textarea "*"
type textarea "Explore IDS Components to design the products for Ins."
type textarea "*"
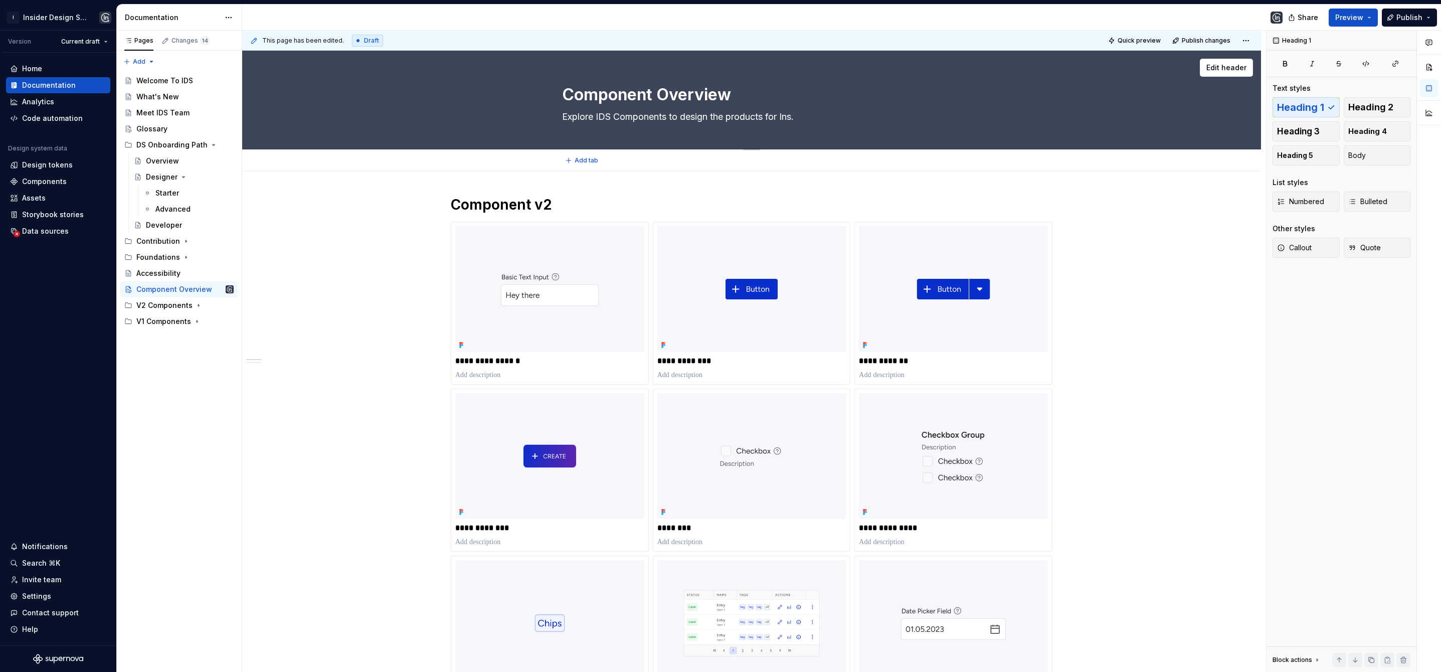
type textarea "Explore IDS Components to design the products for Insi."
type textarea "*"
type textarea "Explore IDS Components to design the products for Insid."
type textarea "*"
type textarea "Explore IDS Components to design the products for Inside."
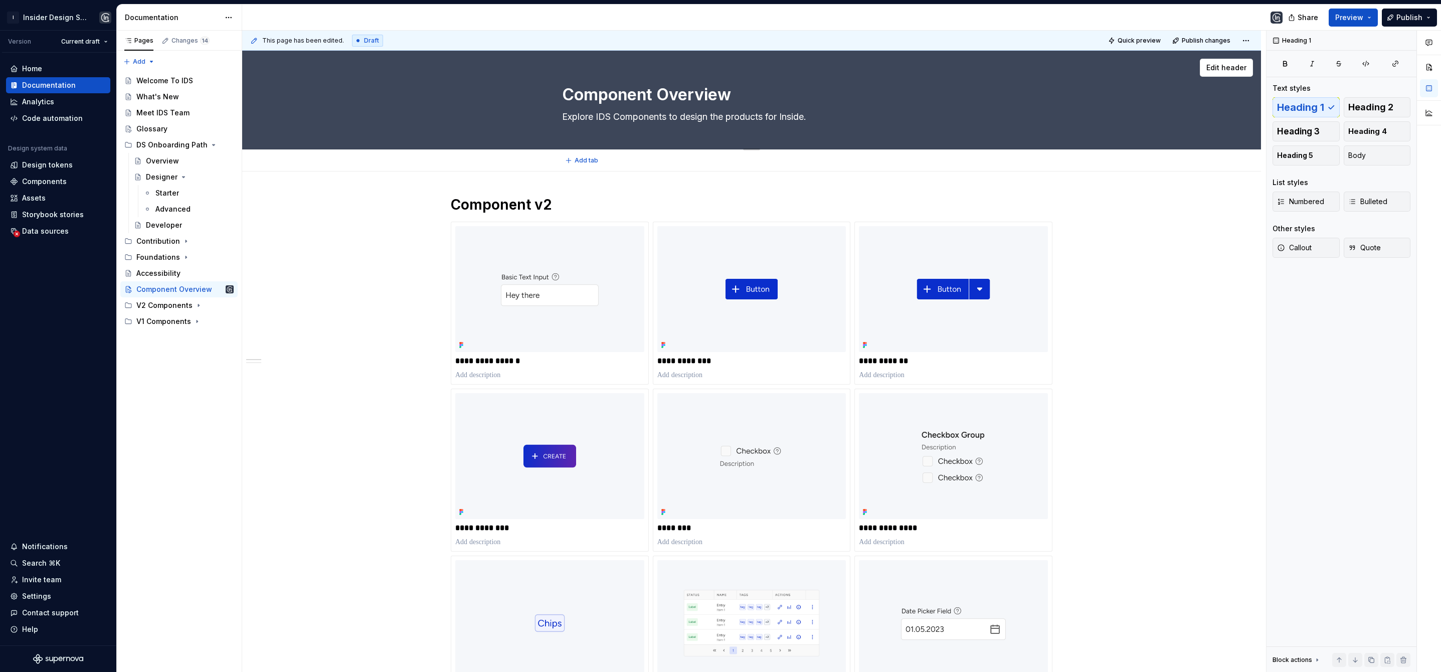
type textarea "*"
type textarea "Explore IDS Components to design the products for Insider."
type textarea "*"
type textarea "Explore IDS Components to design the products for Insider."
click at [1202, 41] on span "Publish changes" at bounding box center [1206, 41] width 49 height 8
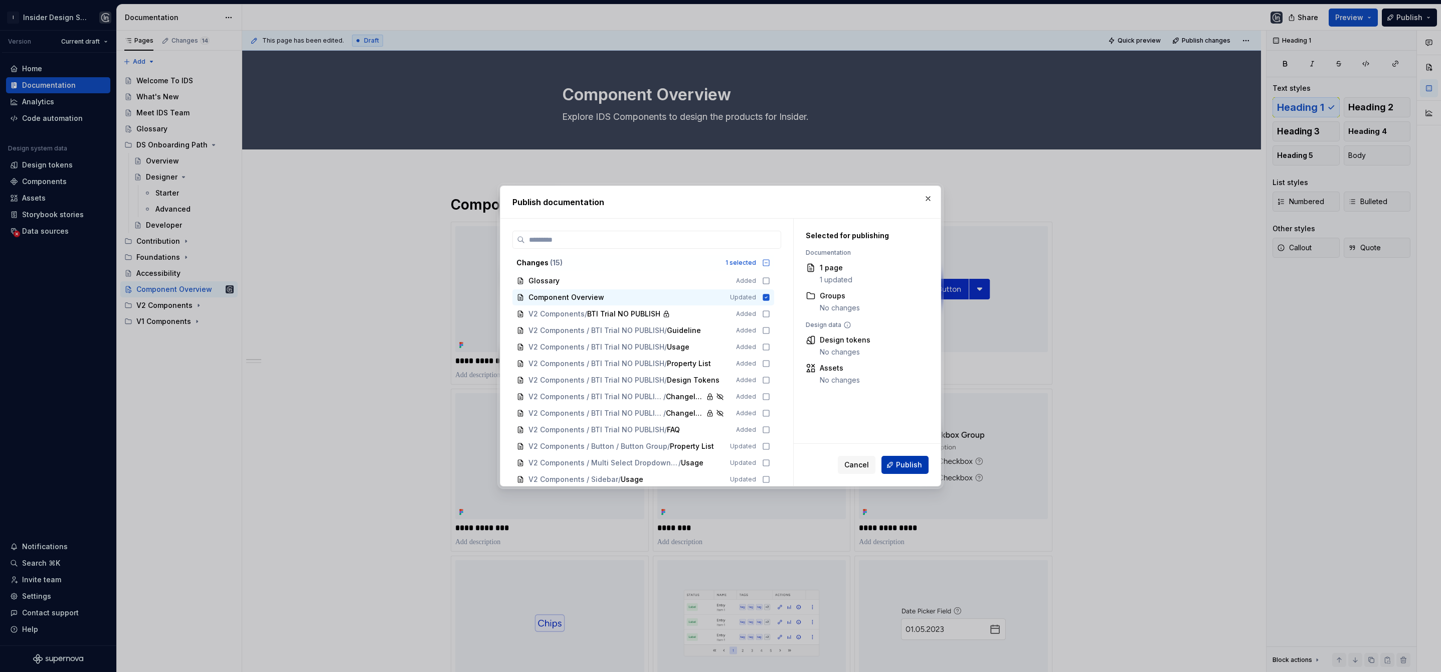
click at [912, 467] on span "Publish" at bounding box center [909, 465] width 26 height 10
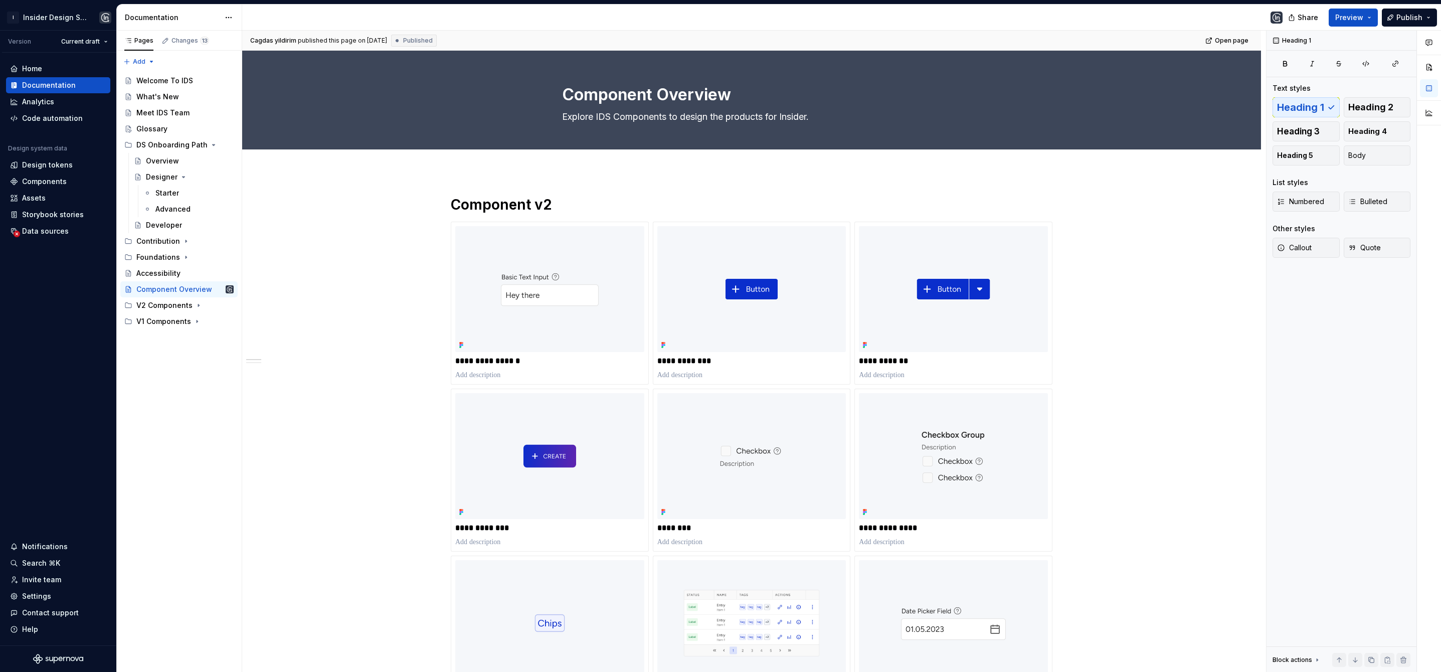
type textarea "*"
click at [1228, 43] on span "Open page" at bounding box center [1232, 41] width 34 height 8
